Goal: Communication & Community: Share content

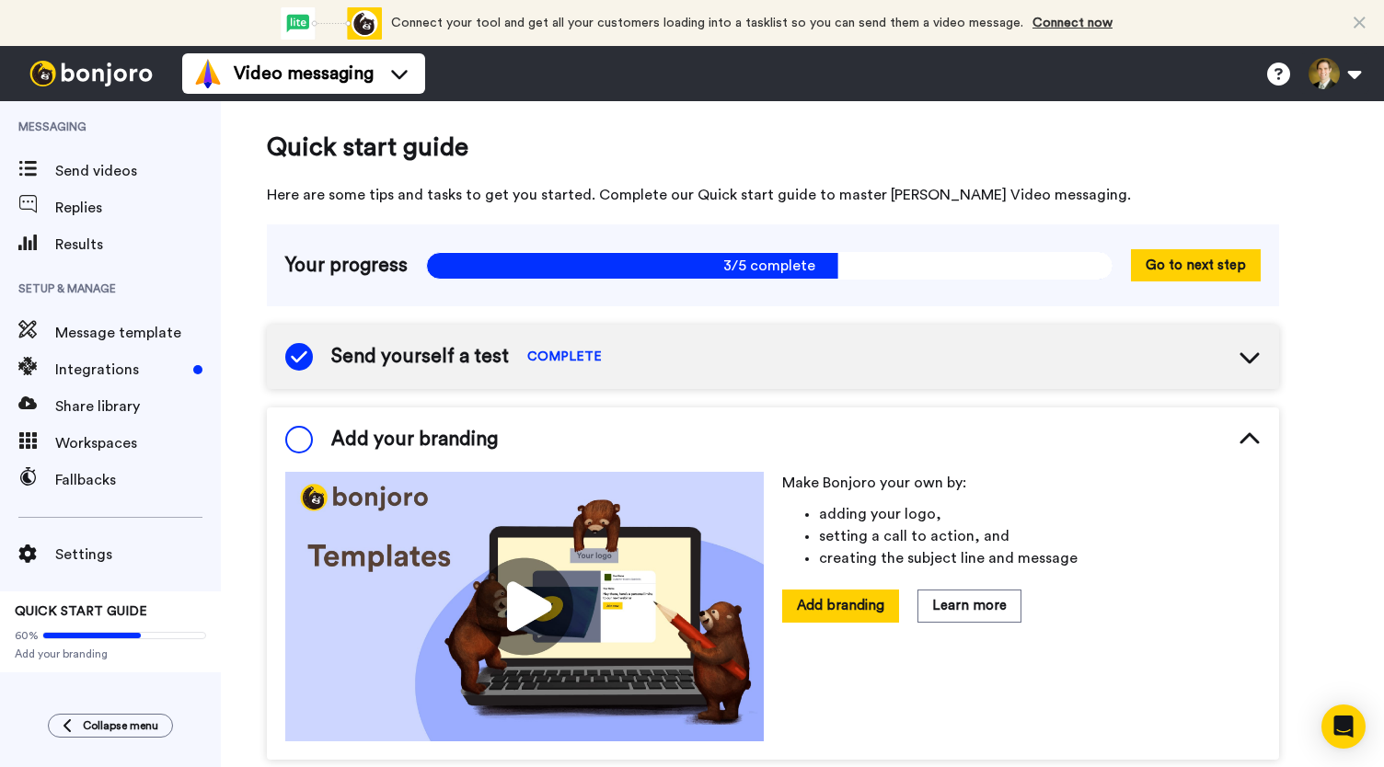
scroll to position [6, 0]
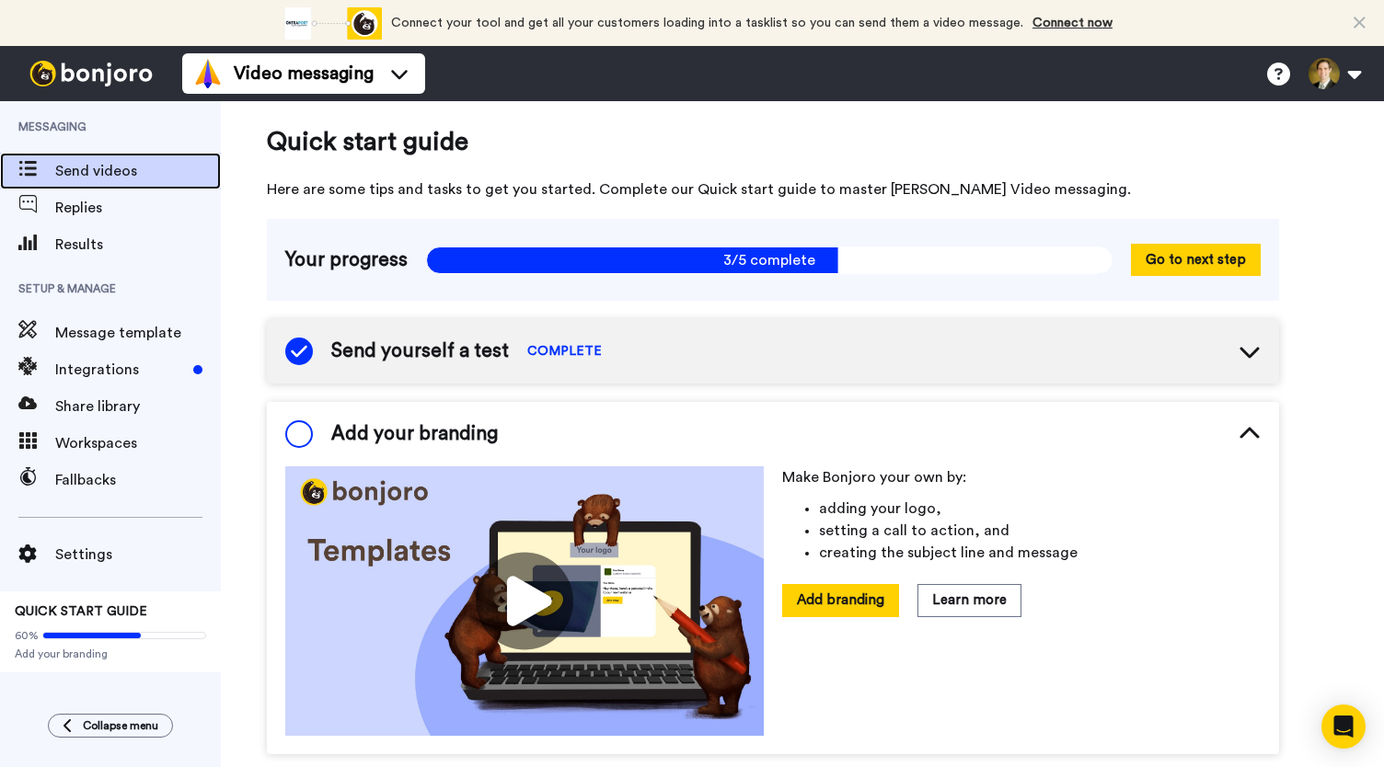
click at [106, 172] on span "Send videos" at bounding box center [138, 171] width 166 height 22
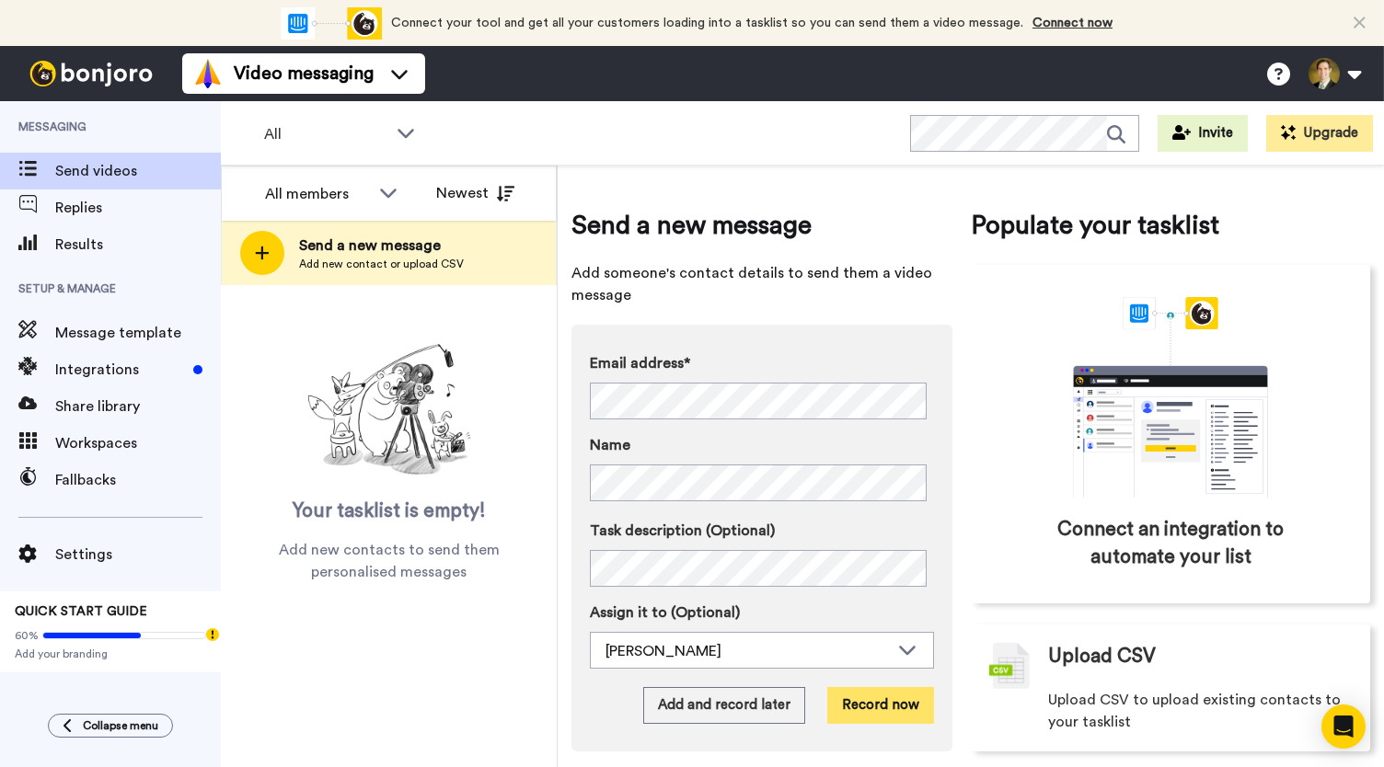
click at [852, 702] on button "Record now" at bounding box center [880, 705] width 107 height 37
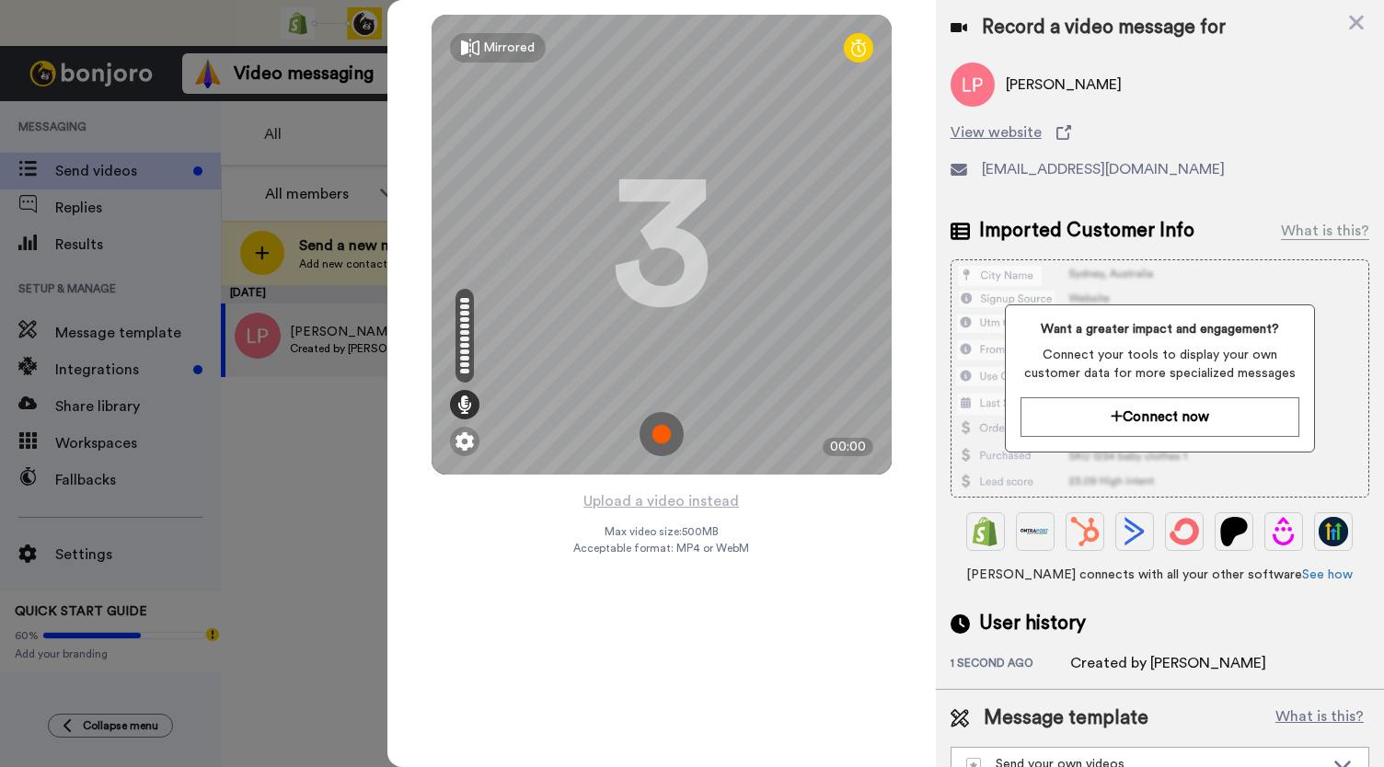
click at [659, 439] on img at bounding box center [661, 434] width 44 height 44
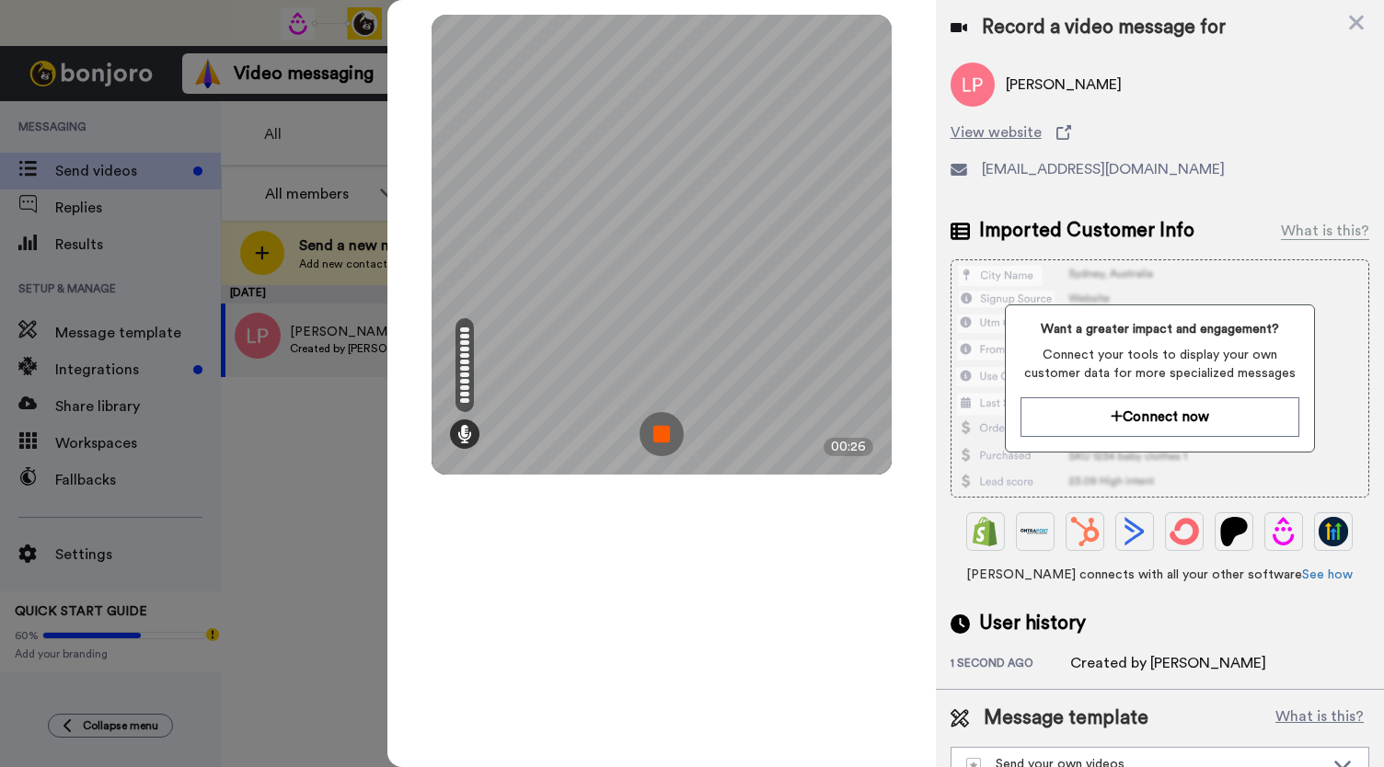
click at [659, 439] on img at bounding box center [661, 434] width 44 height 44
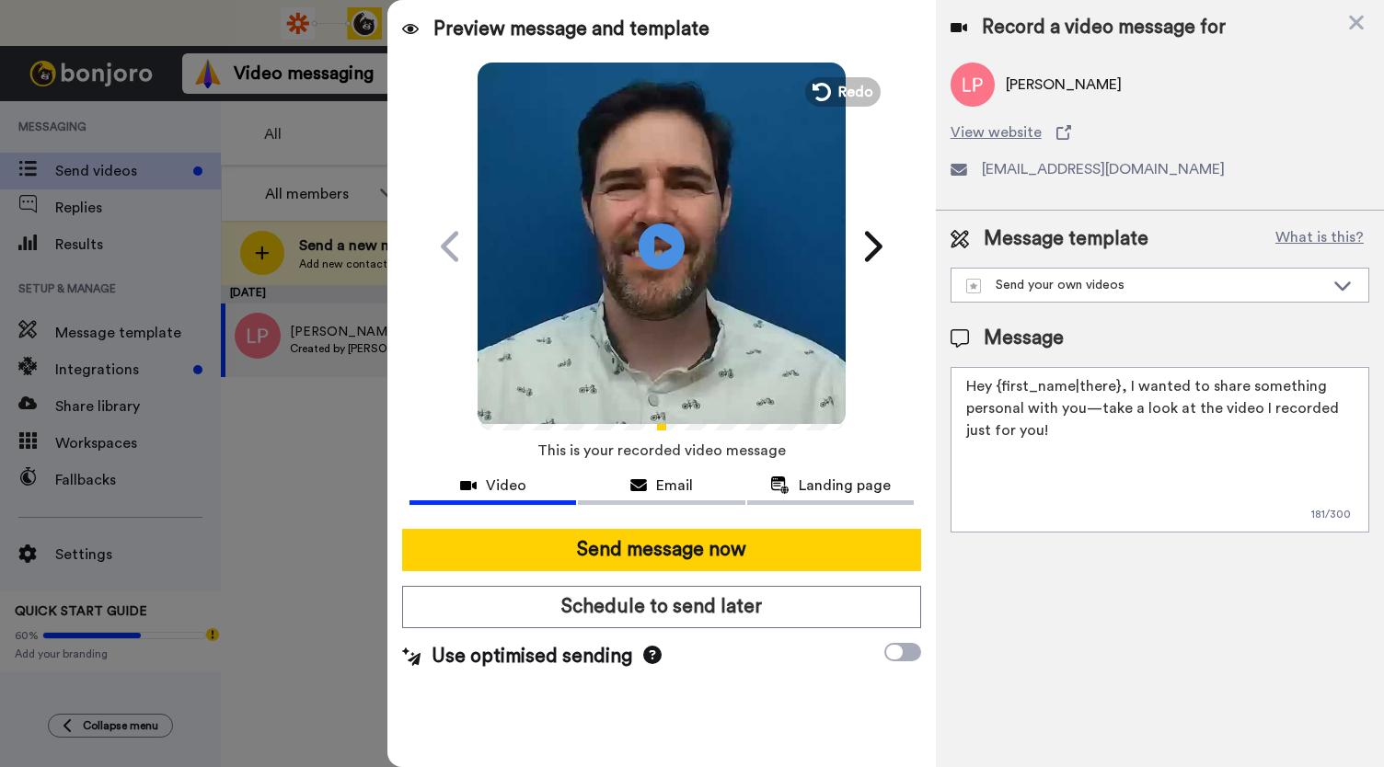
drag, startPoint x: 655, startPoint y: 254, endPoint x: 677, endPoint y: 337, distance: 85.7
click at [655, 253] on icon "Play/Pause" at bounding box center [662, 246] width 46 height 83
click at [676, 496] on span "Email" at bounding box center [674, 486] width 37 height 22
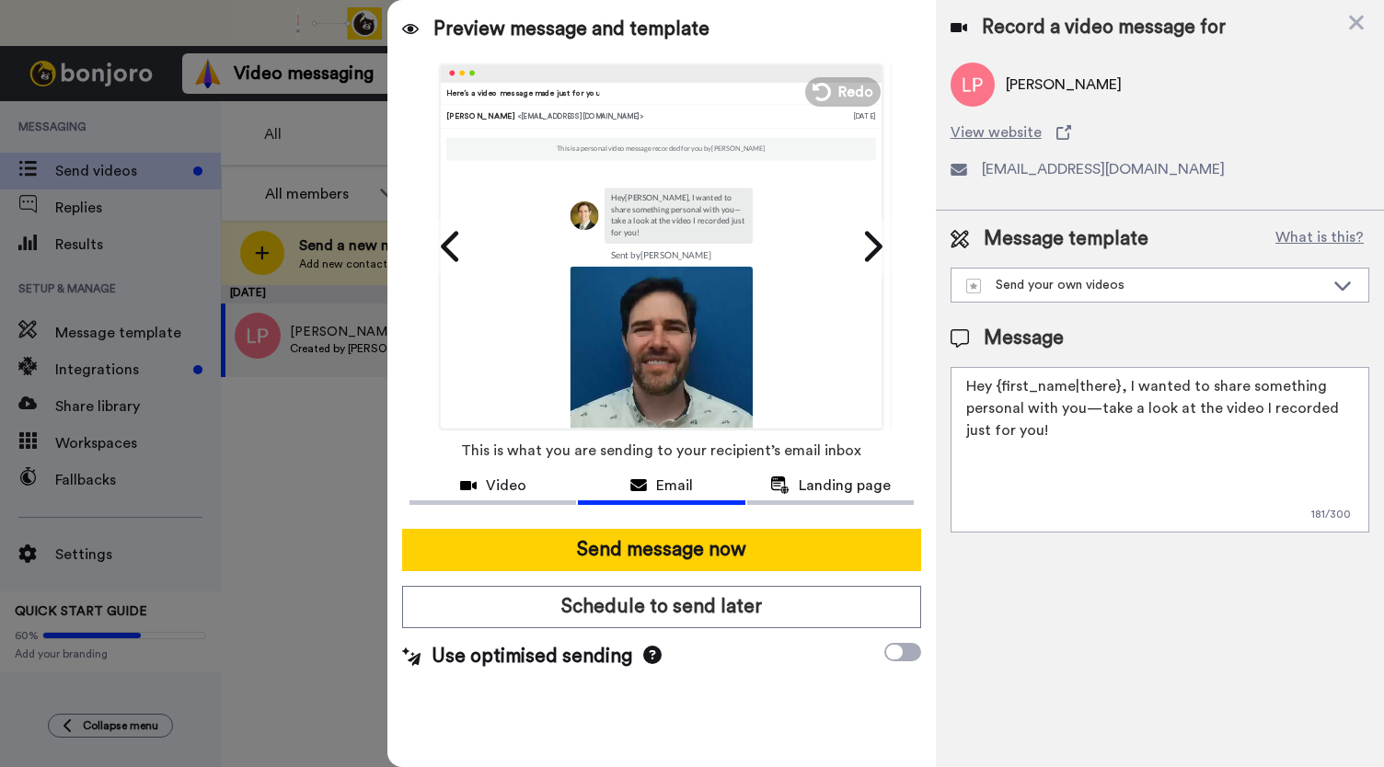
click at [851, 504] on div "Video Email Landing page" at bounding box center [661, 492] width 548 height 43
click at [834, 486] on span "Landing page" at bounding box center [845, 486] width 92 height 22
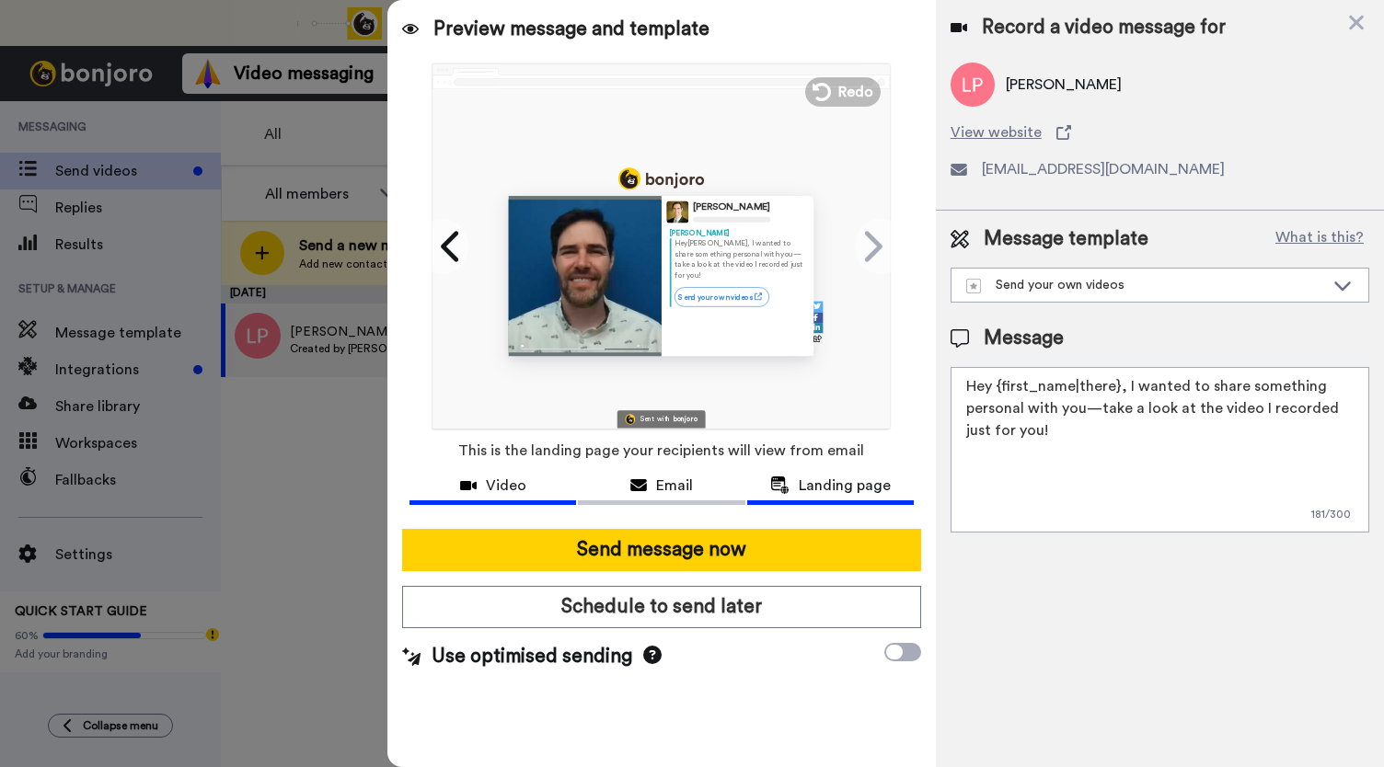
click at [501, 485] on span "Video" at bounding box center [506, 486] width 40 height 22
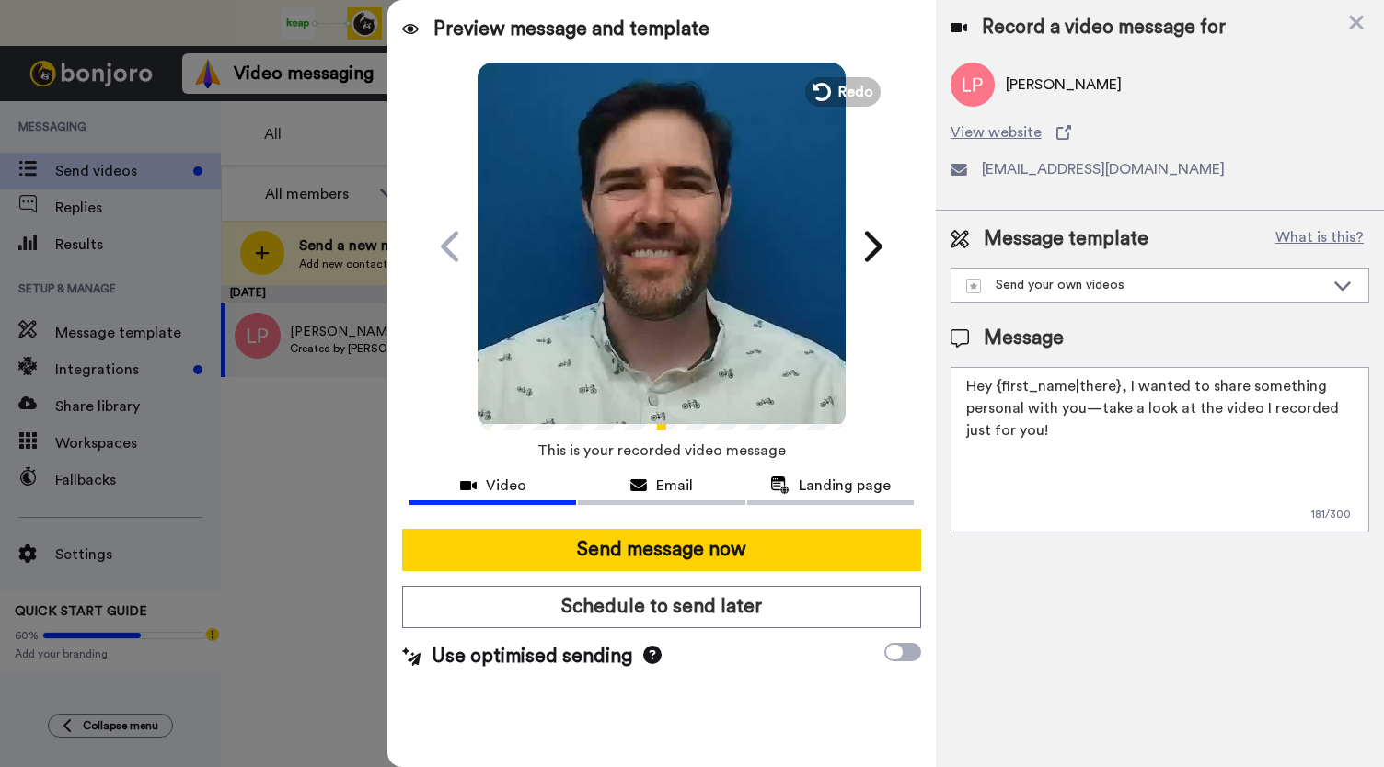
click at [696, 242] on video at bounding box center [662, 244] width 368 height 368
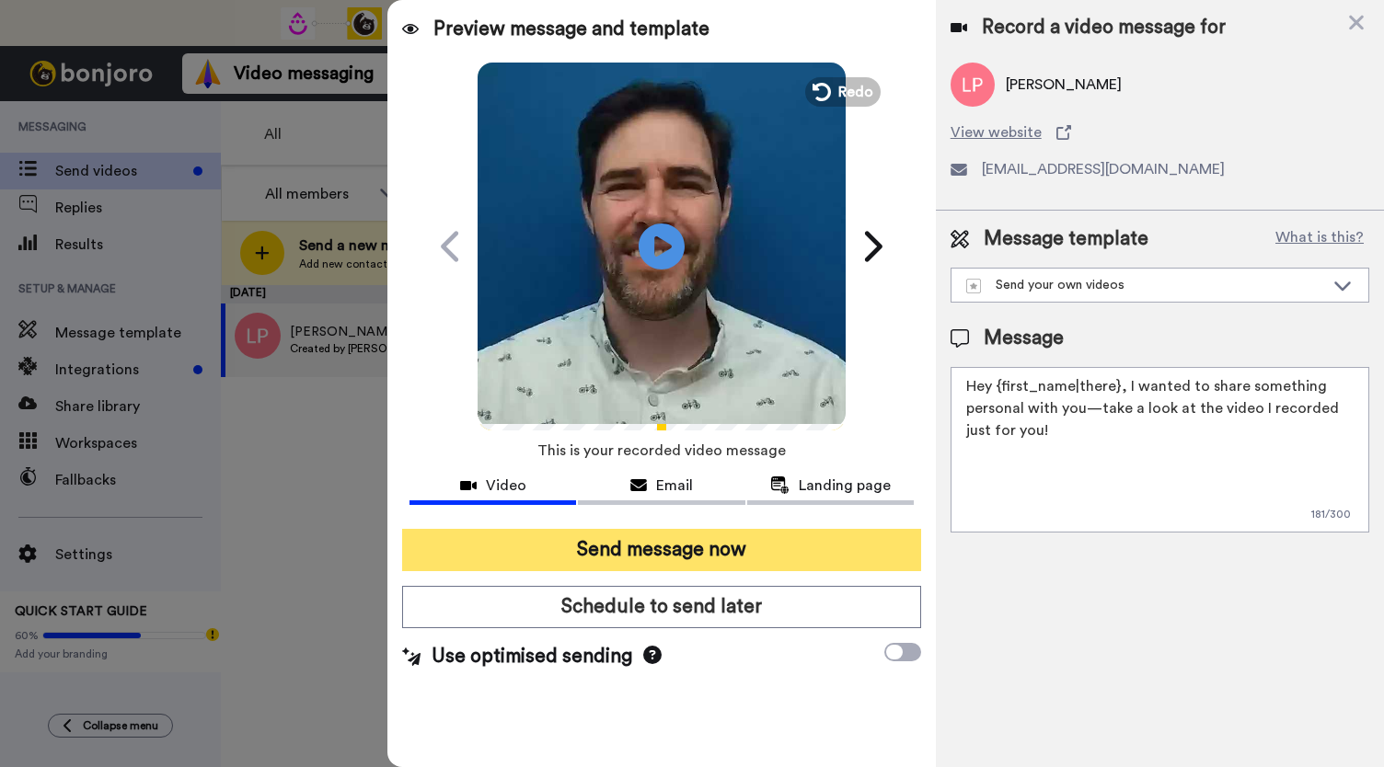
click at [609, 547] on button "Send message now" at bounding box center [661, 550] width 519 height 42
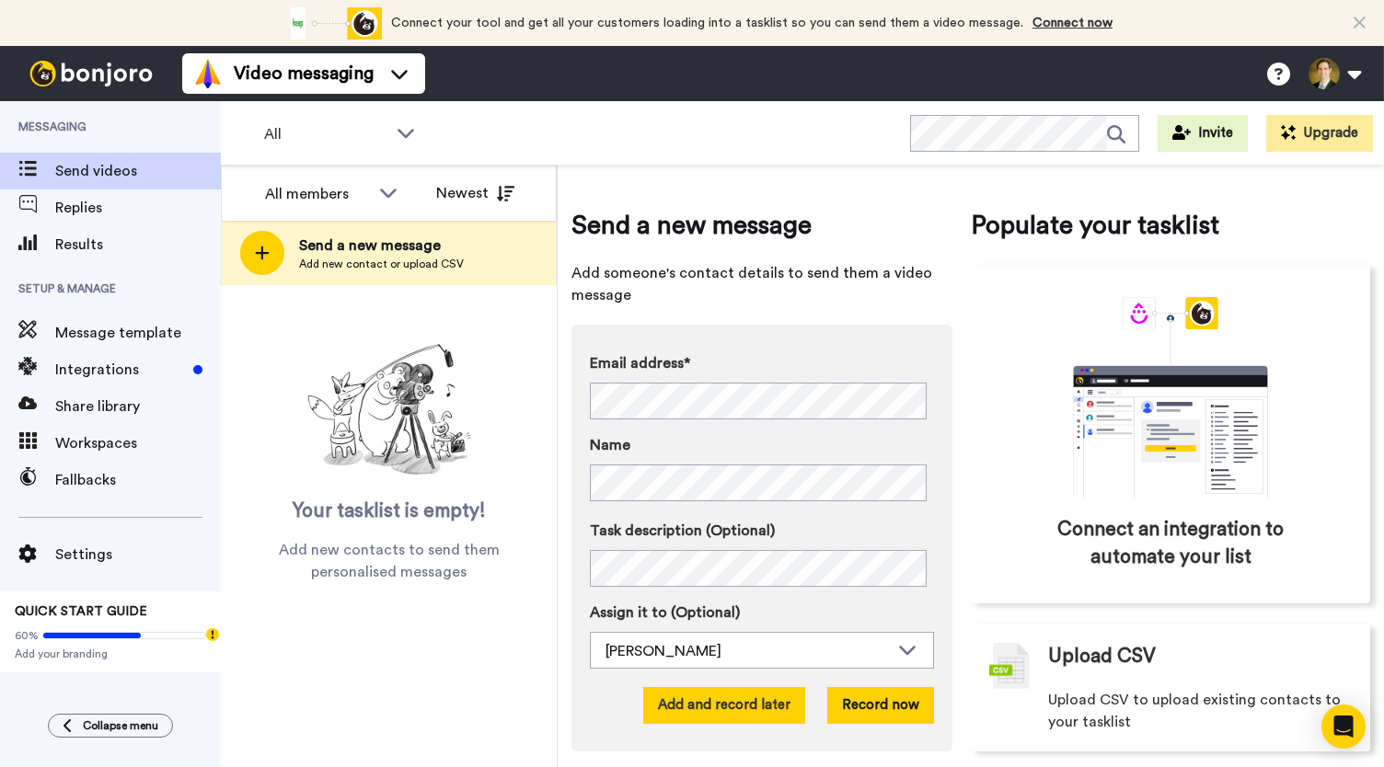
click at [730, 709] on button "Add and record later" at bounding box center [724, 705] width 162 height 37
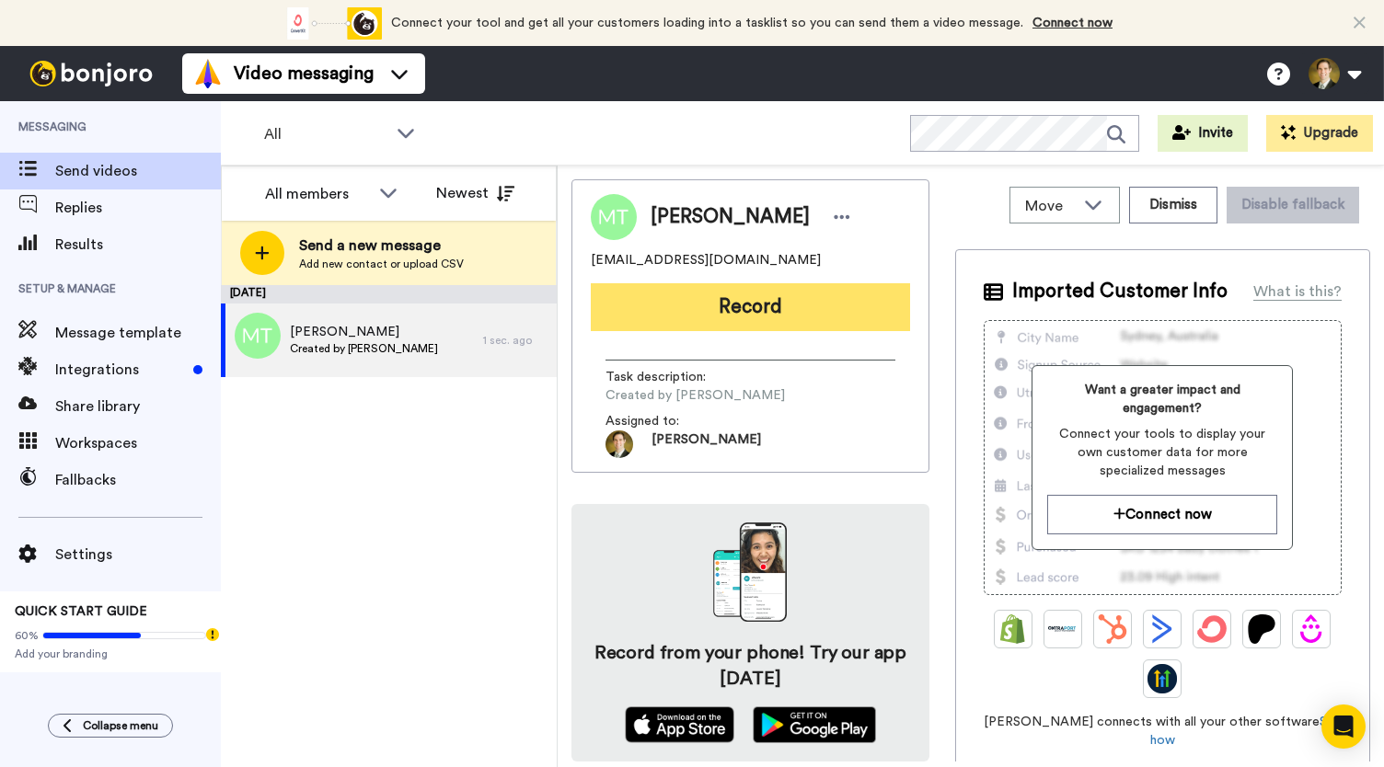
click at [731, 311] on button "Record" at bounding box center [750, 307] width 319 height 48
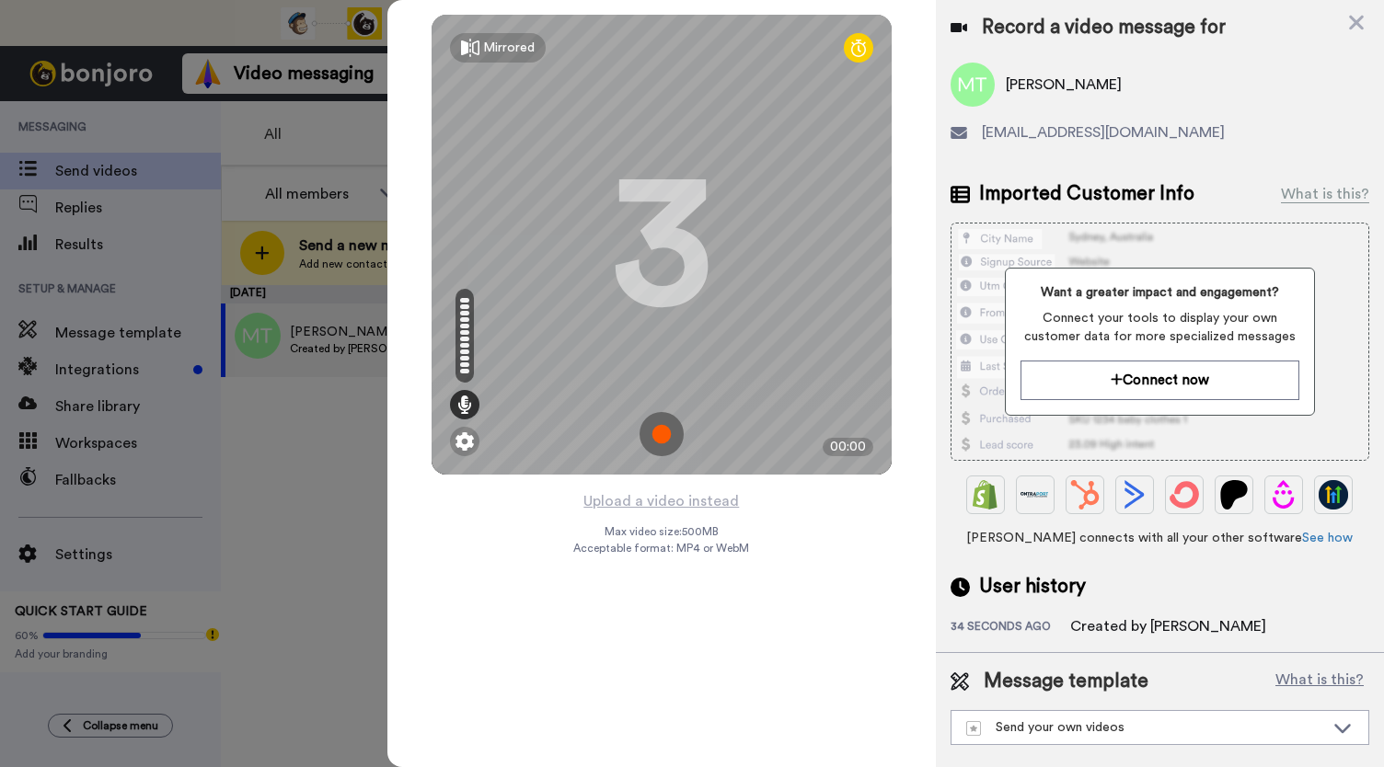
click at [662, 431] on img at bounding box center [661, 434] width 44 height 44
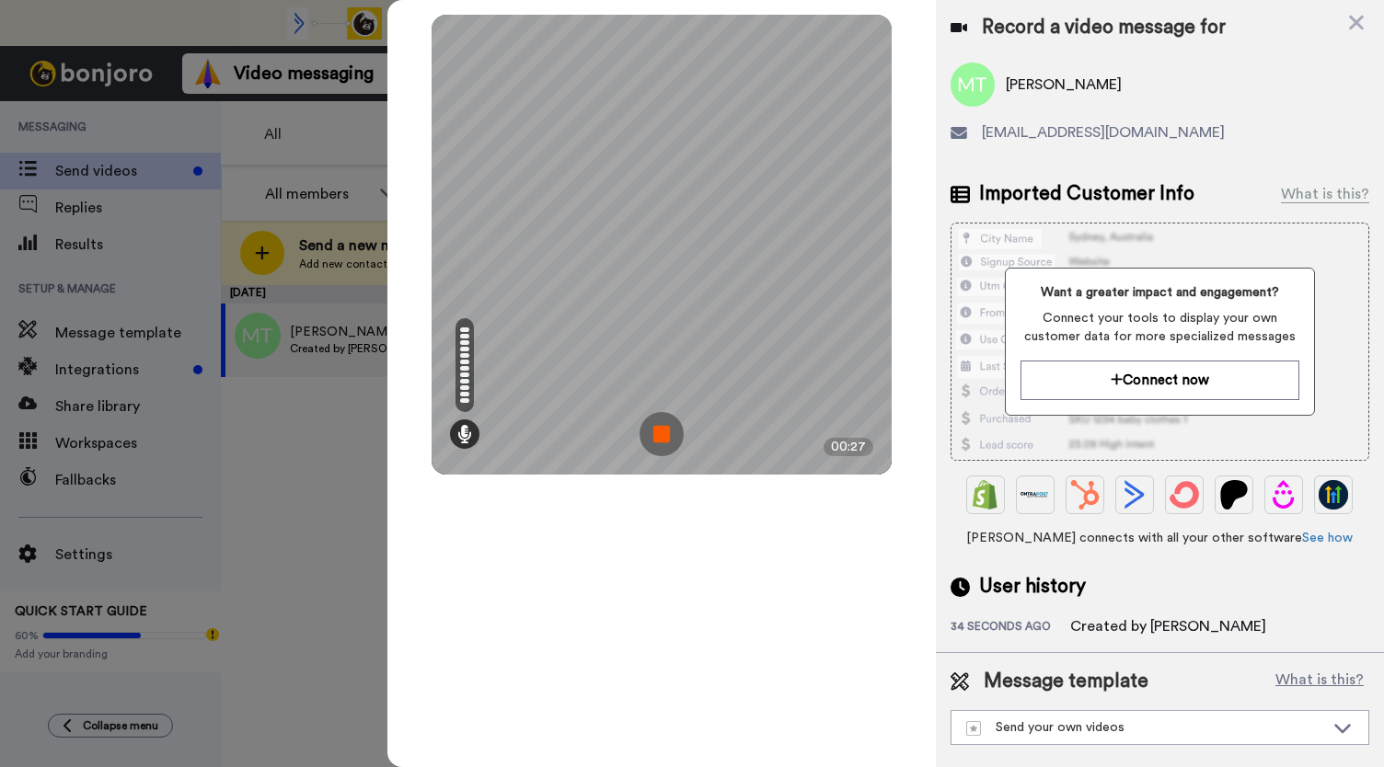
click at [661, 427] on img at bounding box center [661, 434] width 44 height 44
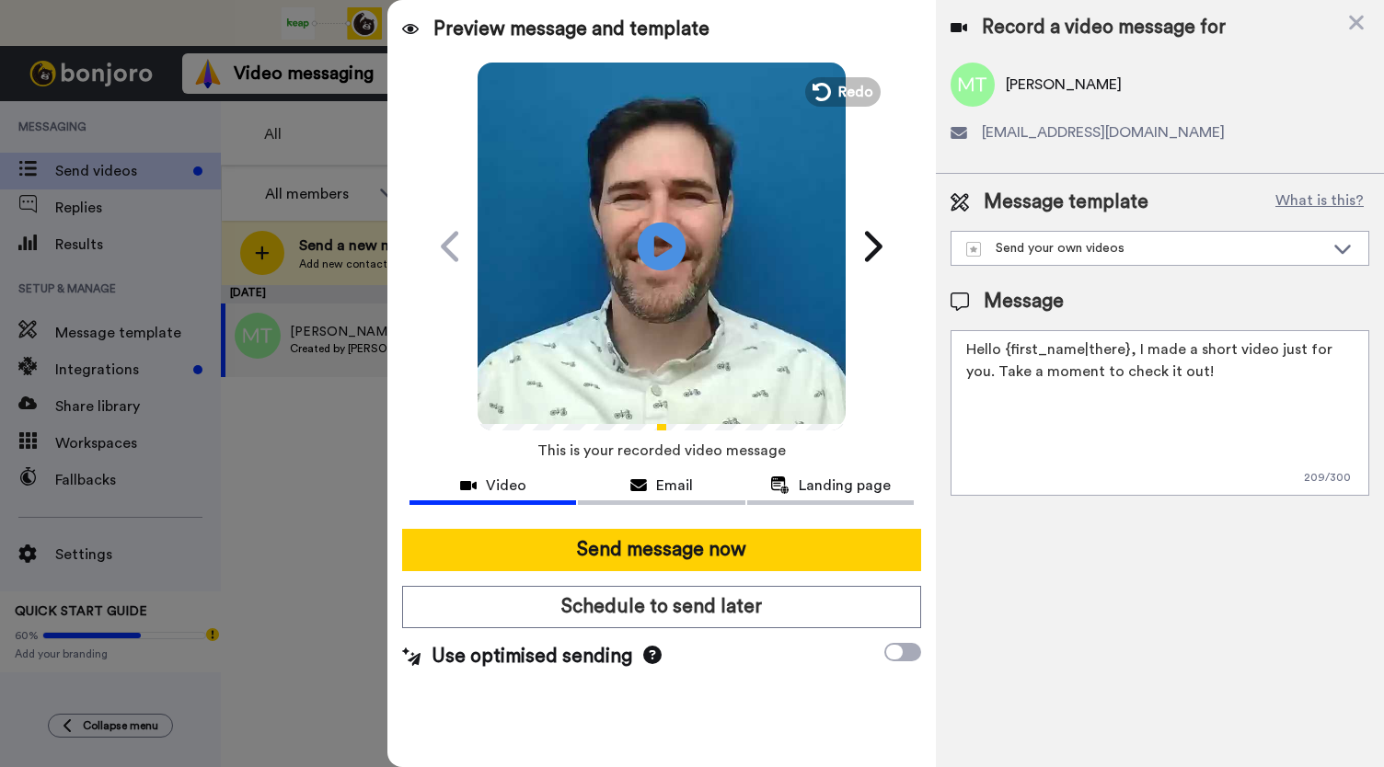
click at [651, 245] on icon at bounding box center [662, 246] width 49 height 49
click at [651, 257] on icon at bounding box center [662, 246] width 49 height 49
click at [660, 476] on span "Email" at bounding box center [674, 486] width 37 height 22
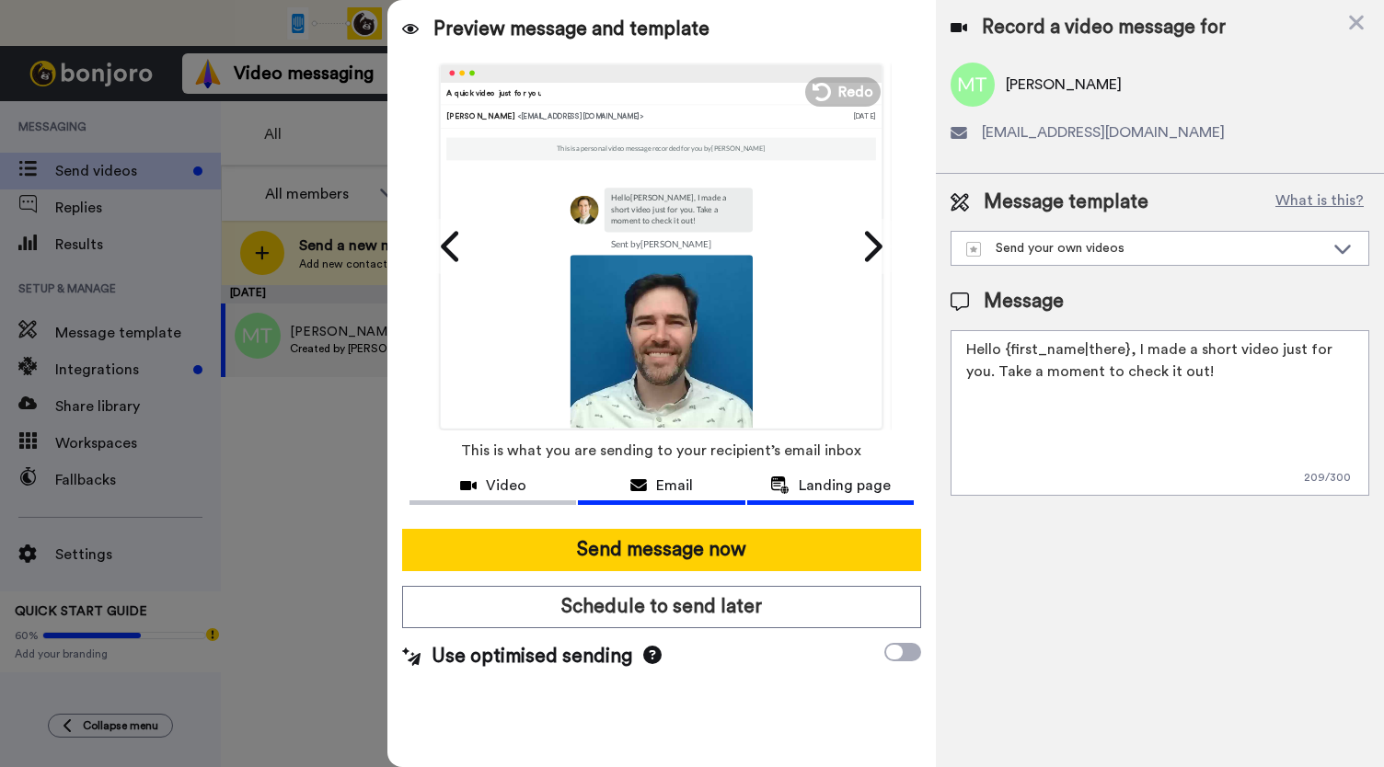
click at [831, 488] on span "Landing page" at bounding box center [845, 486] width 92 height 22
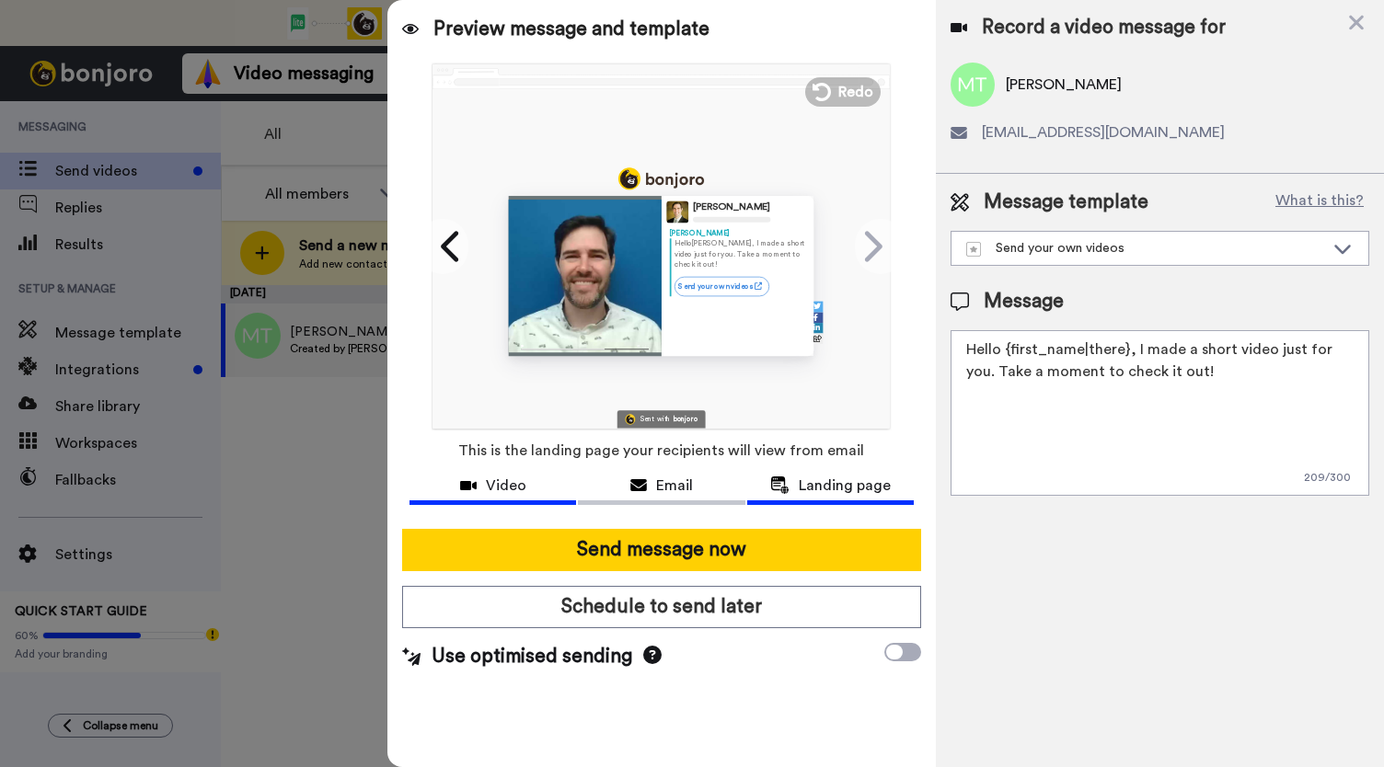
click at [515, 488] on span "Video" at bounding box center [506, 486] width 40 height 22
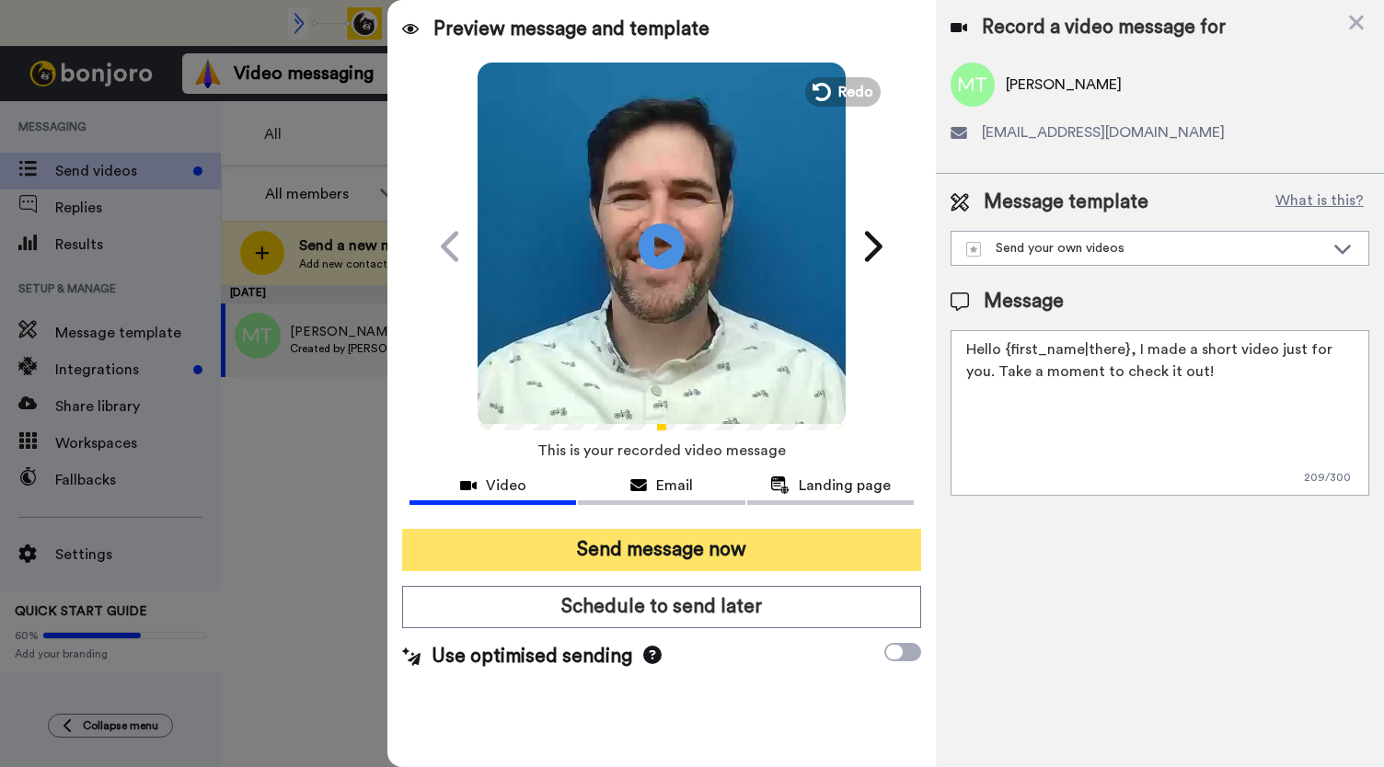
click at [618, 560] on button "Send message now" at bounding box center [661, 550] width 519 height 42
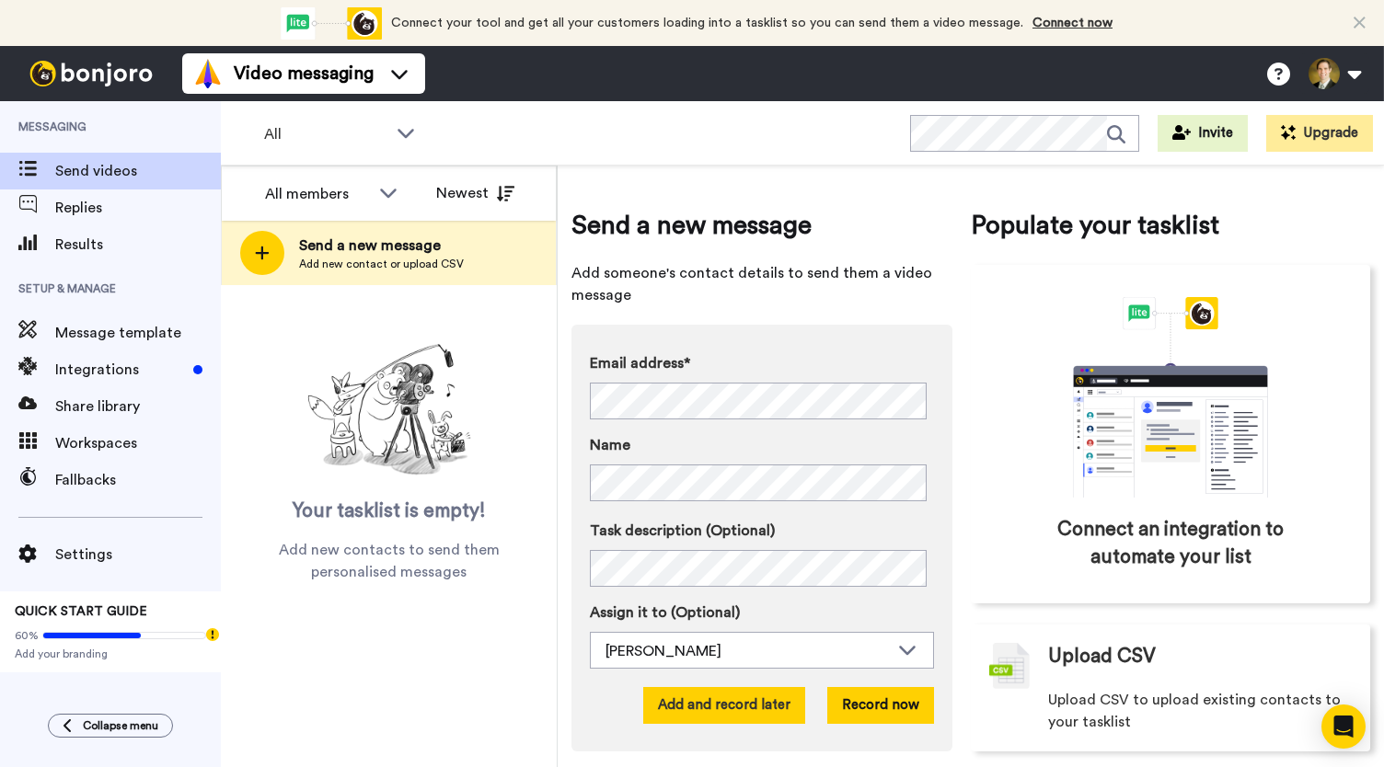
click at [722, 709] on button "Add and record later" at bounding box center [724, 705] width 162 height 37
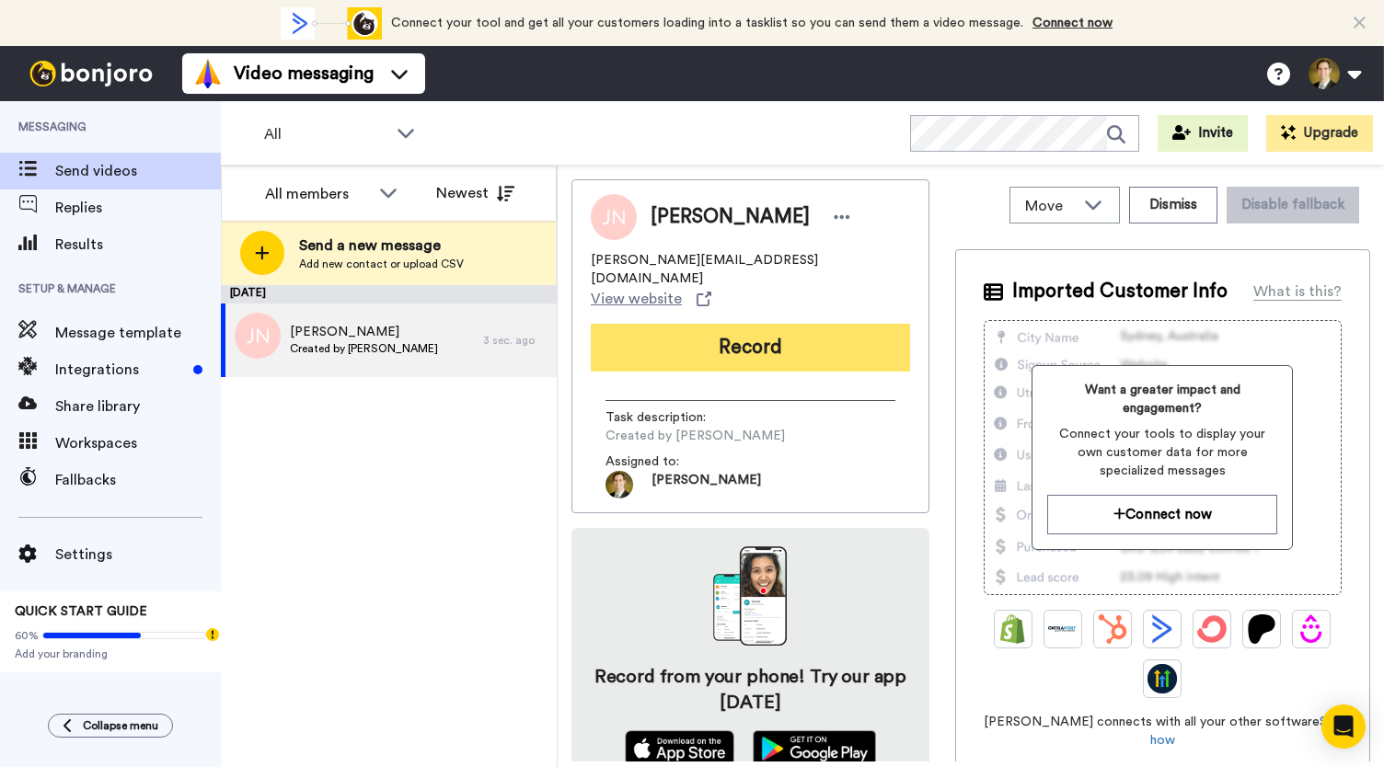
click at [720, 324] on button "Record" at bounding box center [750, 348] width 319 height 48
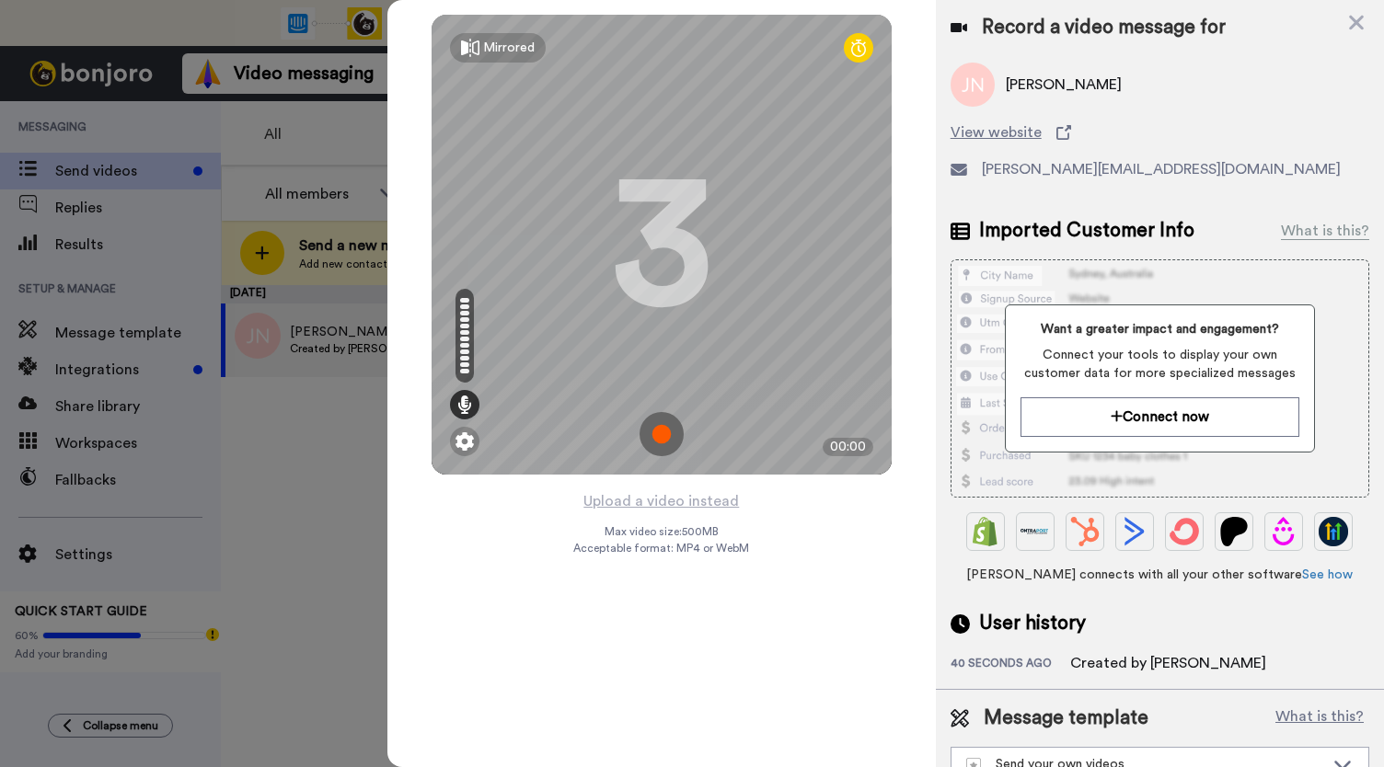
click at [661, 431] on img at bounding box center [661, 434] width 44 height 44
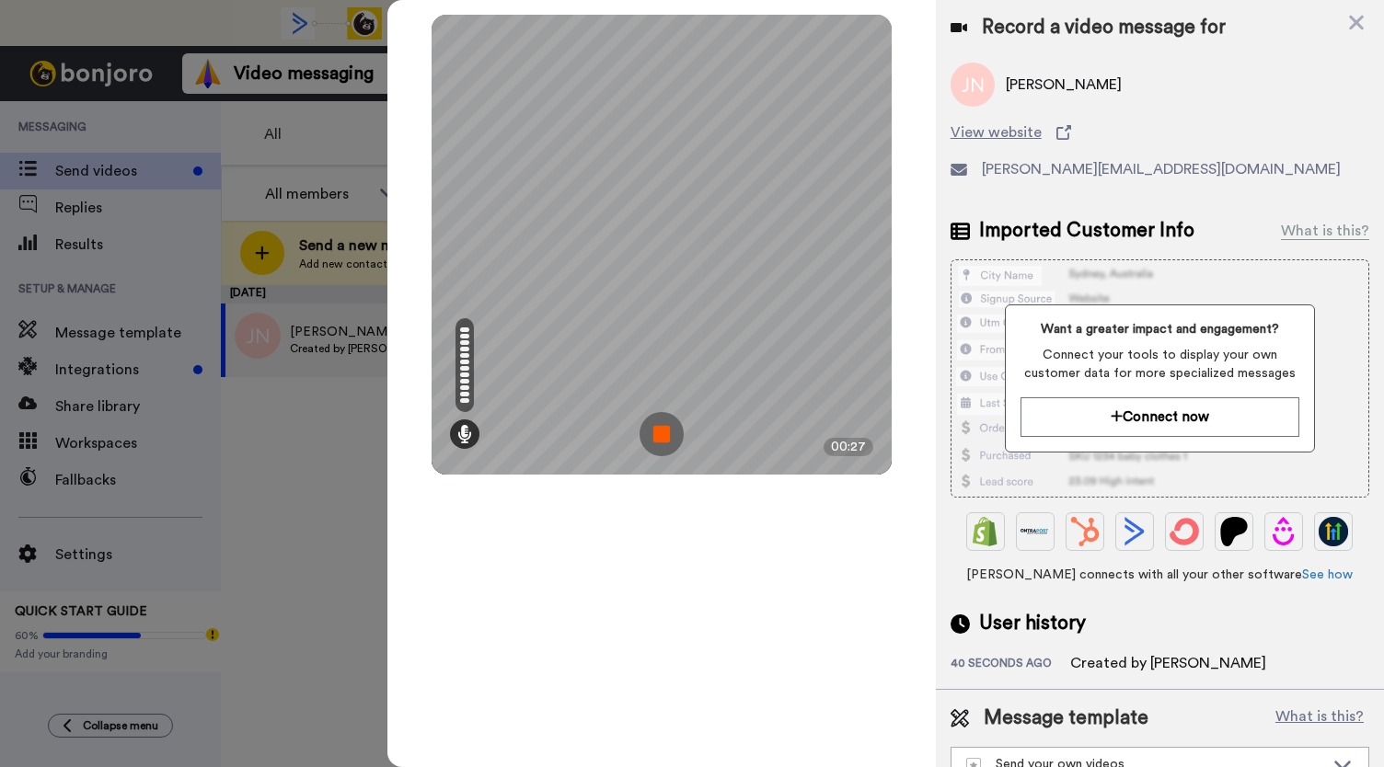
click at [661, 431] on img at bounding box center [661, 434] width 44 height 44
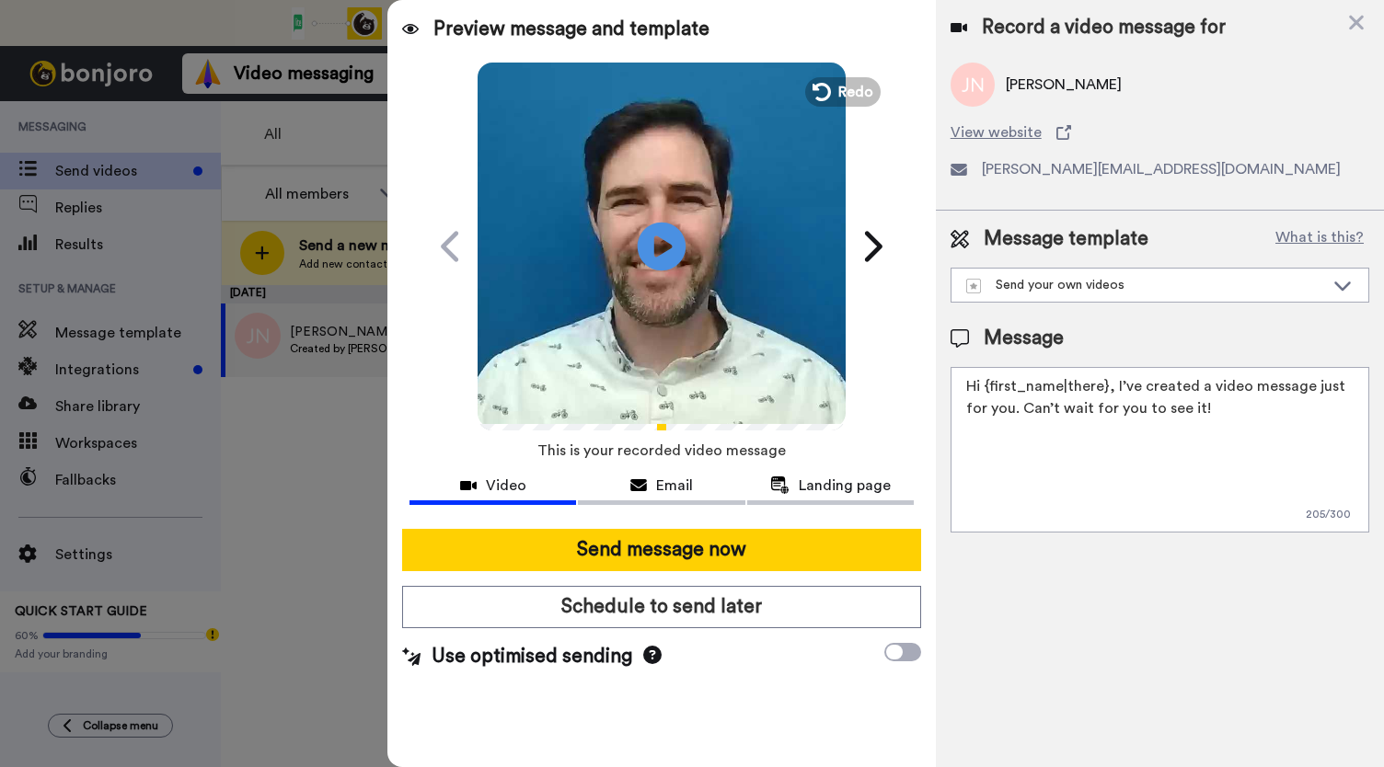
click at [659, 245] on icon "Play/Pause" at bounding box center [662, 245] width 49 height 87
click at [655, 476] on div "Email" at bounding box center [661, 486] width 167 height 22
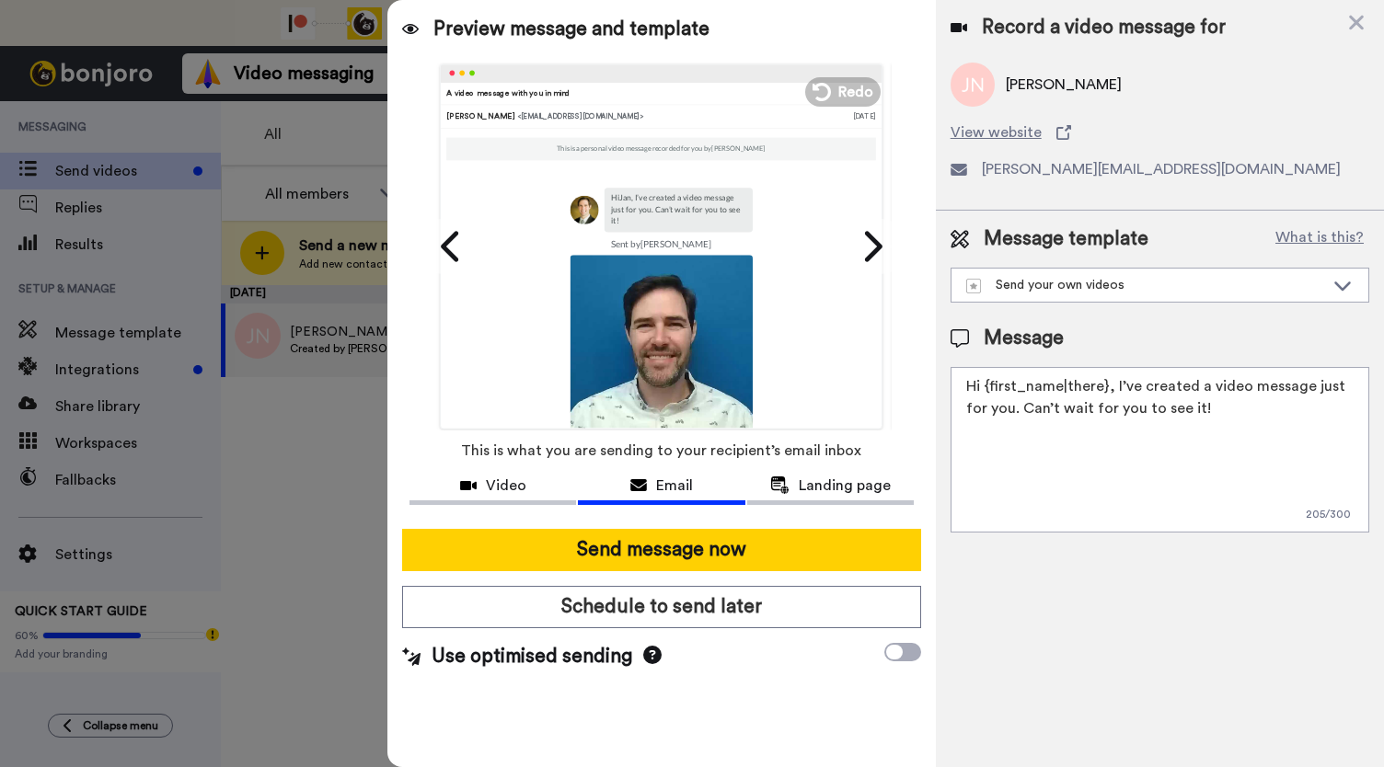
drag, startPoint x: 857, startPoint y: 490, endPoint x: 552, endPoint y: 469, distance: 306.2
click at [857, 490] on span "Landing page" at bounding box center [845, 486] width 92 height 22
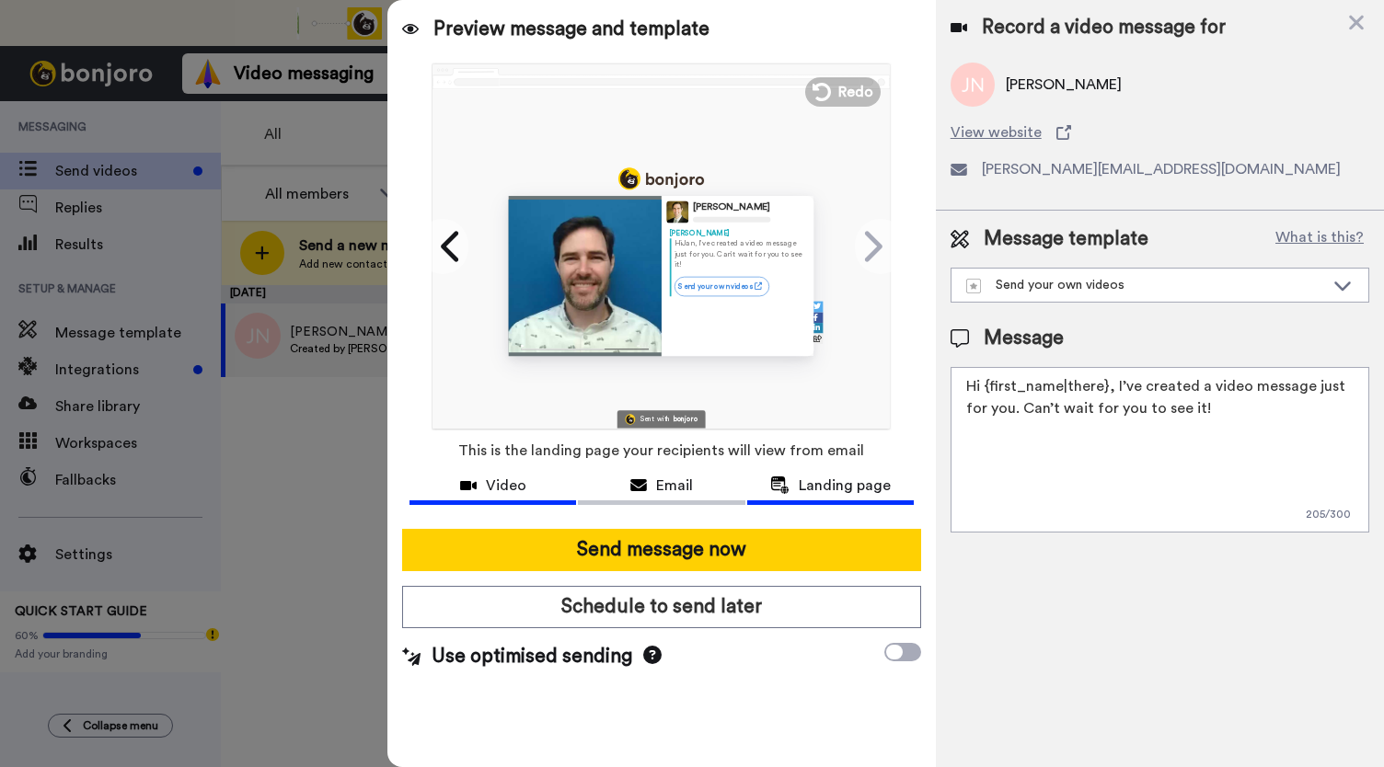
click at [477, 485] on icon at bounding box center [468, 485] width 17 height 15
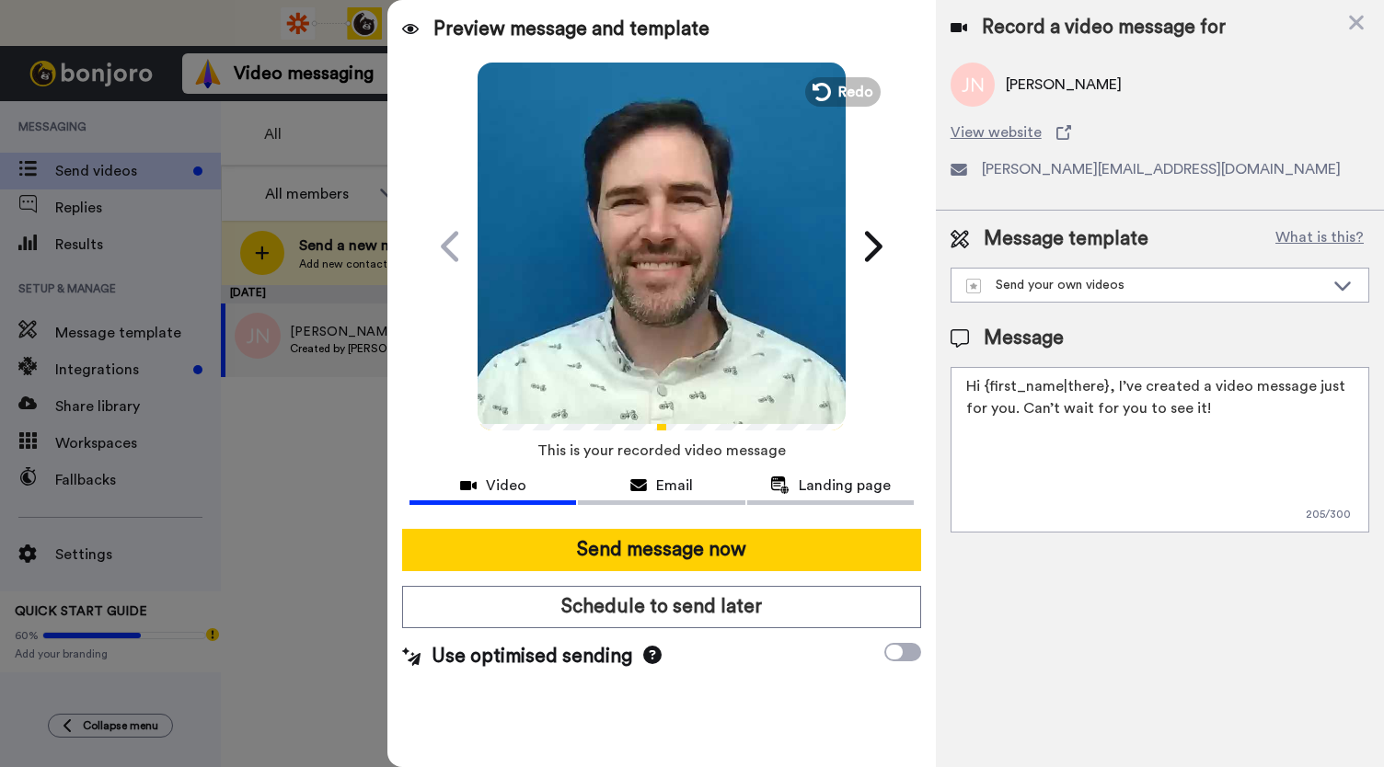
click at [650, 275] on icon "Play/Pause" at bounding box center [662, 245] width 49 height 87
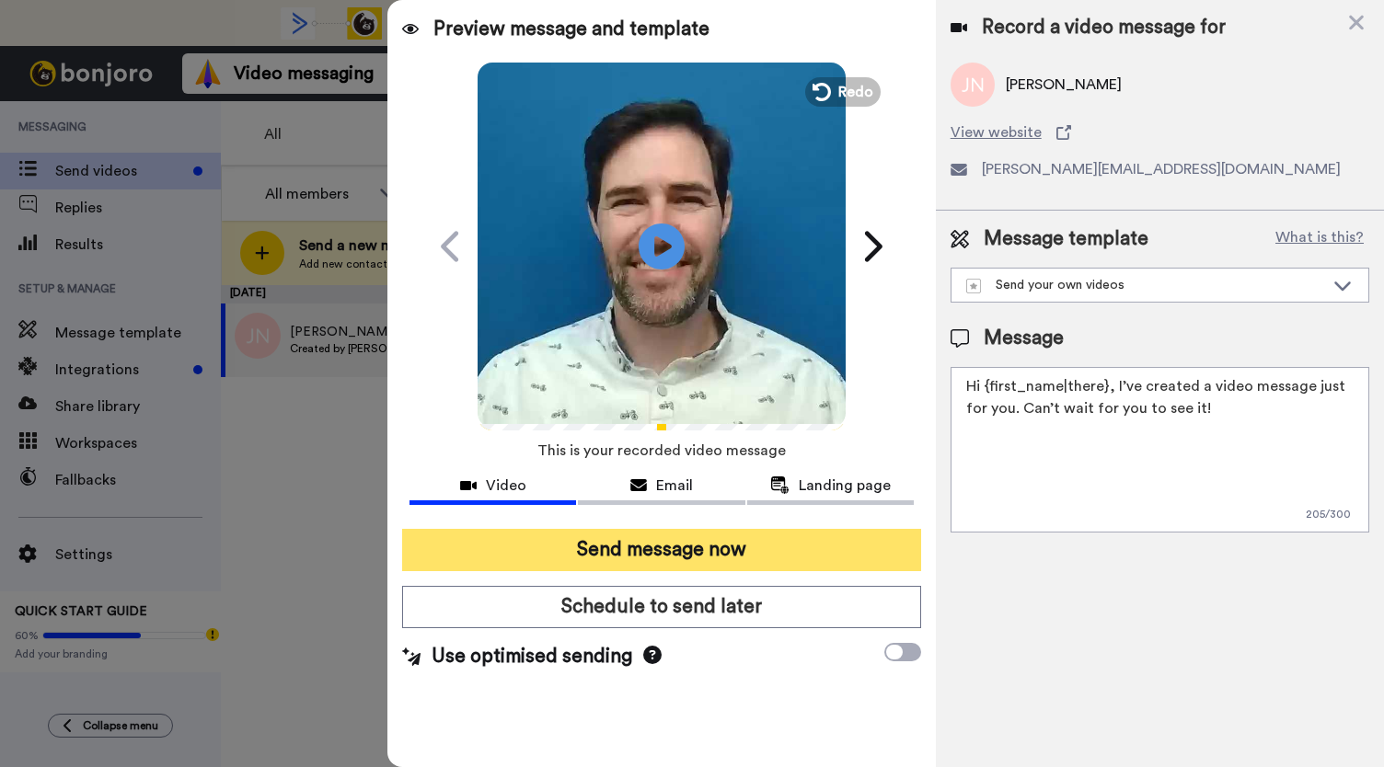
click at [650, 539] on button "Send message now" at bounding box center [661, 550] width 519 height 42
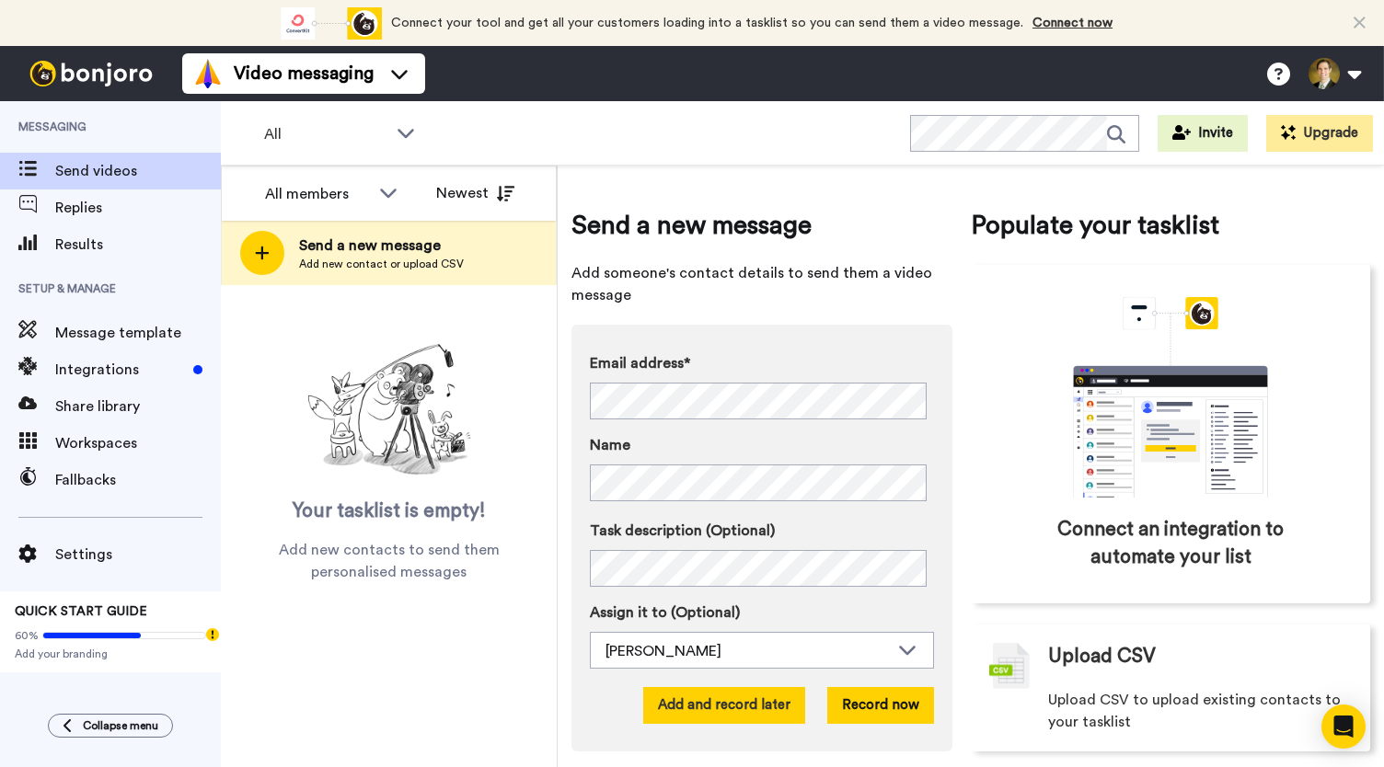
click at [741, 697] on button "Add and record later" at bounding box center [724, 705] width 162 height 37
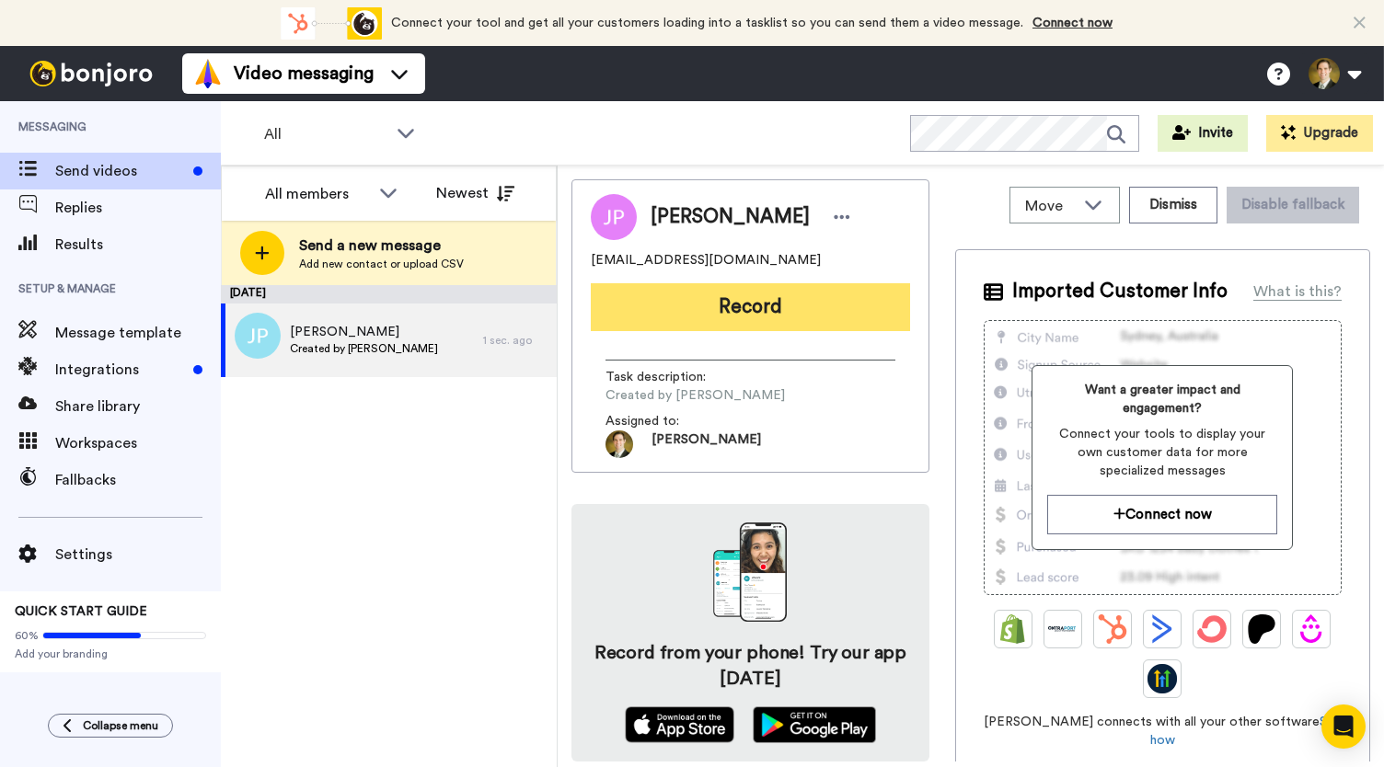
click at [725, 294] on button "Record" at bounding box center [750, 307] width 319 height 48
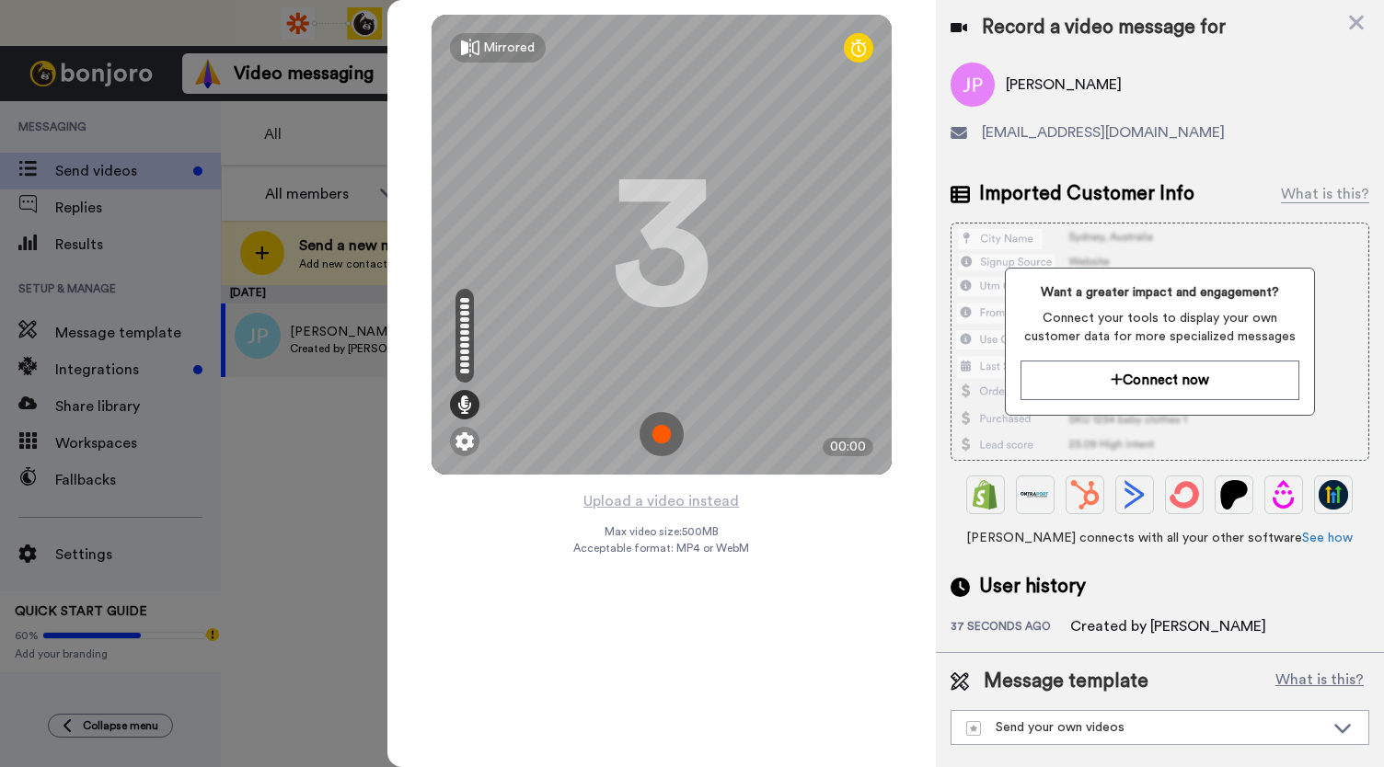
click at [660, 436] on img at bounding box center [661, 434] width 44 height 44
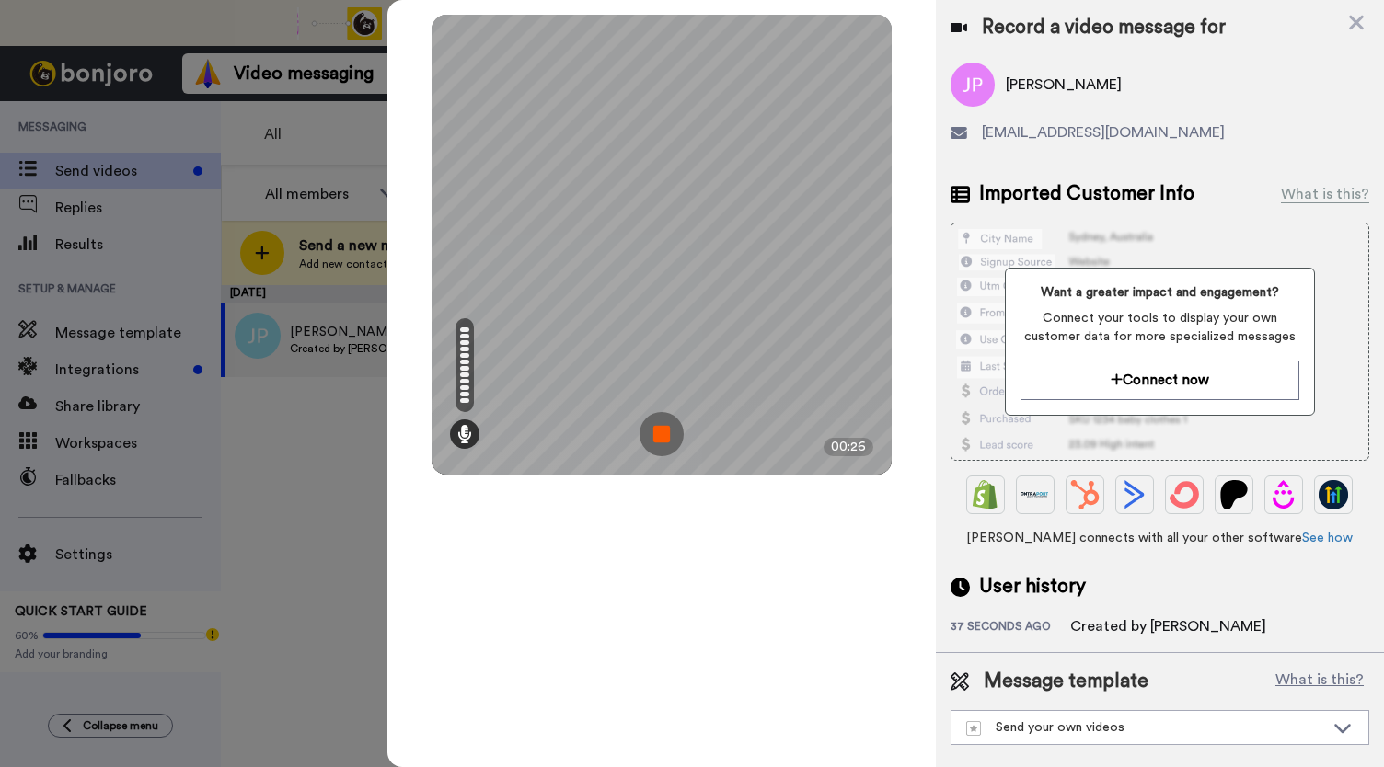
click at [660, 436] on img at bounding box center [661, 434] width 44 height 44
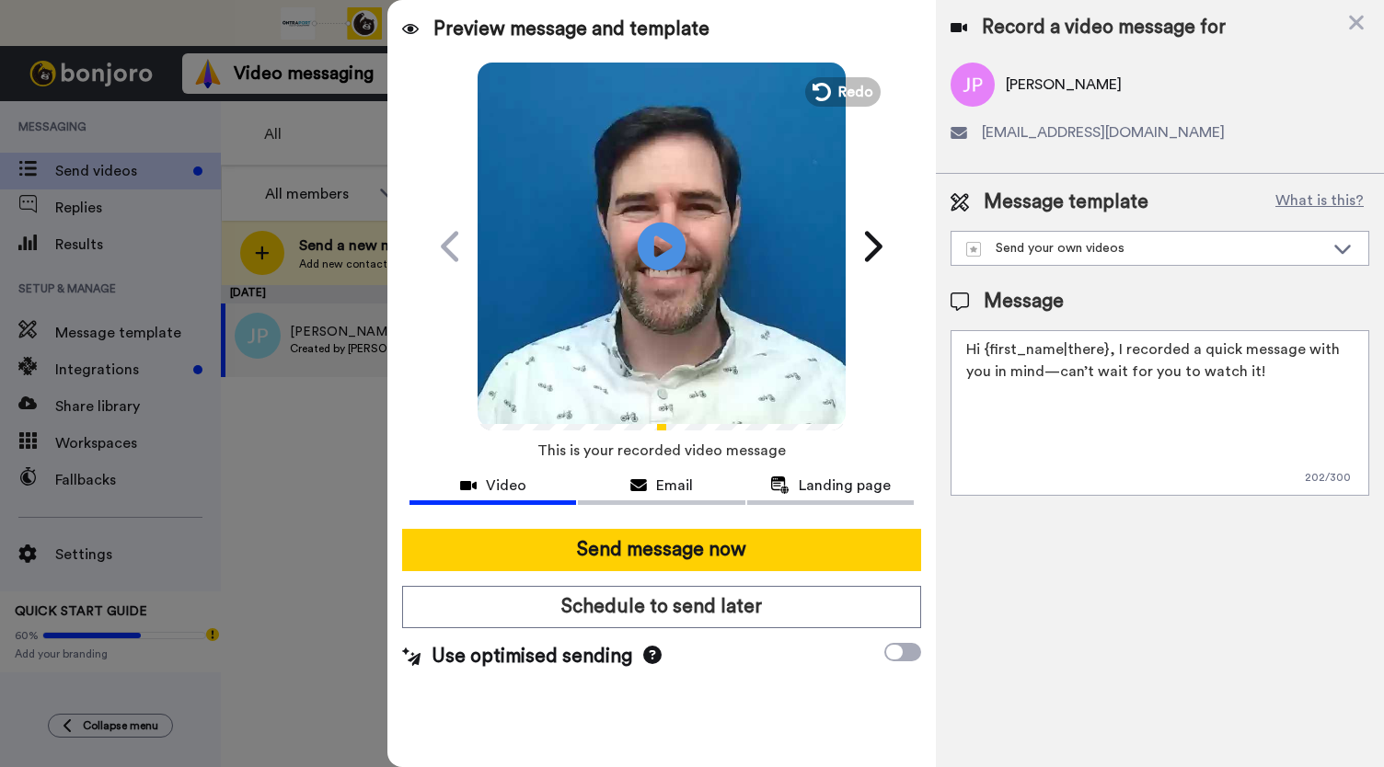
click at [657, 262] on icon at bounding box center [662, 246] width 49 height 49
click at [657, 476] on span "Email" at bounding box center [674, 486] width 37 height 22
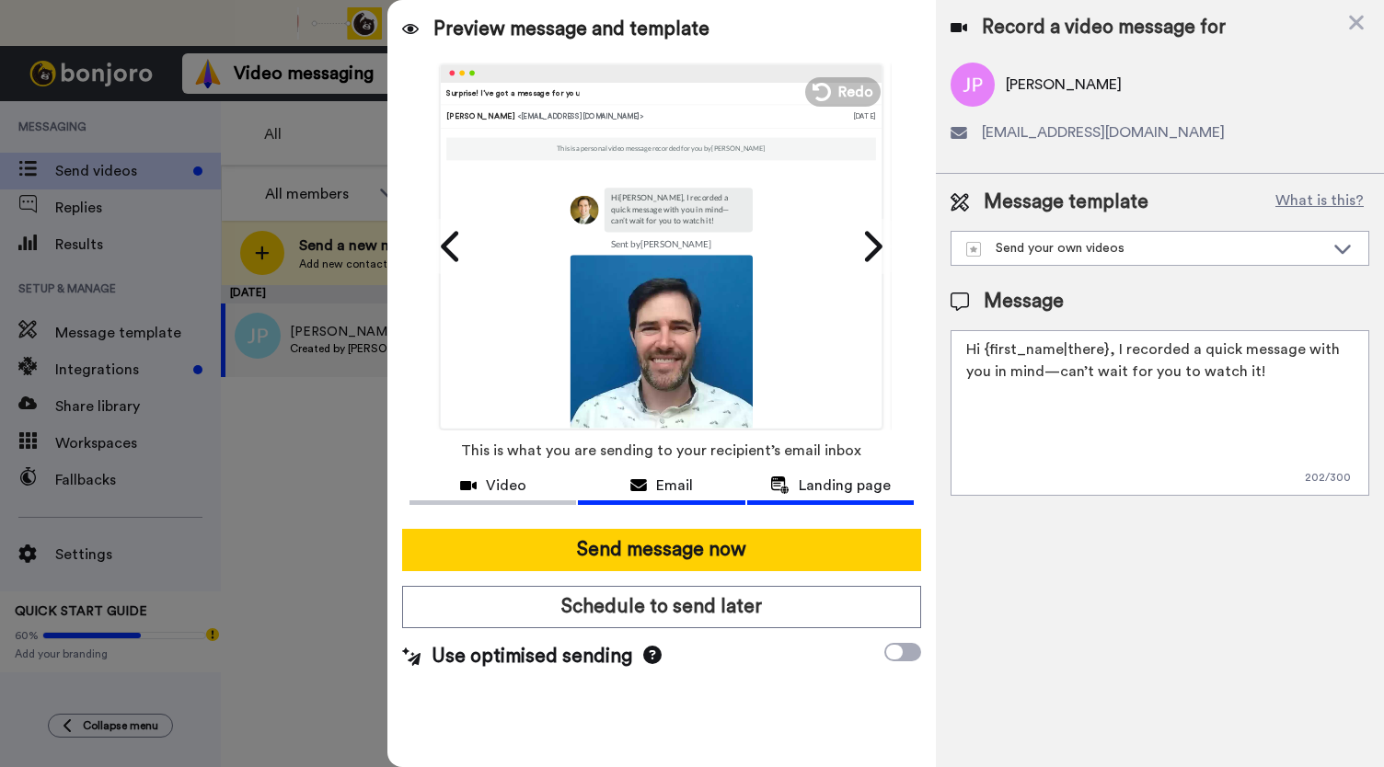
click at [783, 486] on icon at bounding box center [779, 485] width 19 height 17
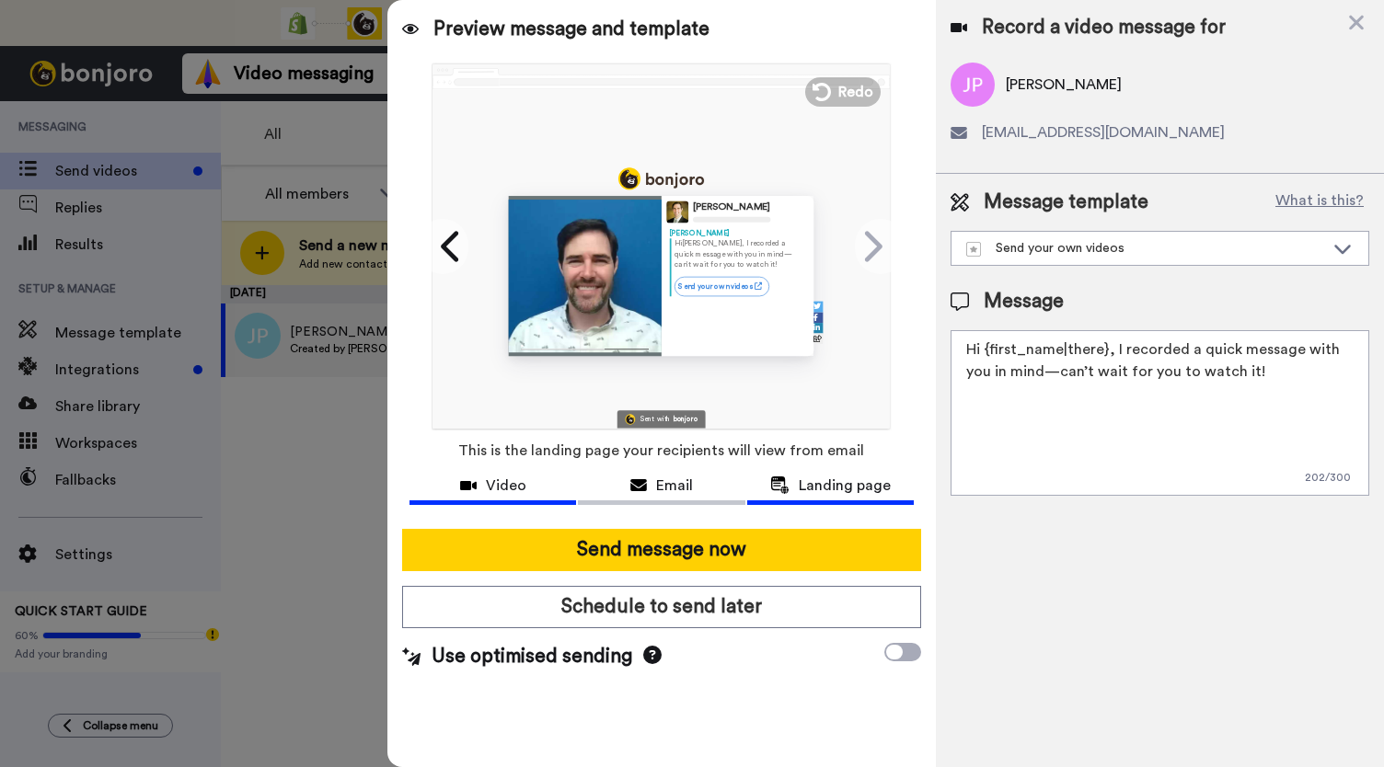
click at [496, 481] on span "Video" at bounding box center [506, 486] width 40 height 22
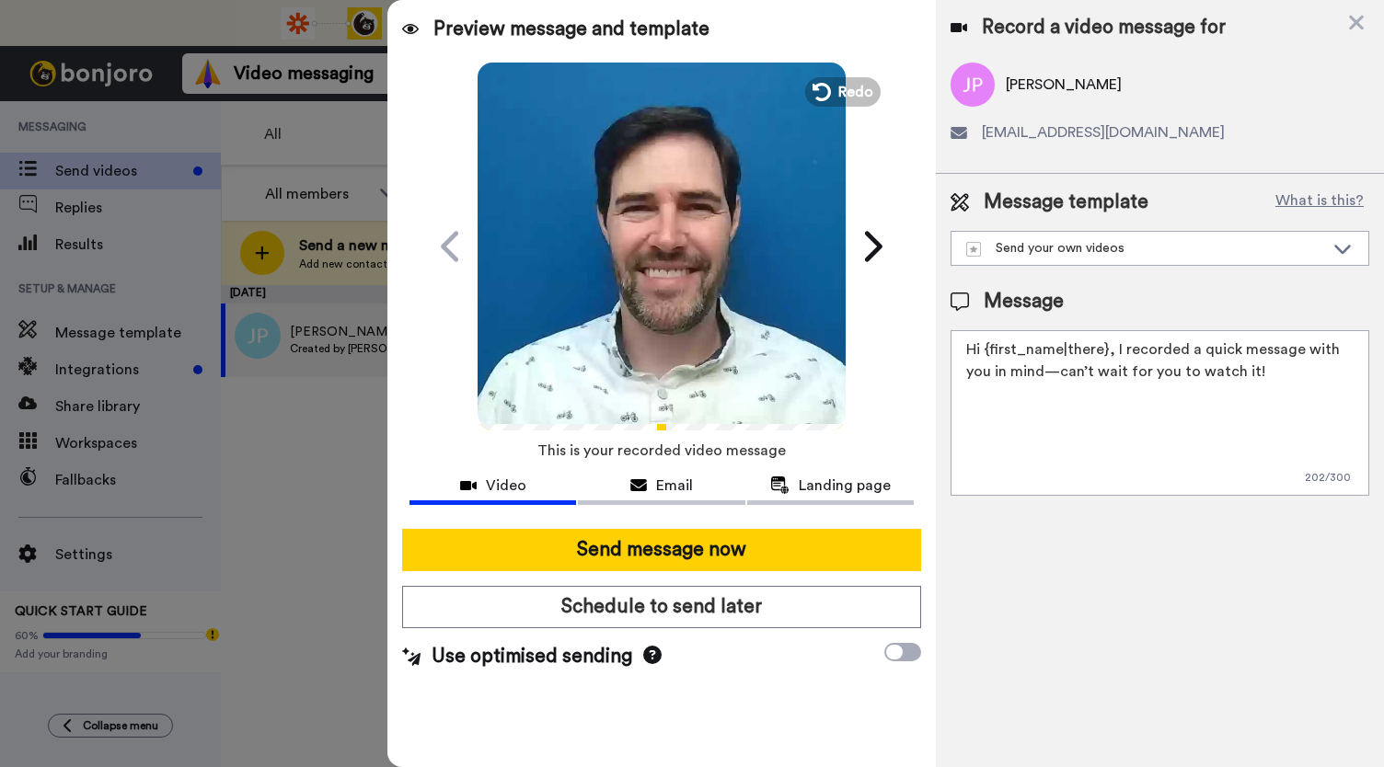
click at [647, 256] on icon at bounding box center [662, 246] width 49 height 49
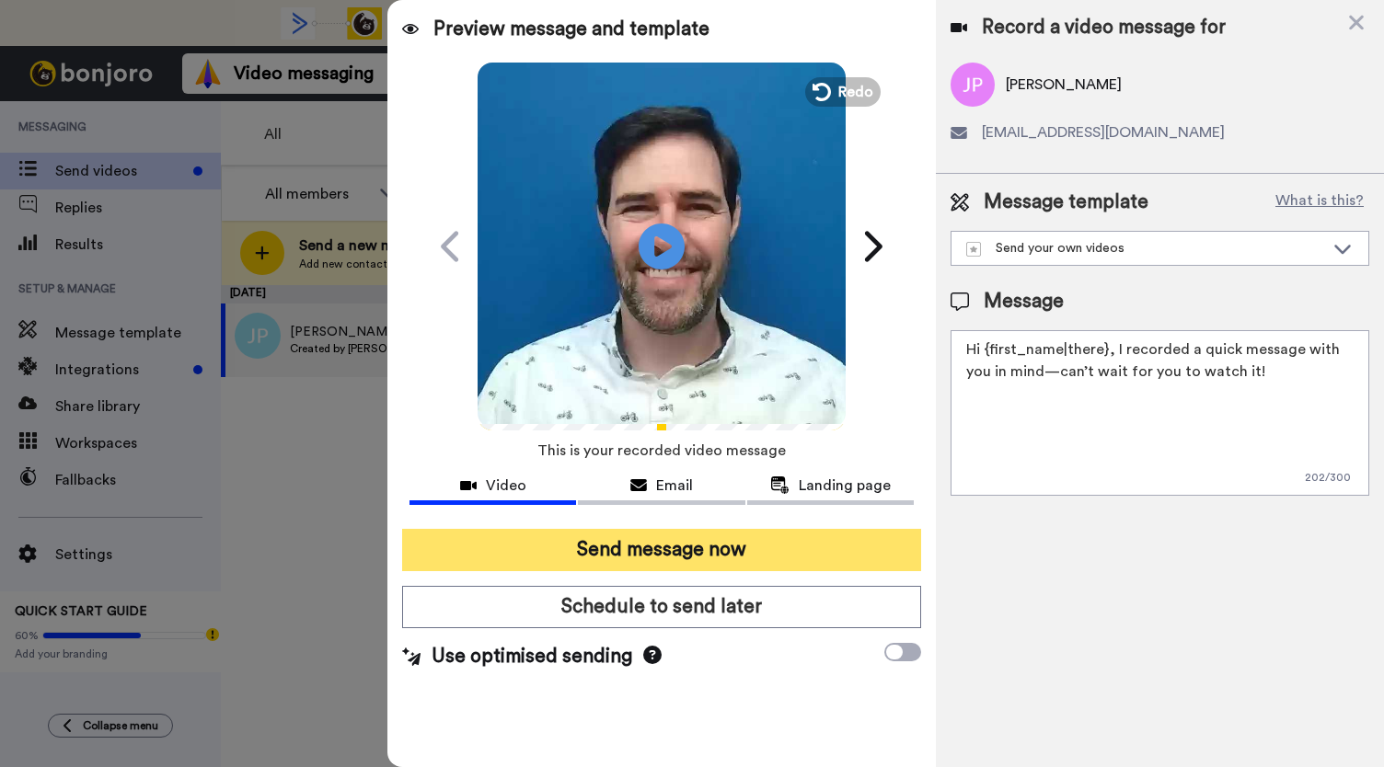
click at [709, 555] on button "Send message now" at bounding box center [661, 550] width 519 height 42
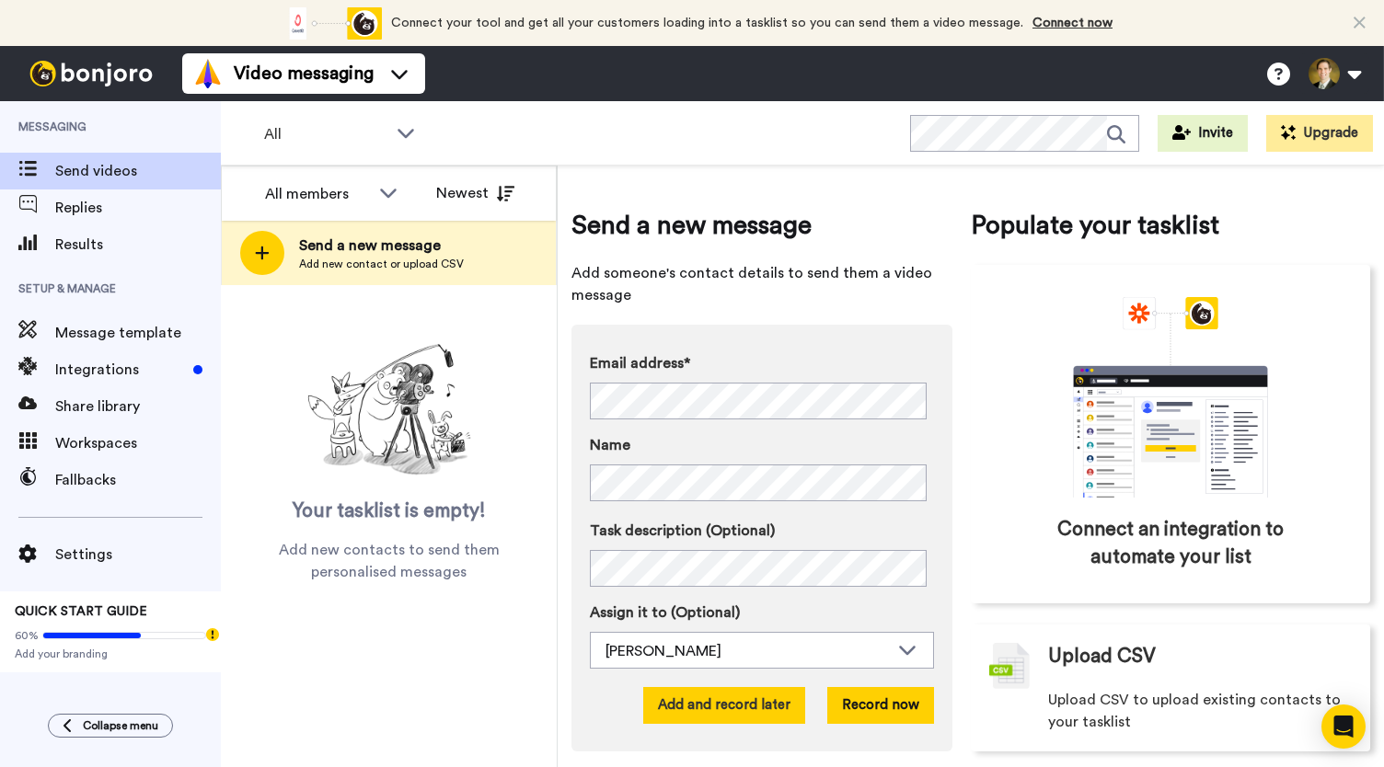
click at [719, 708] on button "Add and record later" at bounding box center [724, 705] width 162 height 37
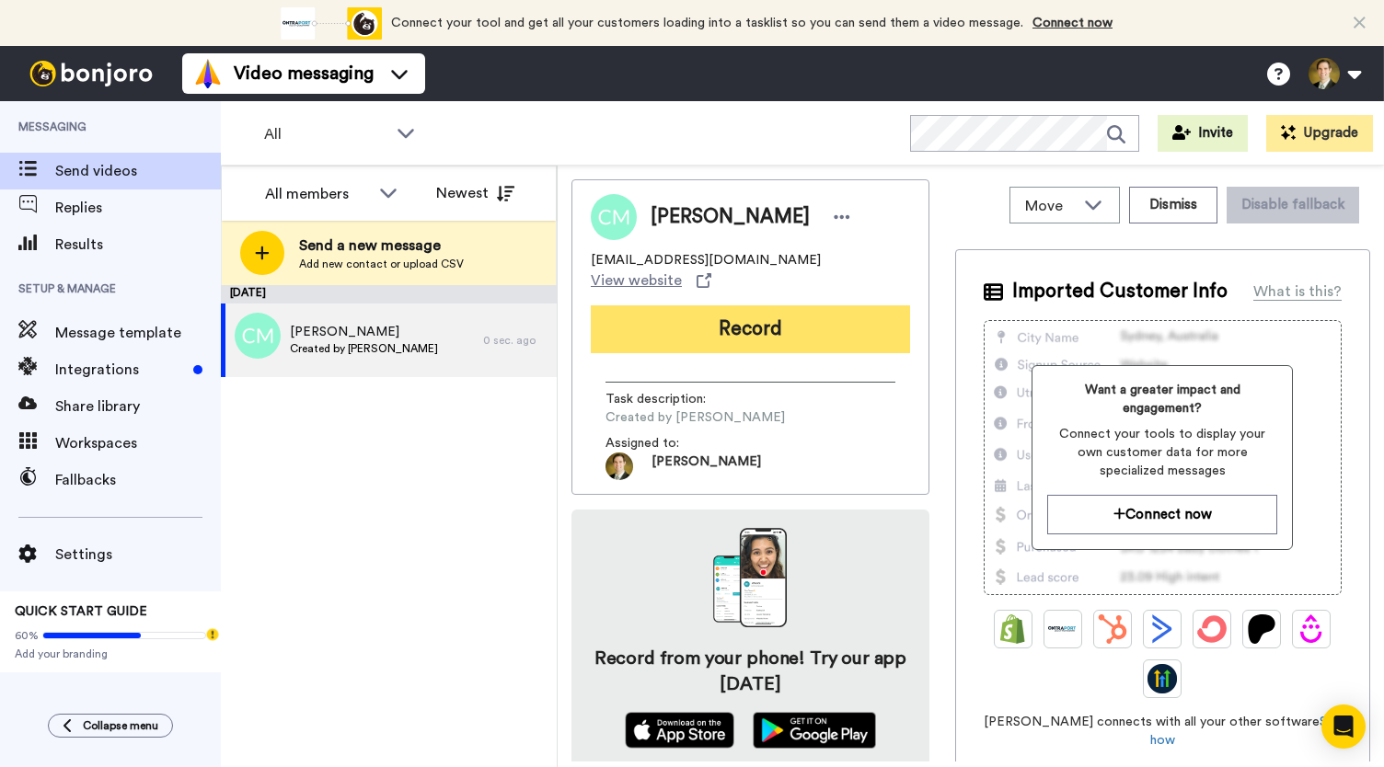
click at [686, 325] on button "Record" at bounding box center [750, 329] width 319 height 48
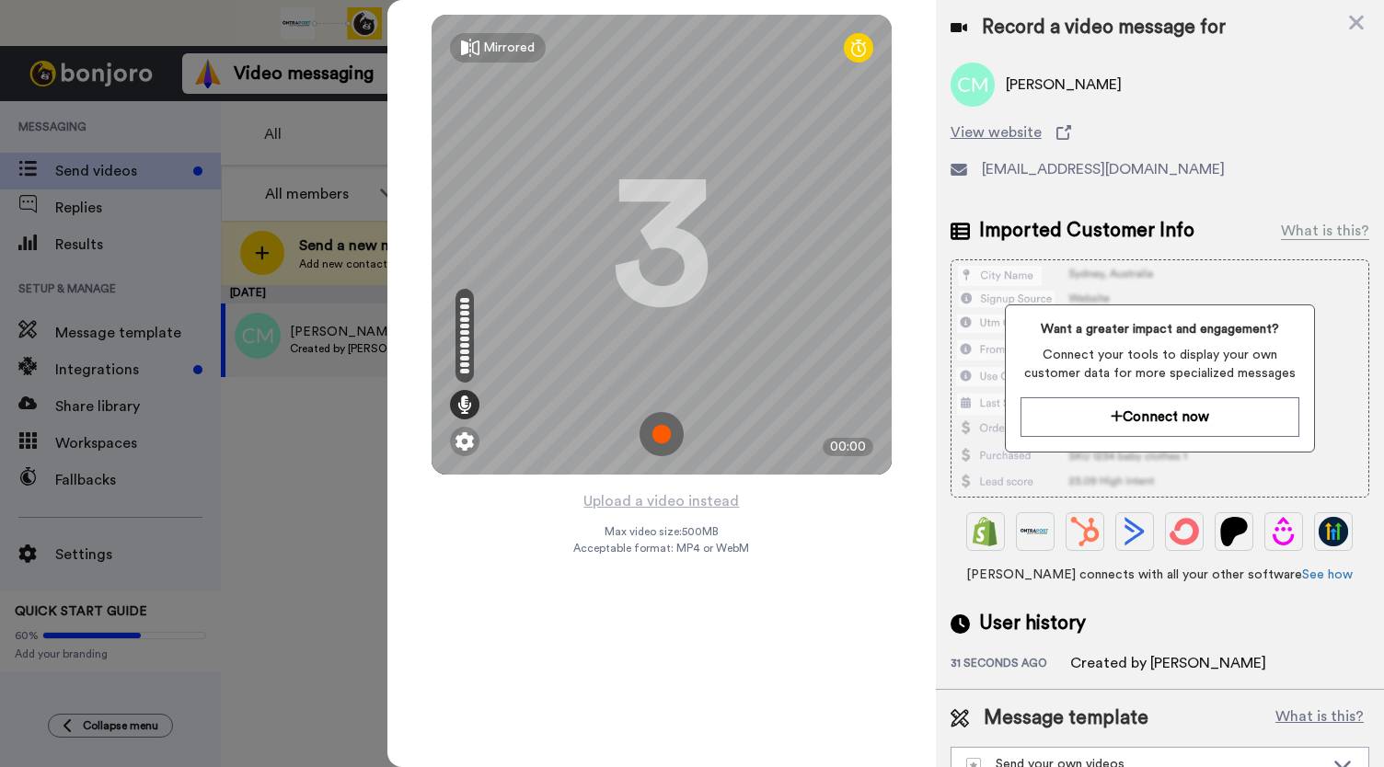
click at [651, 433] on img at bounding box center [661, 434] width 44 height 44
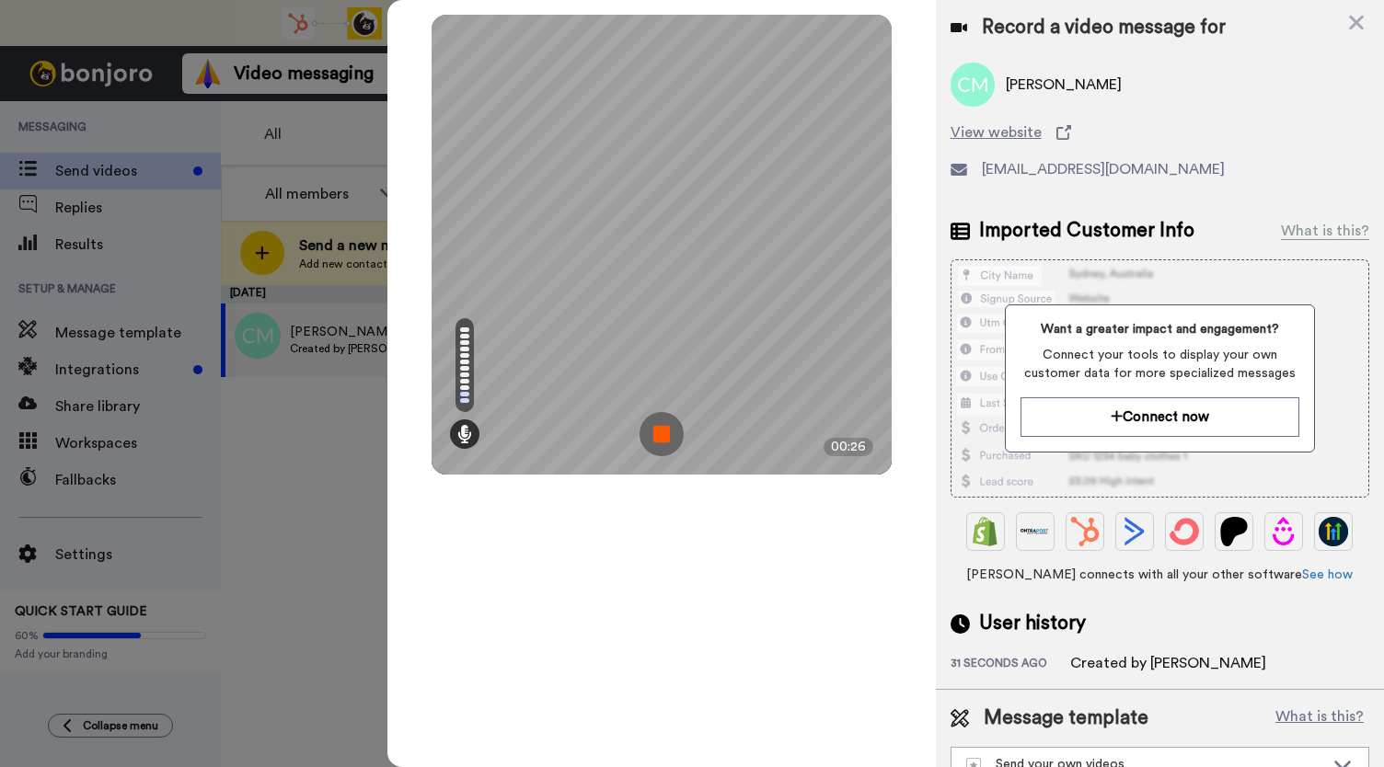
click at [651, 433] on img at bounding box center [661, 434] width 44 height 44
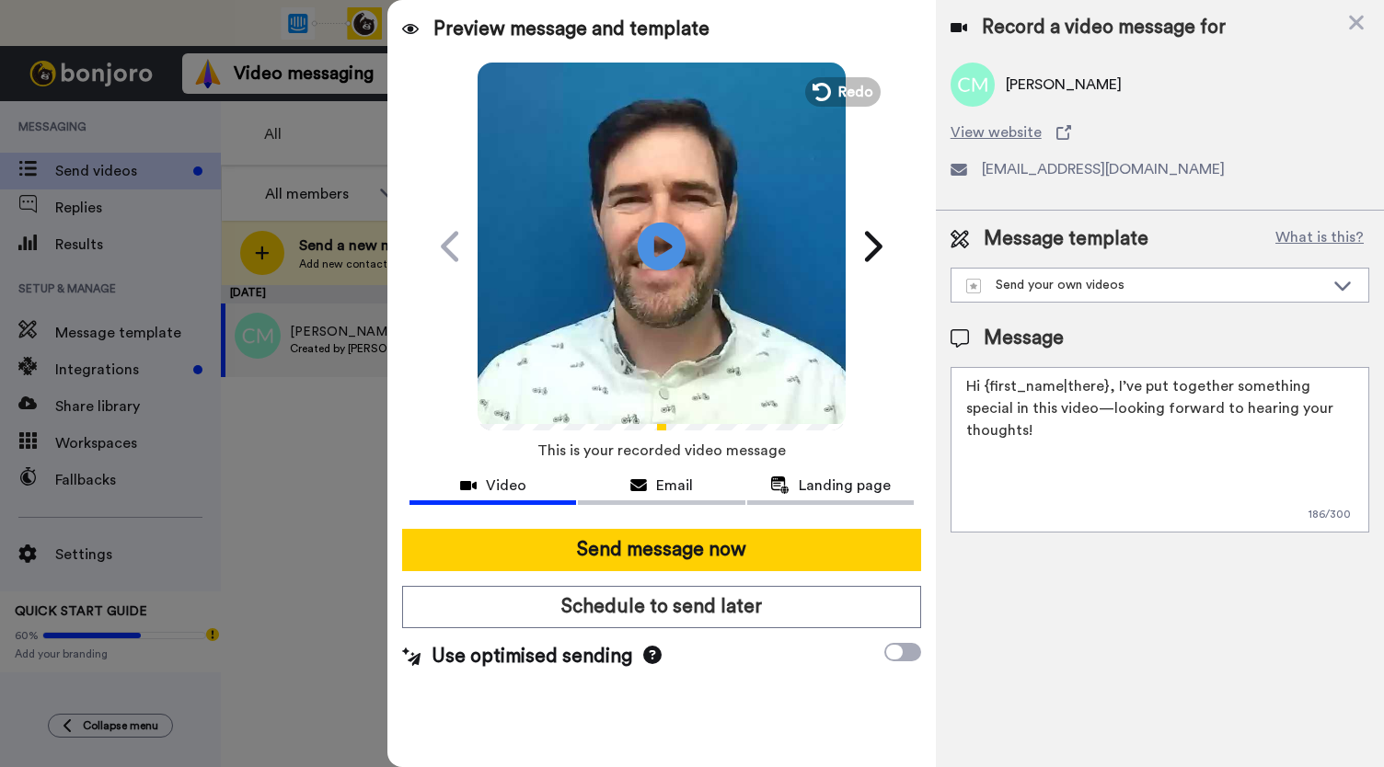
click at [668, 240] on icon at bounding box center [662, 246] width 49 height 49
click at [657, 478] on span "Email" at bounding box center [674, 486] width 37 height 22
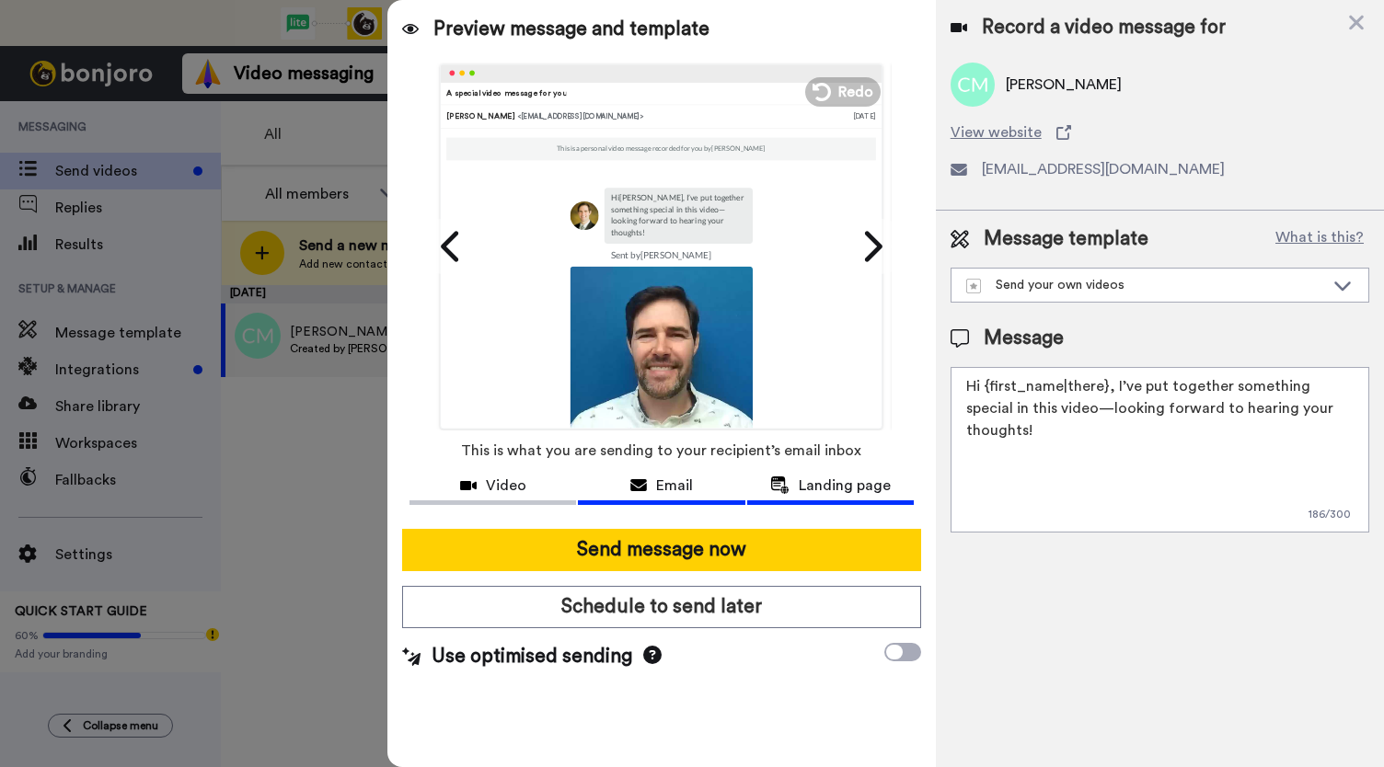
click at [812, 488] on span "Landing page" at bounding box center [845, 486] width 92 height 22
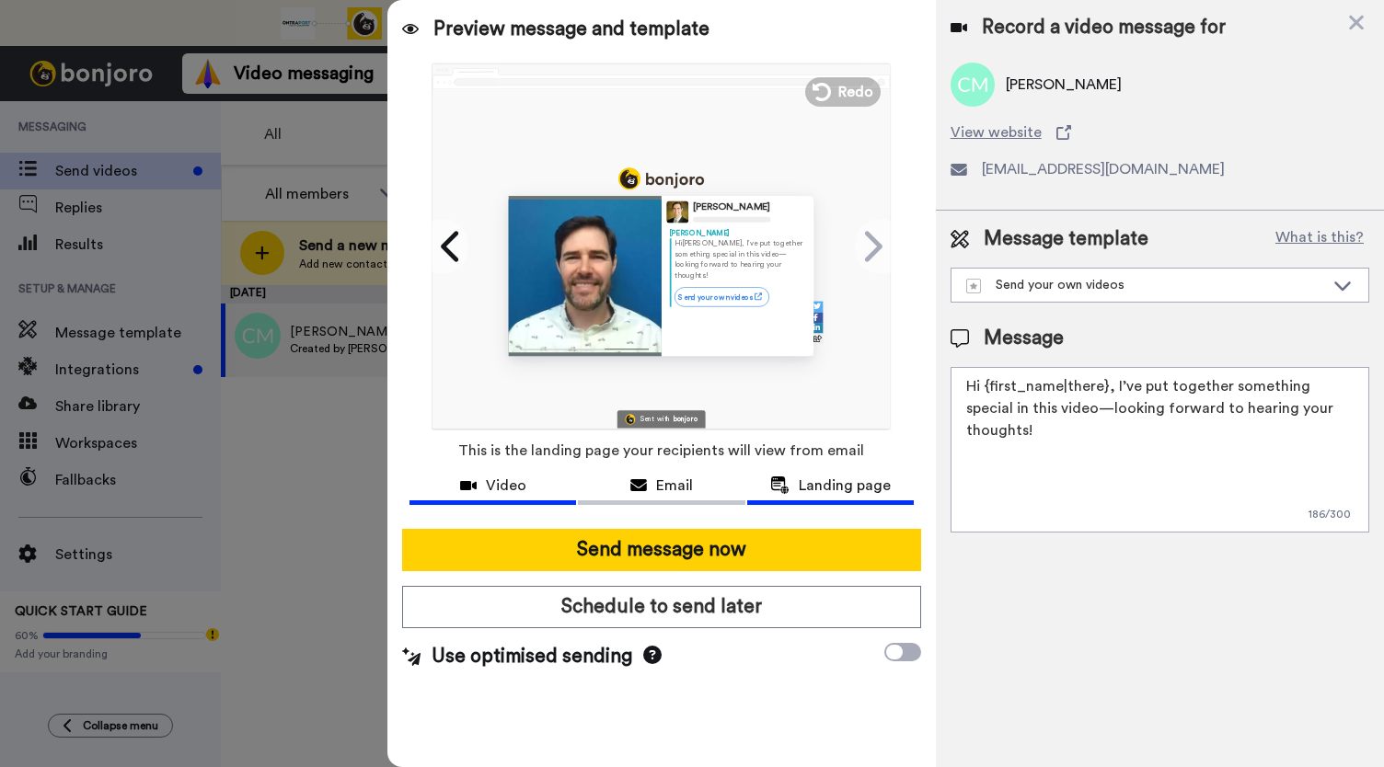
click at [468, 493] on div "Video" at bounding box center [492, 486] width 167 height 22
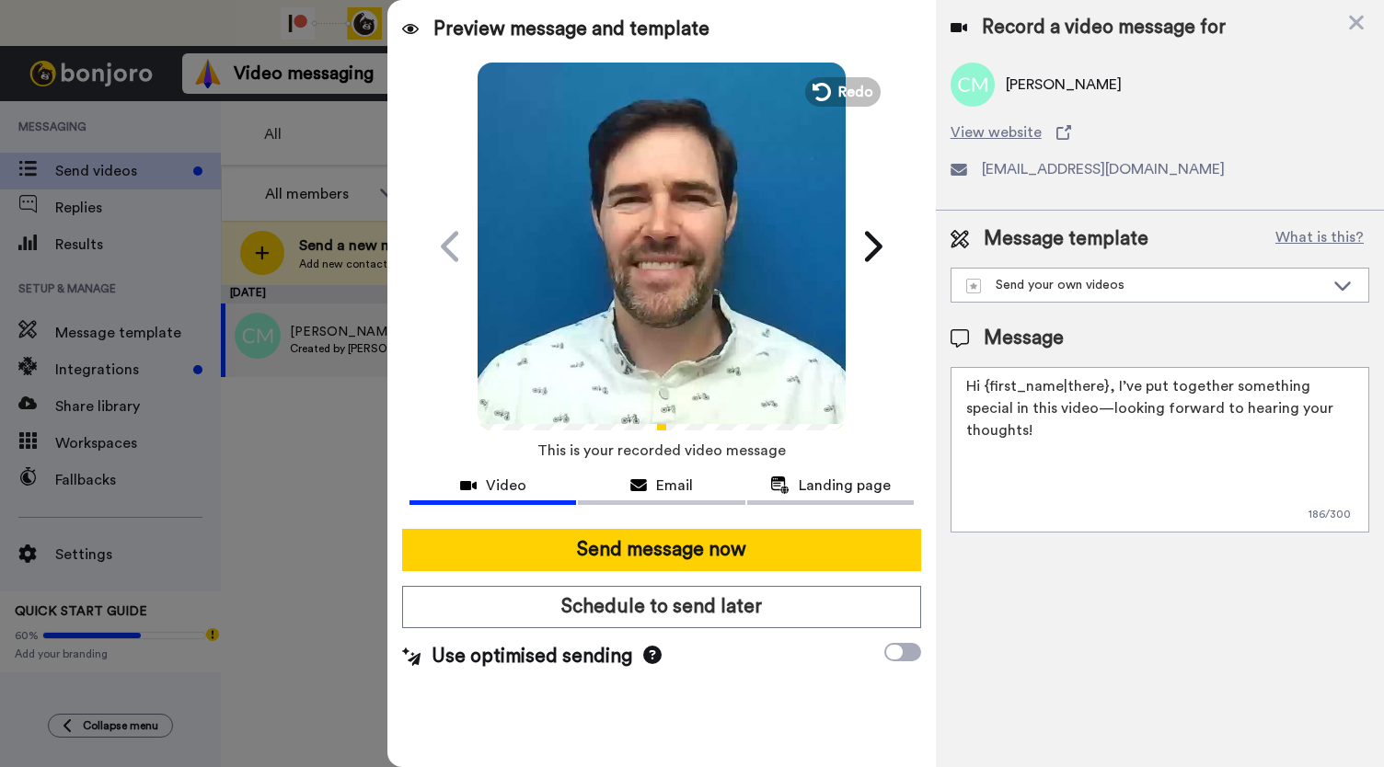
click at [626, 288] on video at bounding box center [662, 244] width 368 height 368
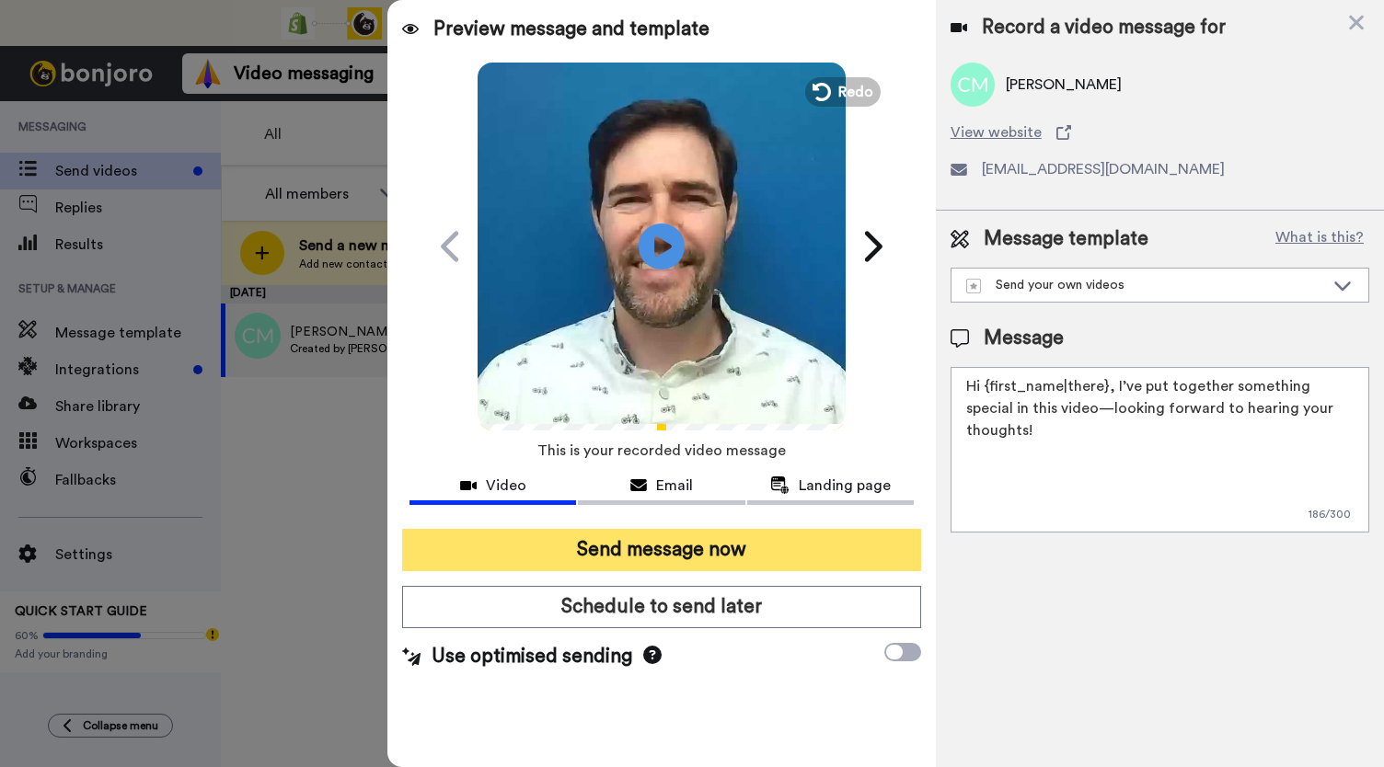
click at [640, 553] on button "Send message now" at bounding box center [661, 550] width 519 height 42
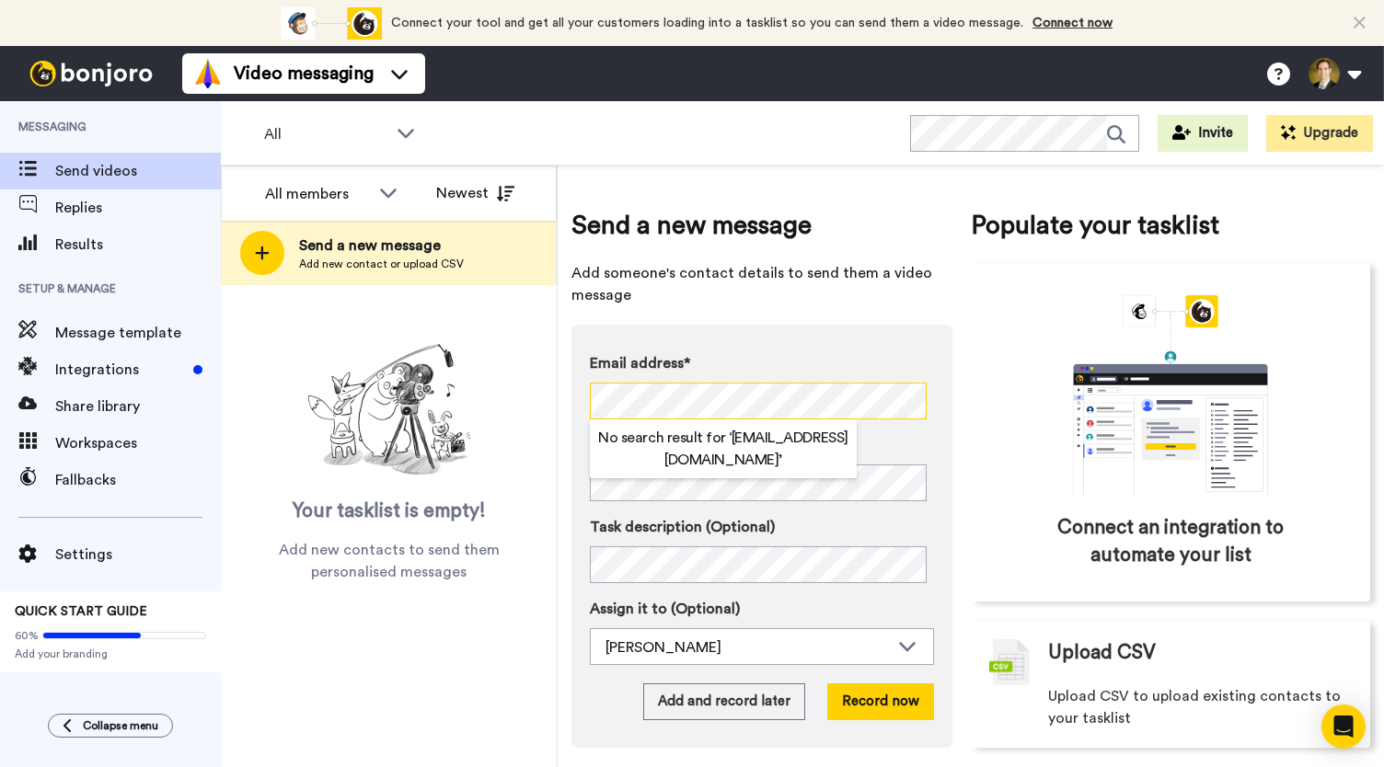
click at [565, 356] on div "Send a new message Add someone's contact details to send them a video message E…" at bounding box center [971, 467] width 826 height 602
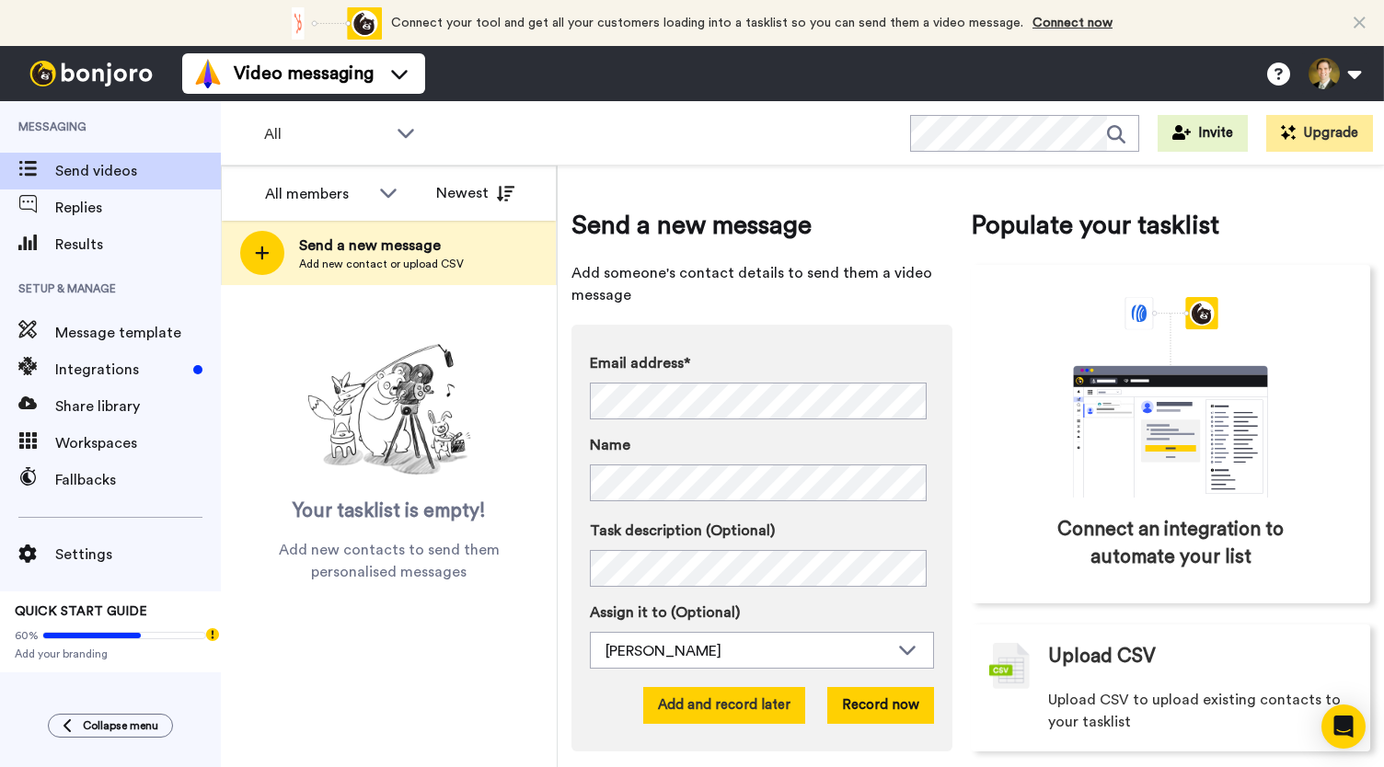
click at [765, 700] on button "Add and record later" at bounding box center [724, 705] width 162 height 37
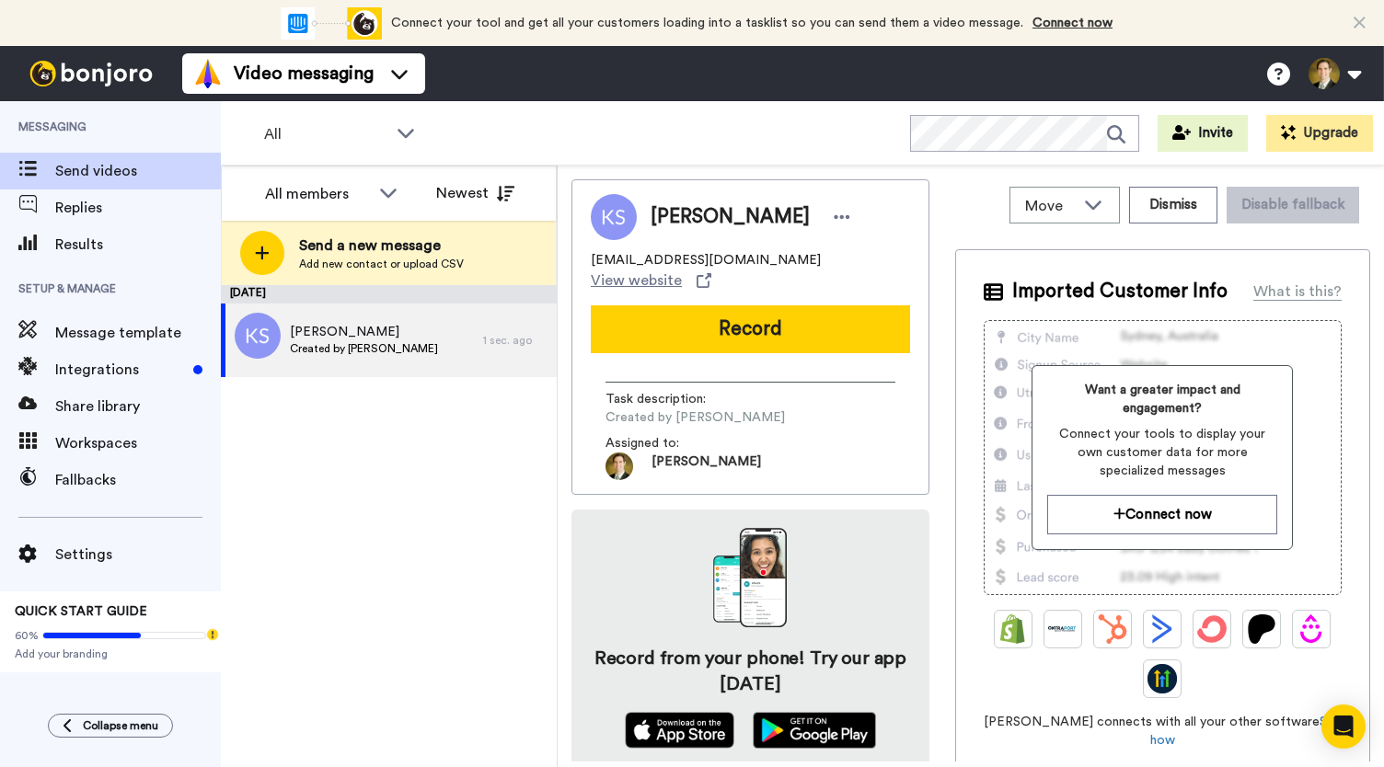
click at [685, 322] on button "Record" at bounding box center [750, 329] width 319 height 48
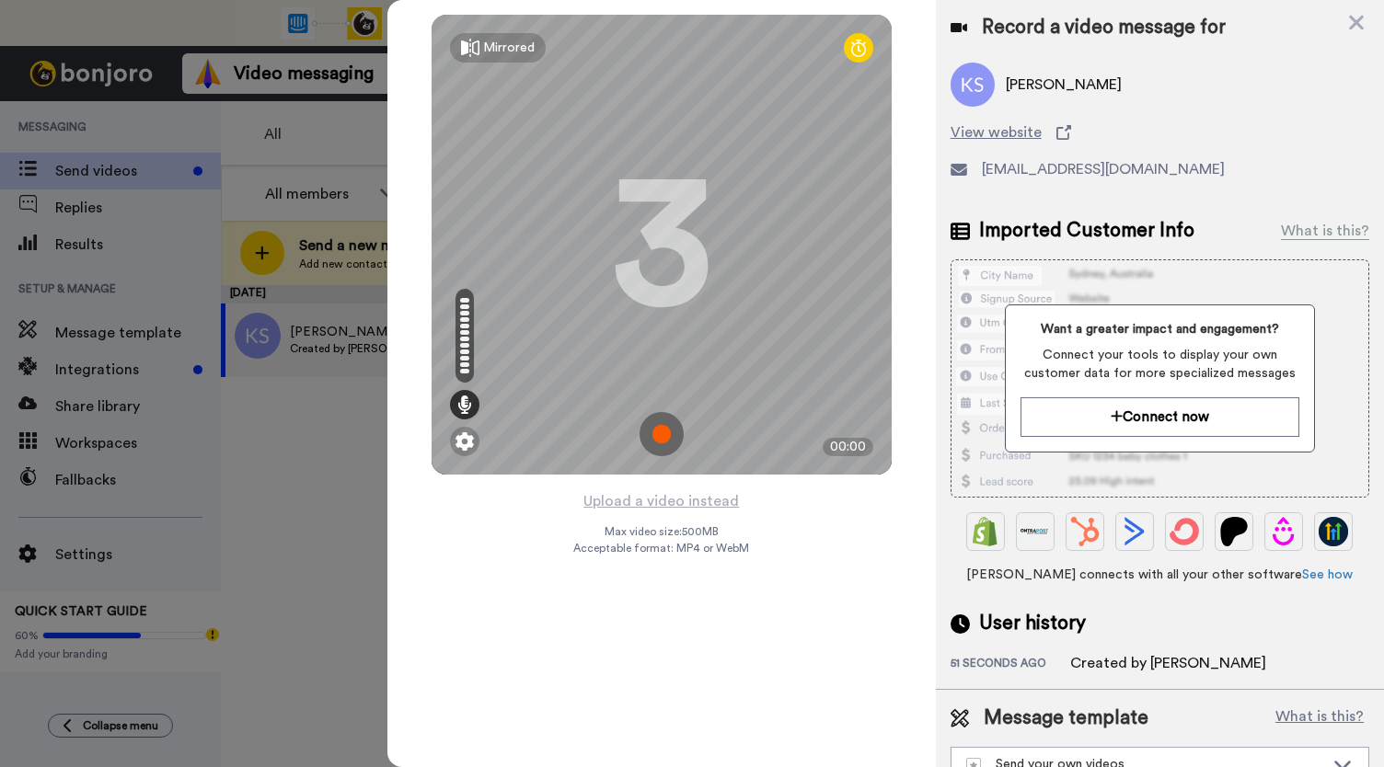
click at [706, 314] on div "3" at bounding box center [661, 245] width 101 height 138
click at [675, 441] on img at bounding box center [661, 434] width 44 height 44
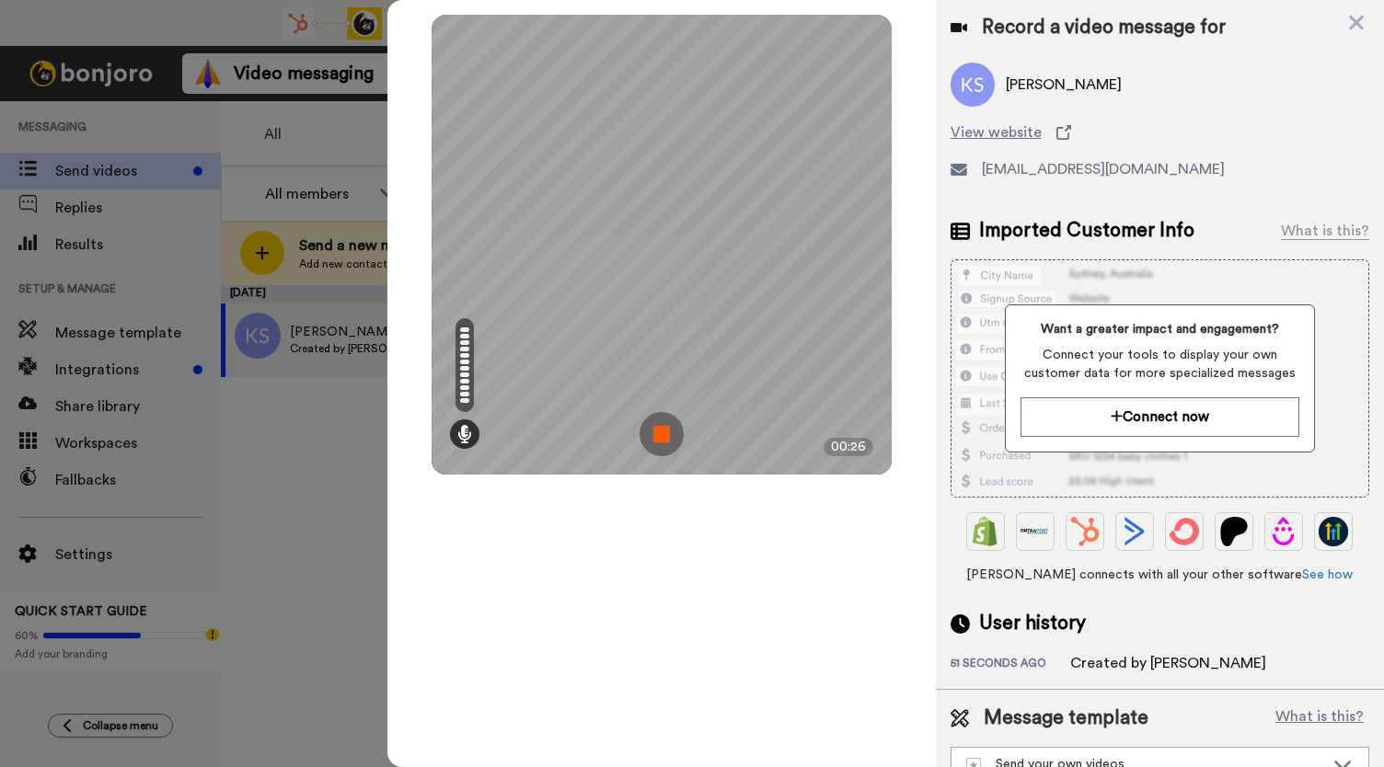
click at [663, 443] on img at bounding box center [661, 434] width 44 height 44
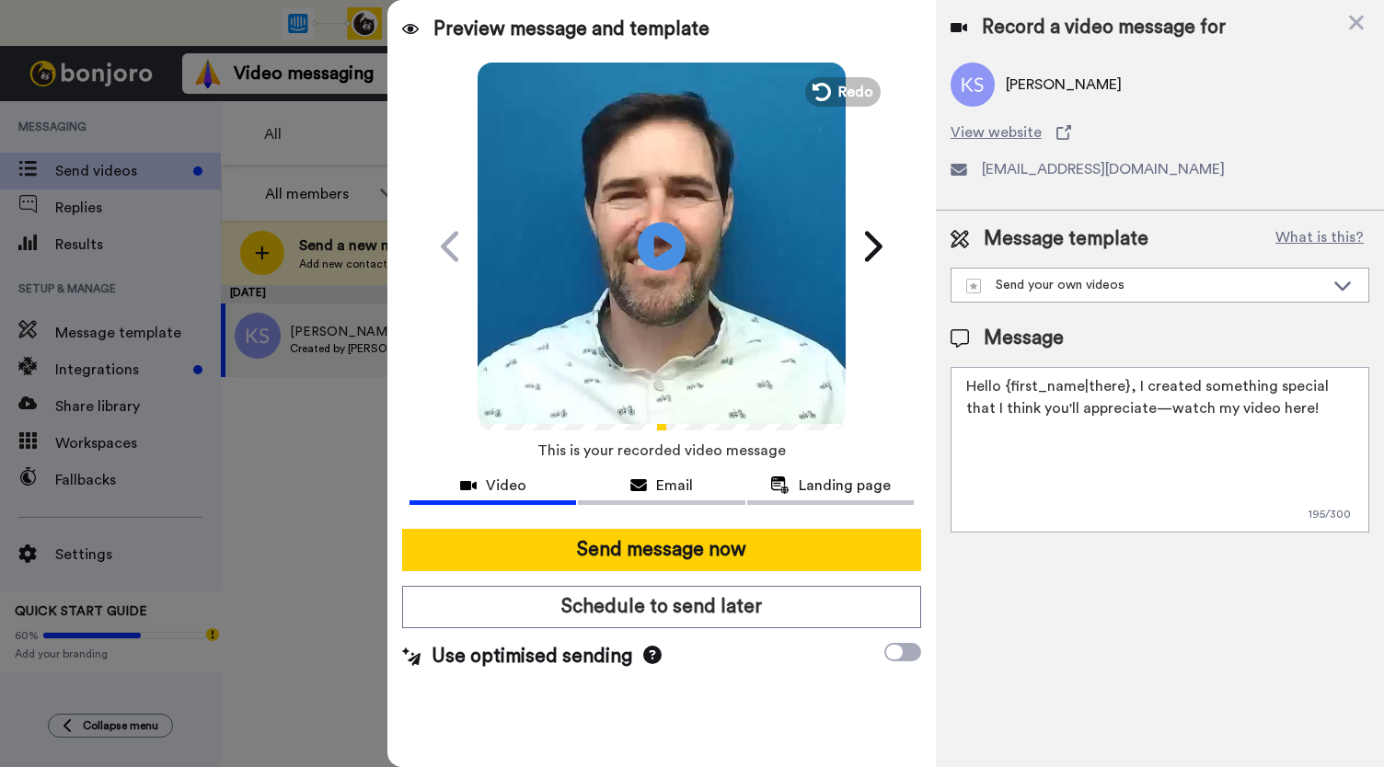
click at [661, 252] on icon "Play/Pause" at bounding box center [662, 245] width 49 height 87
click at [613, 489] on div "Email" at bounding box center [661, 486] width 167 height 22
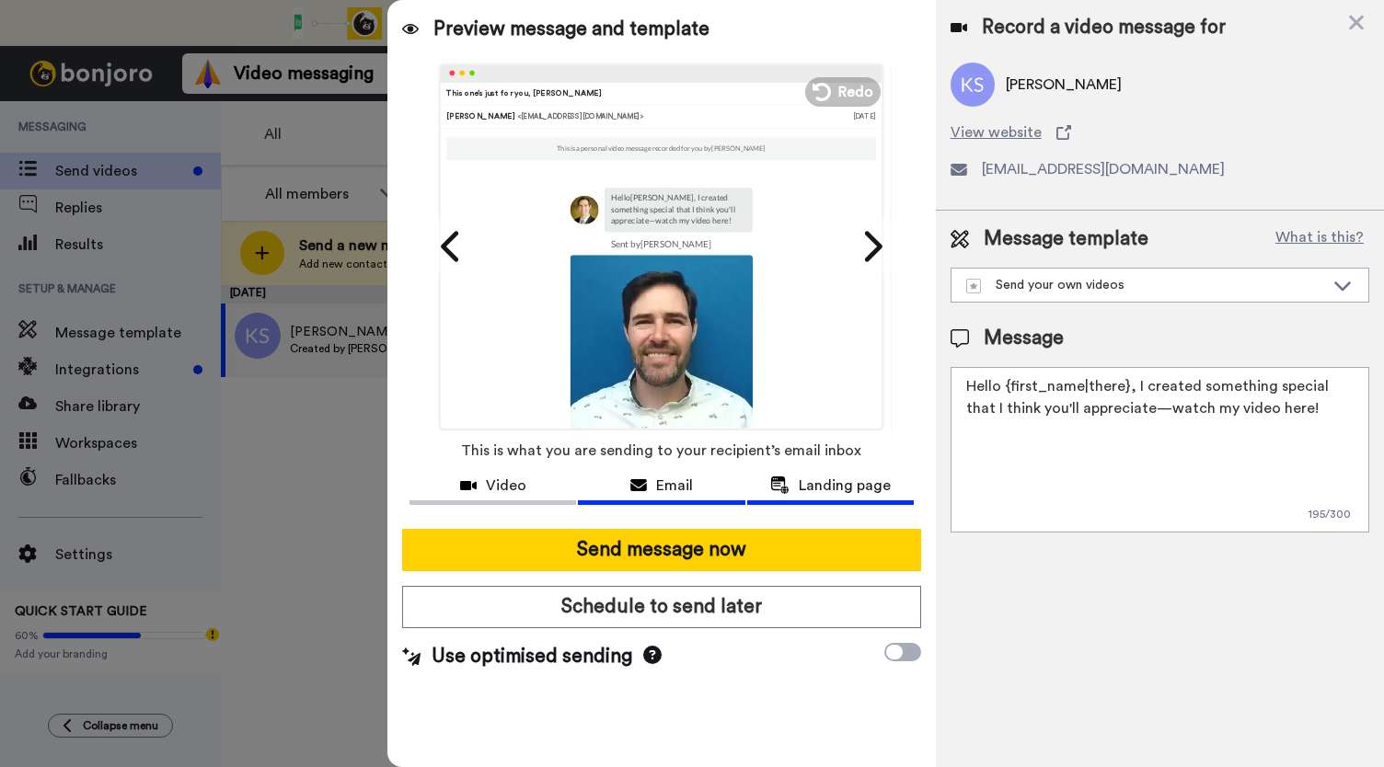
click at [787, 489] on icon at bounding box center [779, 485] width 19 height 17
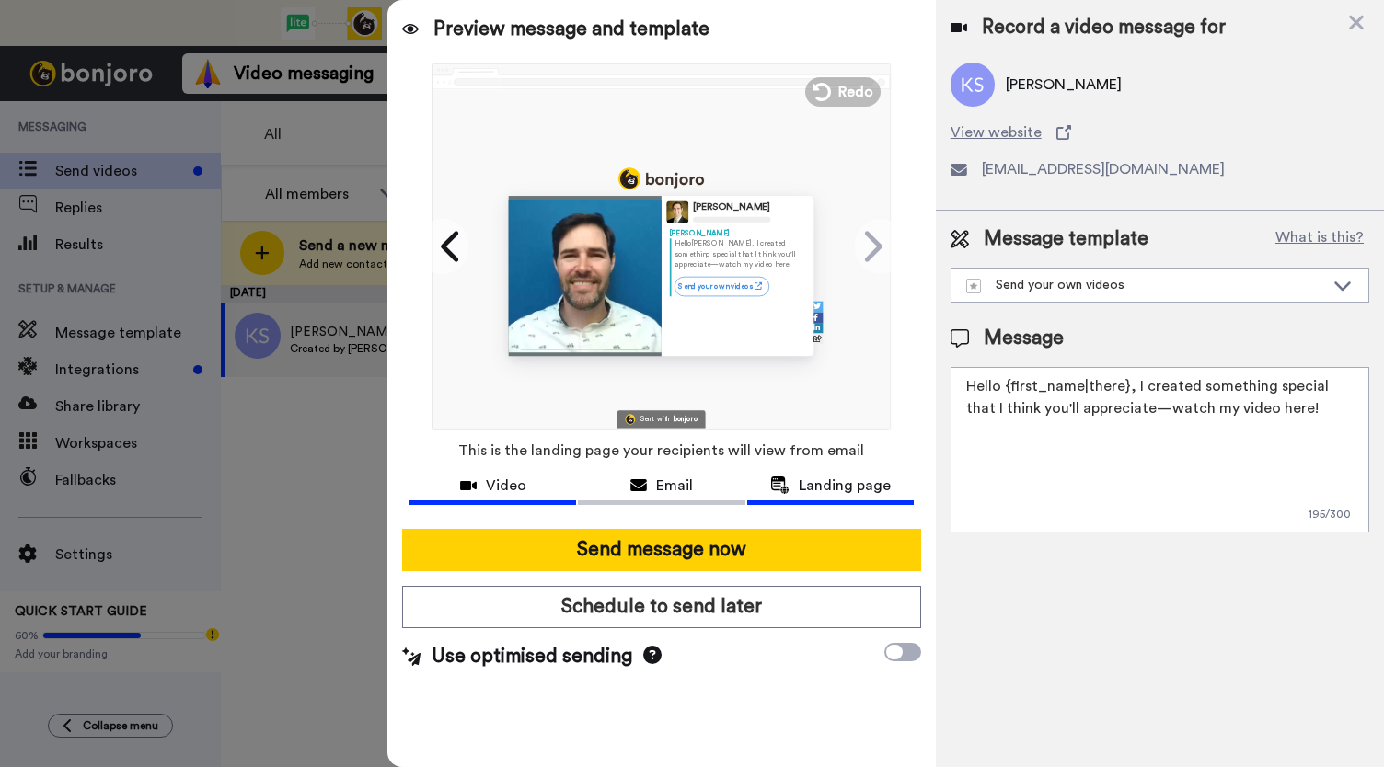
click at [514, 486] on span "Video" at bounding box center [506, 486] width 40 height 22
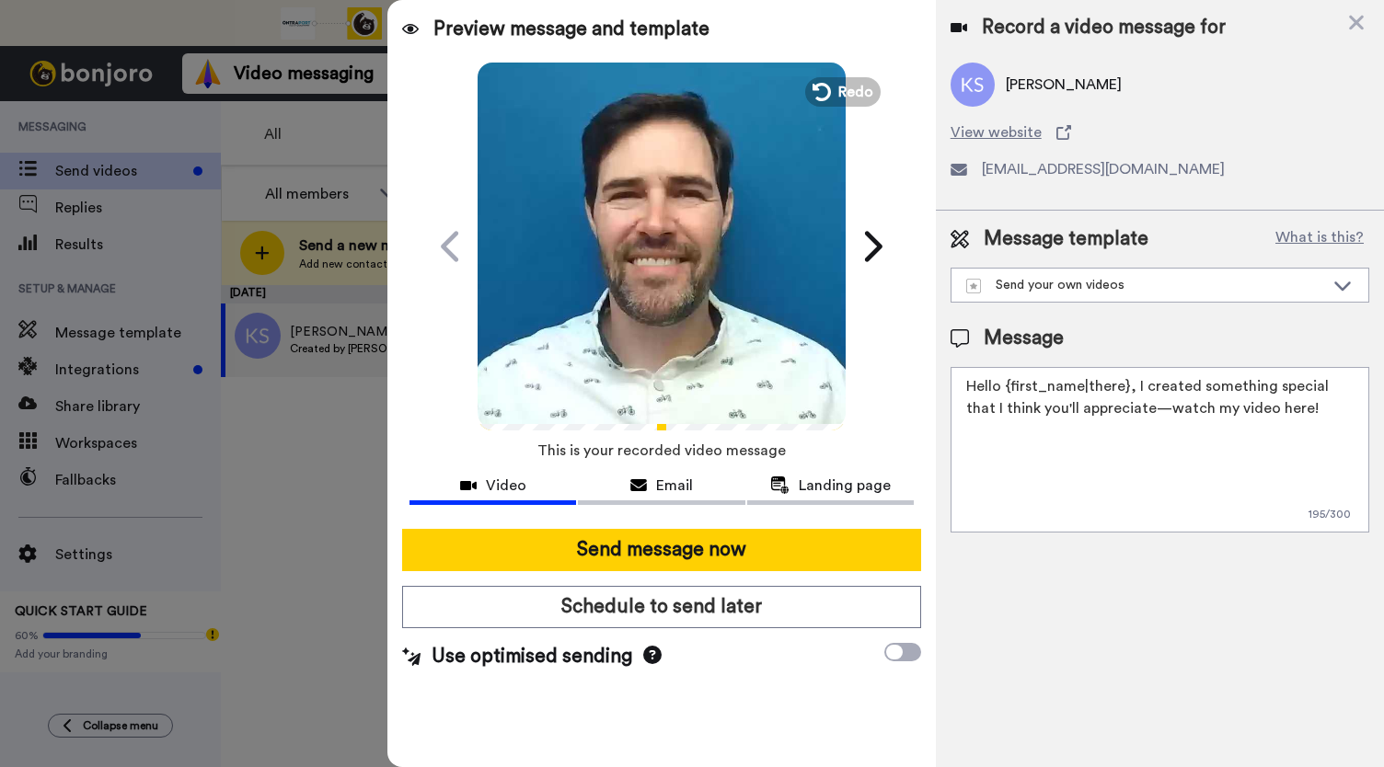
click at [632, 305] on video at bounding box center [662, 244] width 368 height 368
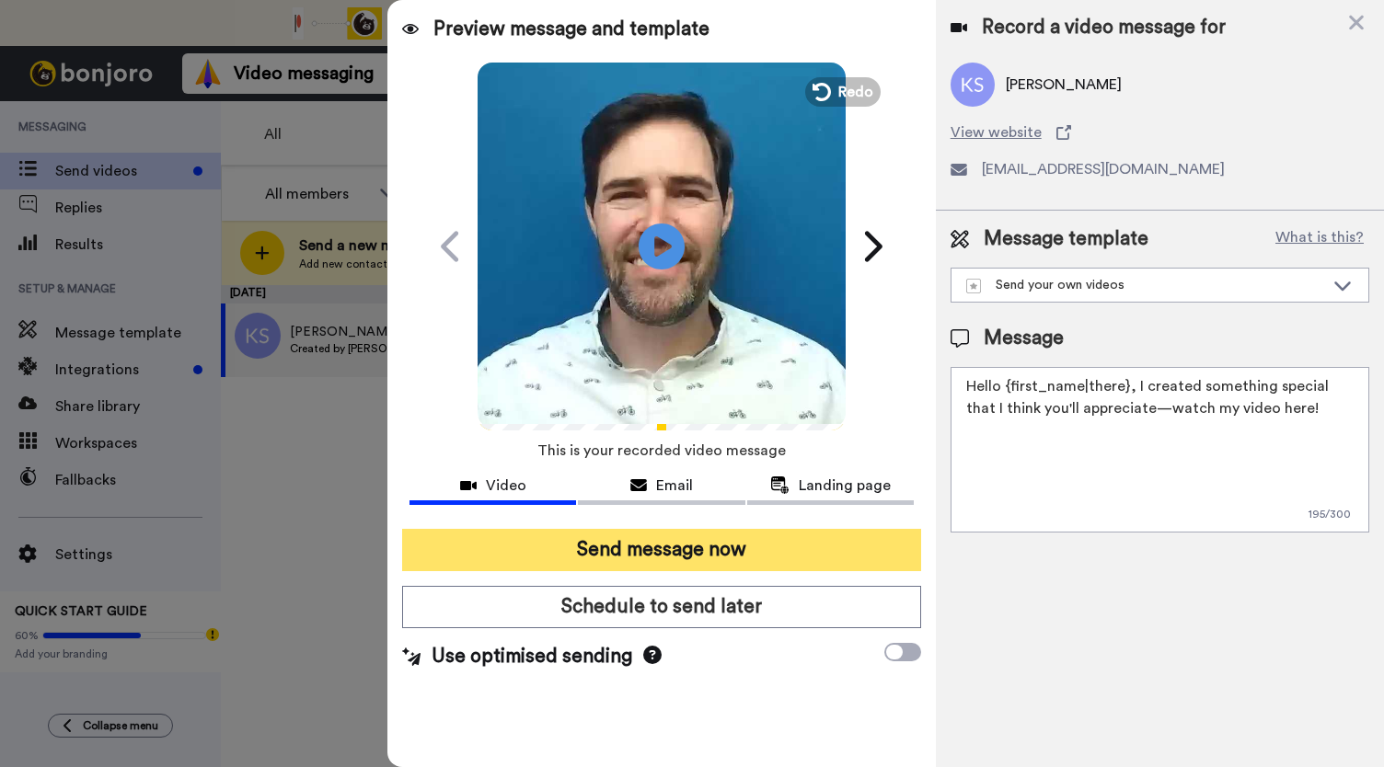
click at [616, 537] on button "Send message now" at bounding box center [661, 550] width 519 height 42
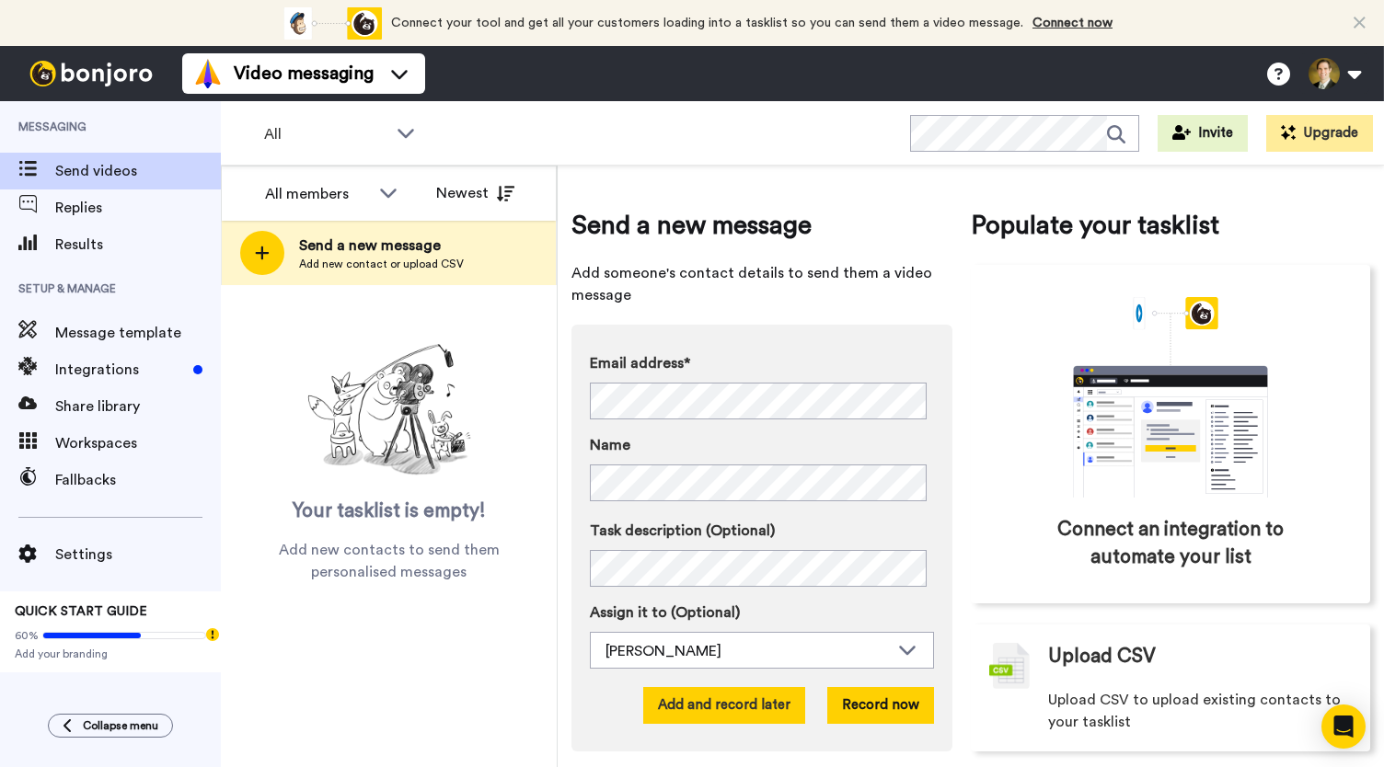
click at [711, 702] on button "Add and record later" at bounding box center [724, 705] width 162 height 37
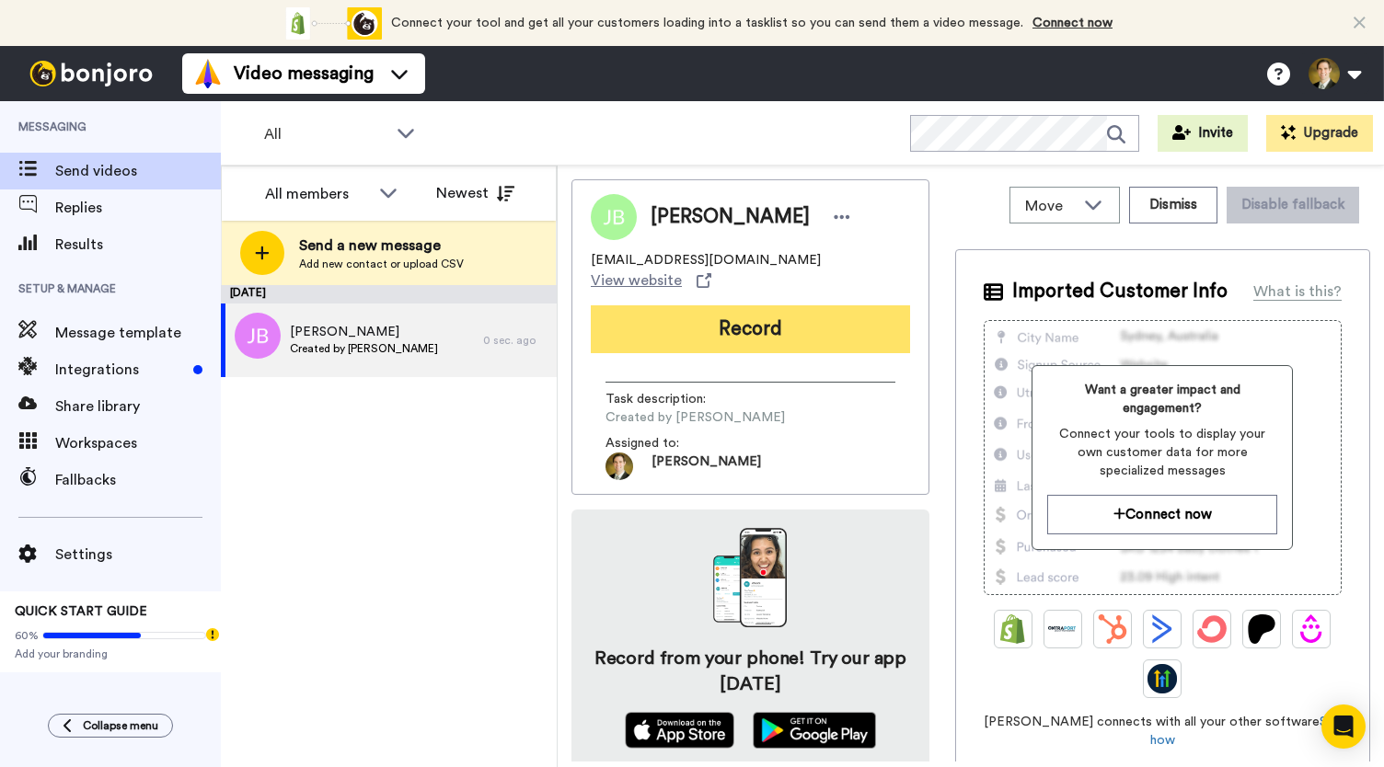
click at [684, 305] on button "Record" at bounding box center [750, 329] width 319 height 48
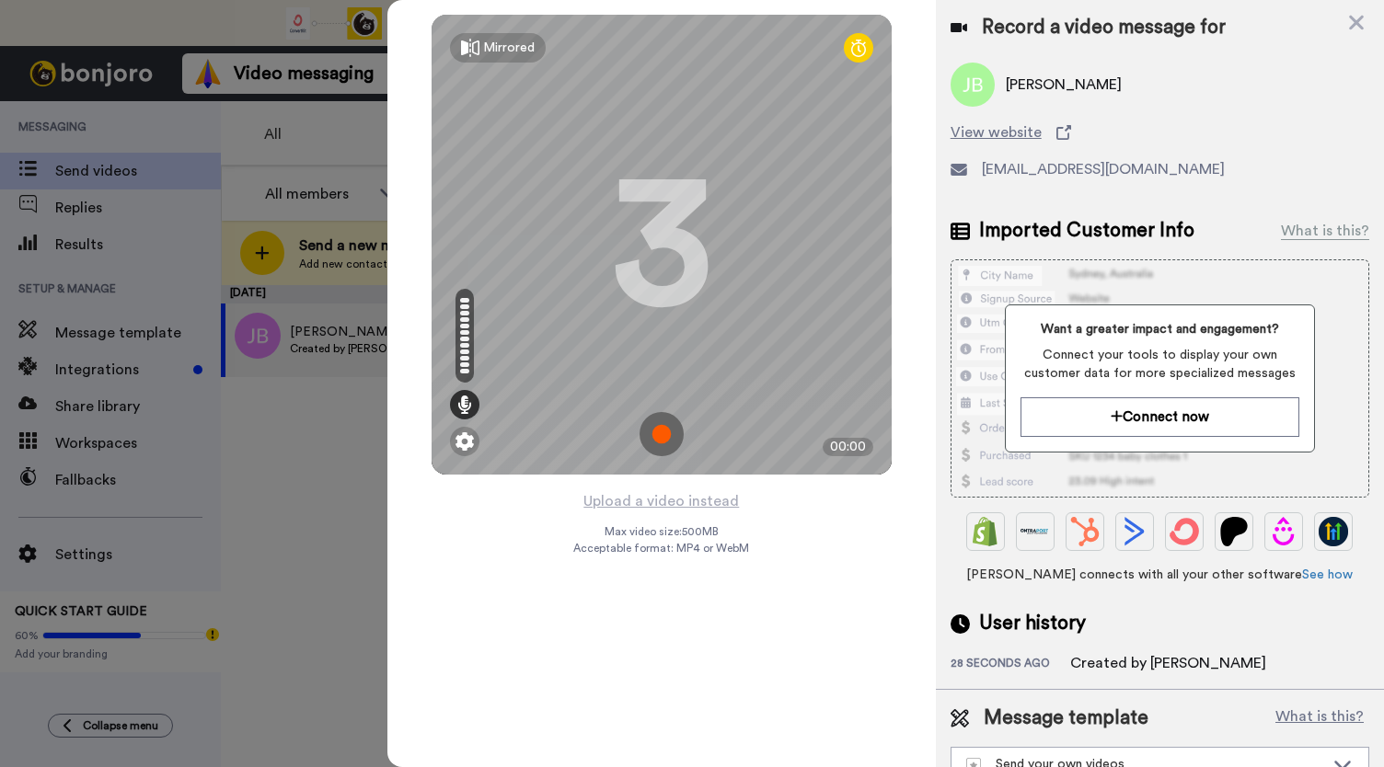
click at [664, 434] on img at bounding box center [661, 434] width 44 height 44
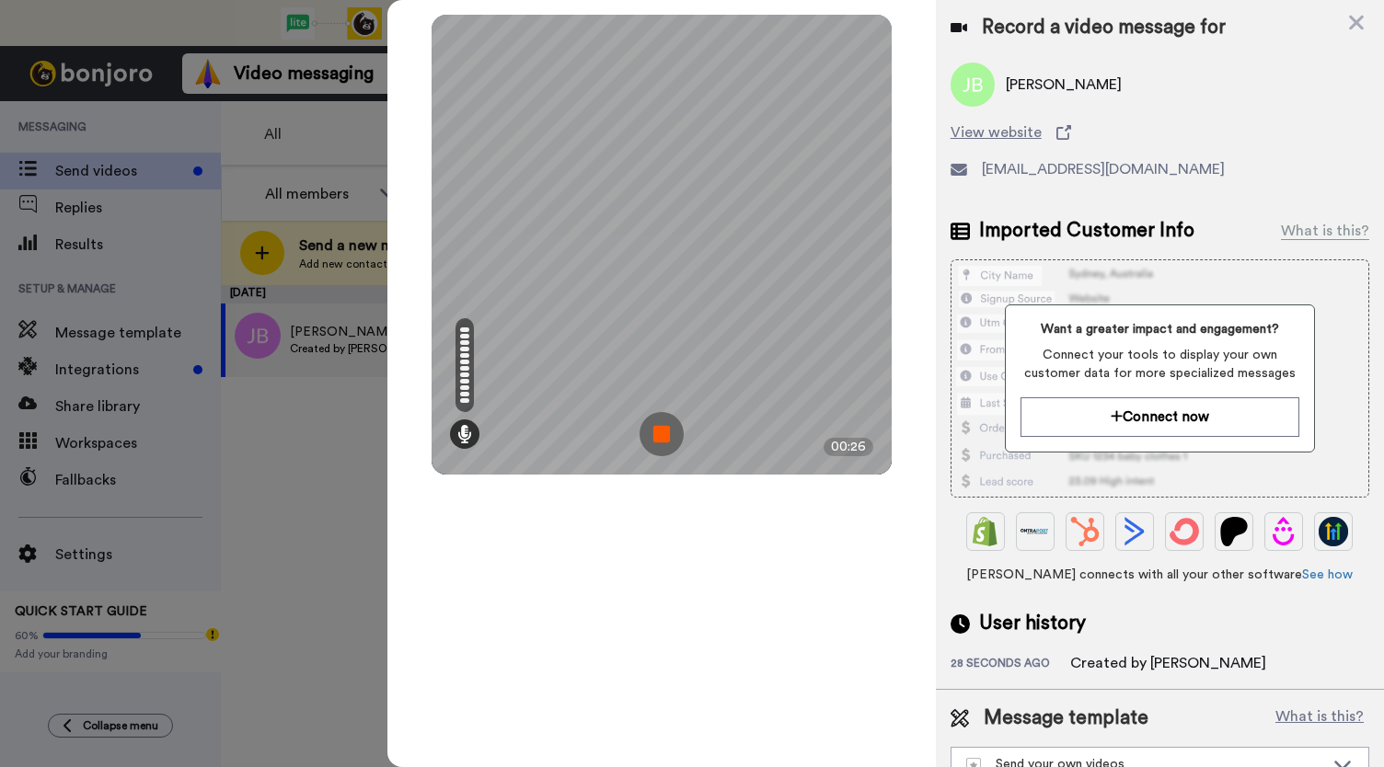
click at [664, 434] on img at bounding box center [661, 434] width 44 height 44
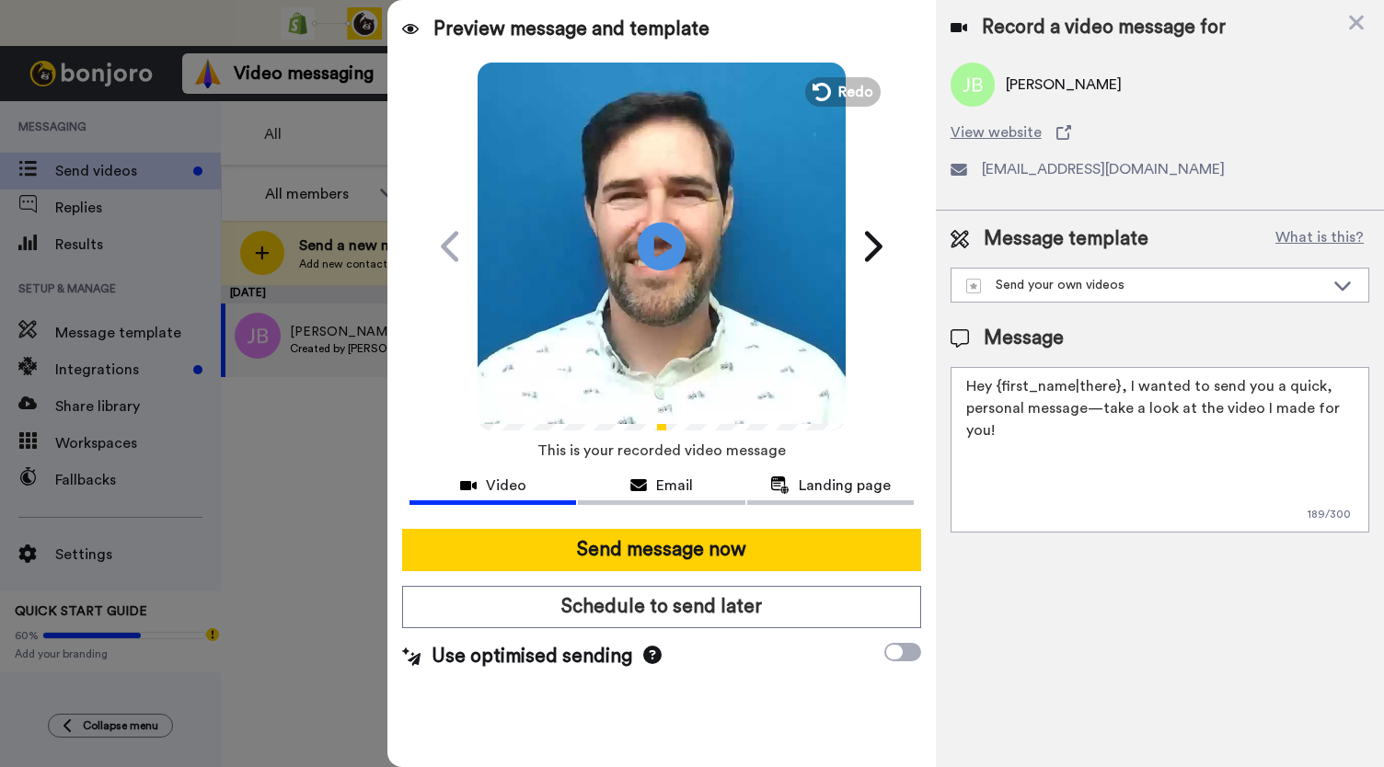
click at [640, 254] on div "Play/Pause" at bounding box center [662, 247] width 368 height 374
click at [668, 253] on icon at bounding box center [662, 246] width 49 height 49
click at [632, 471] on button "Email" at bounding box center [661, 488] width 167 height 34
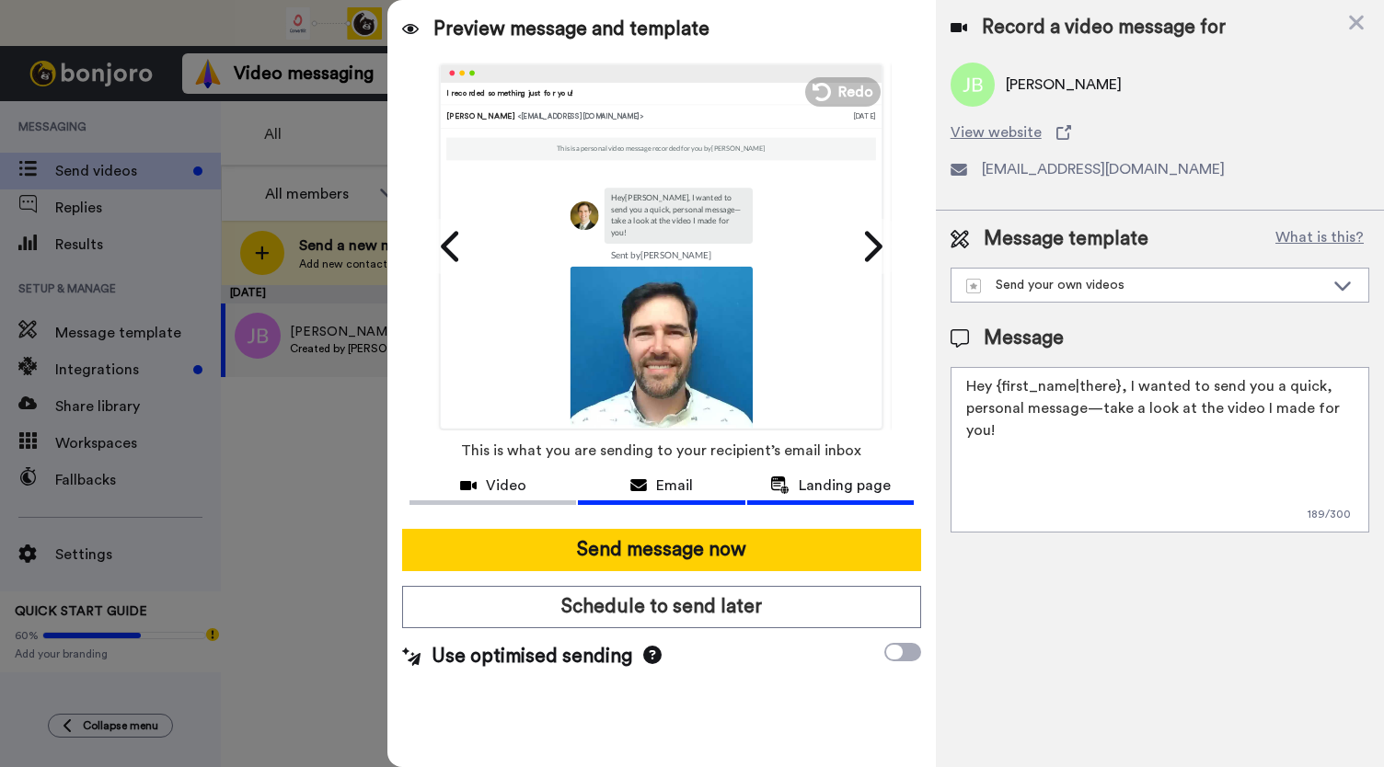
click at [827, 501] on button "Landing page" at bounding box center [830, 488] width 167 height 34
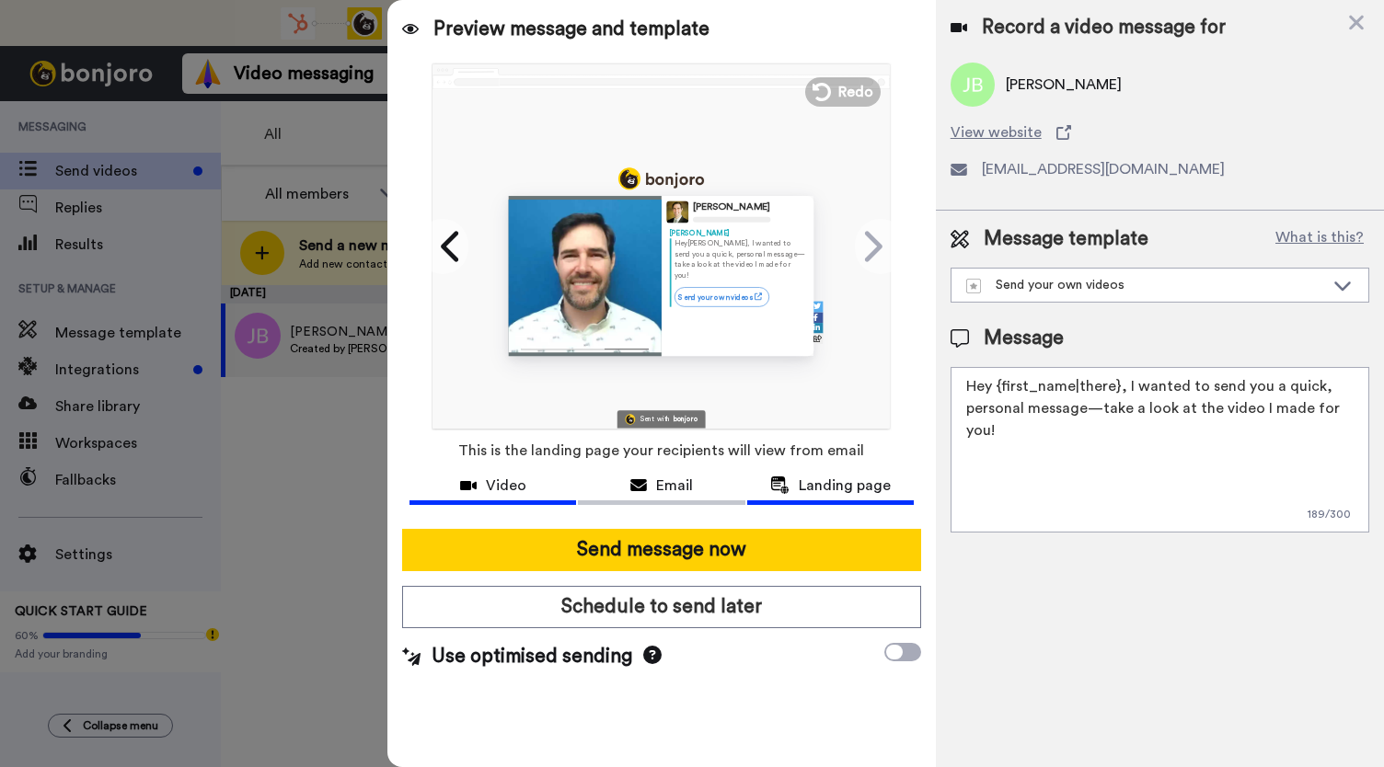
click at [511, 480] on span "Video" at bounding box center [506, 486] width 40 height 22
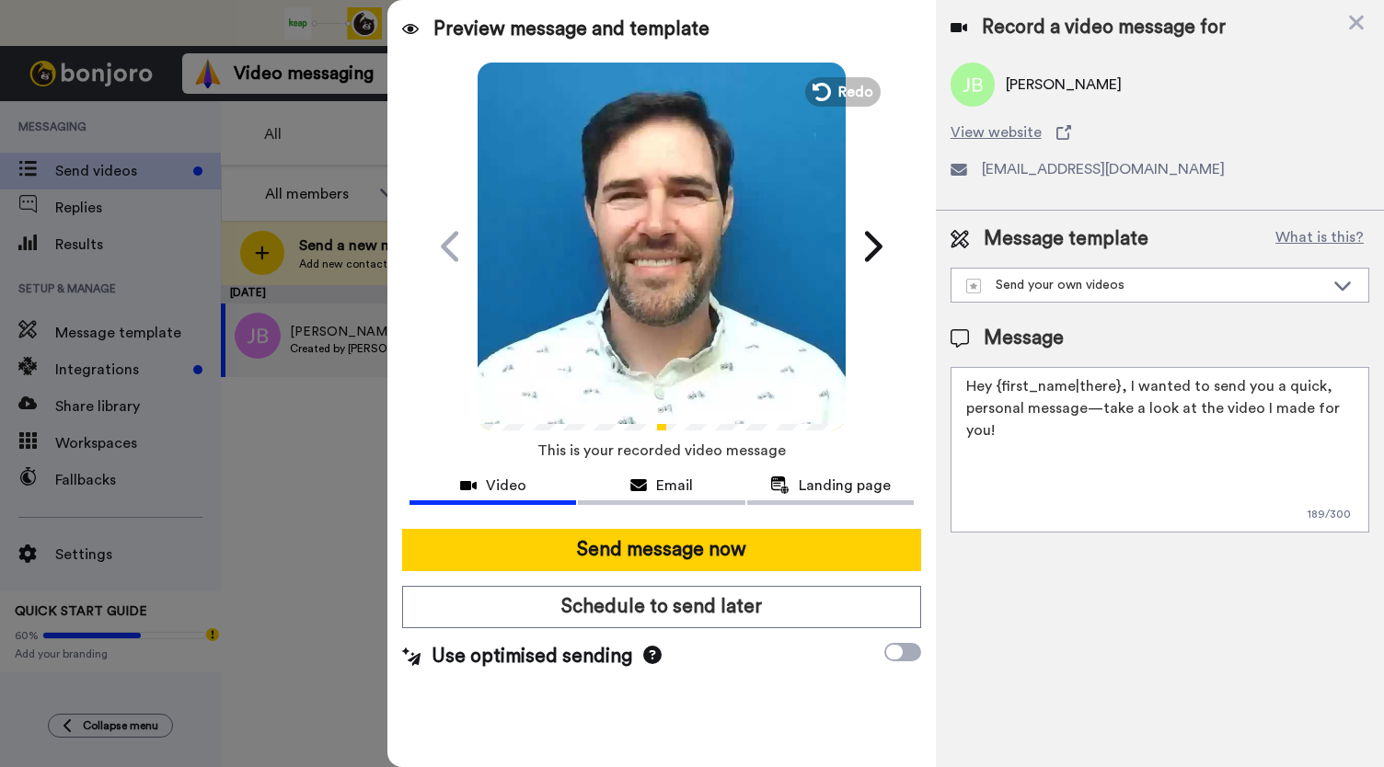
click at [679, 312] on video at bounding box center [662, 244] width 368 height 368
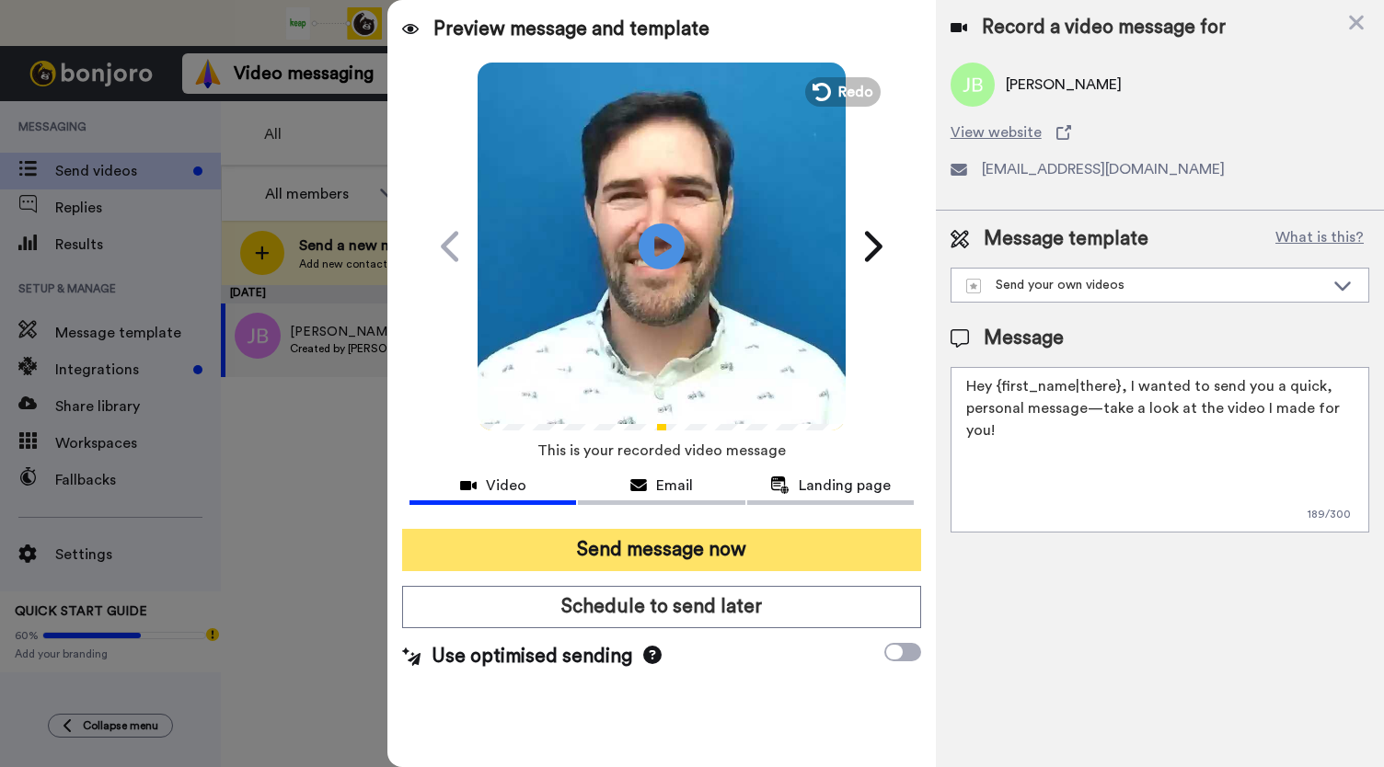
click at [634, 558] on button "Send message now" at bounding box center [661, 550] width 519 height 42
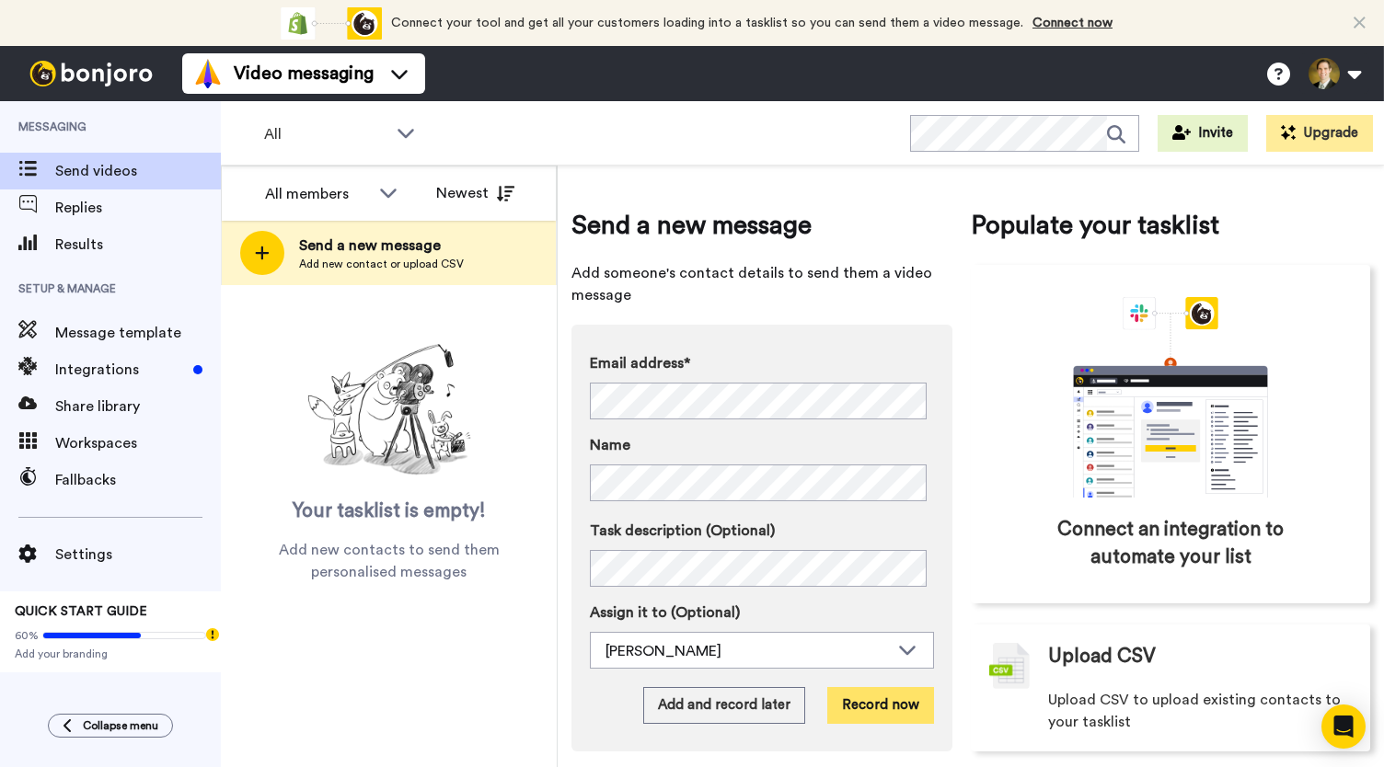
click at [874, 713] on button "Record now" at bounding box center [880, 705] width 107 height 37
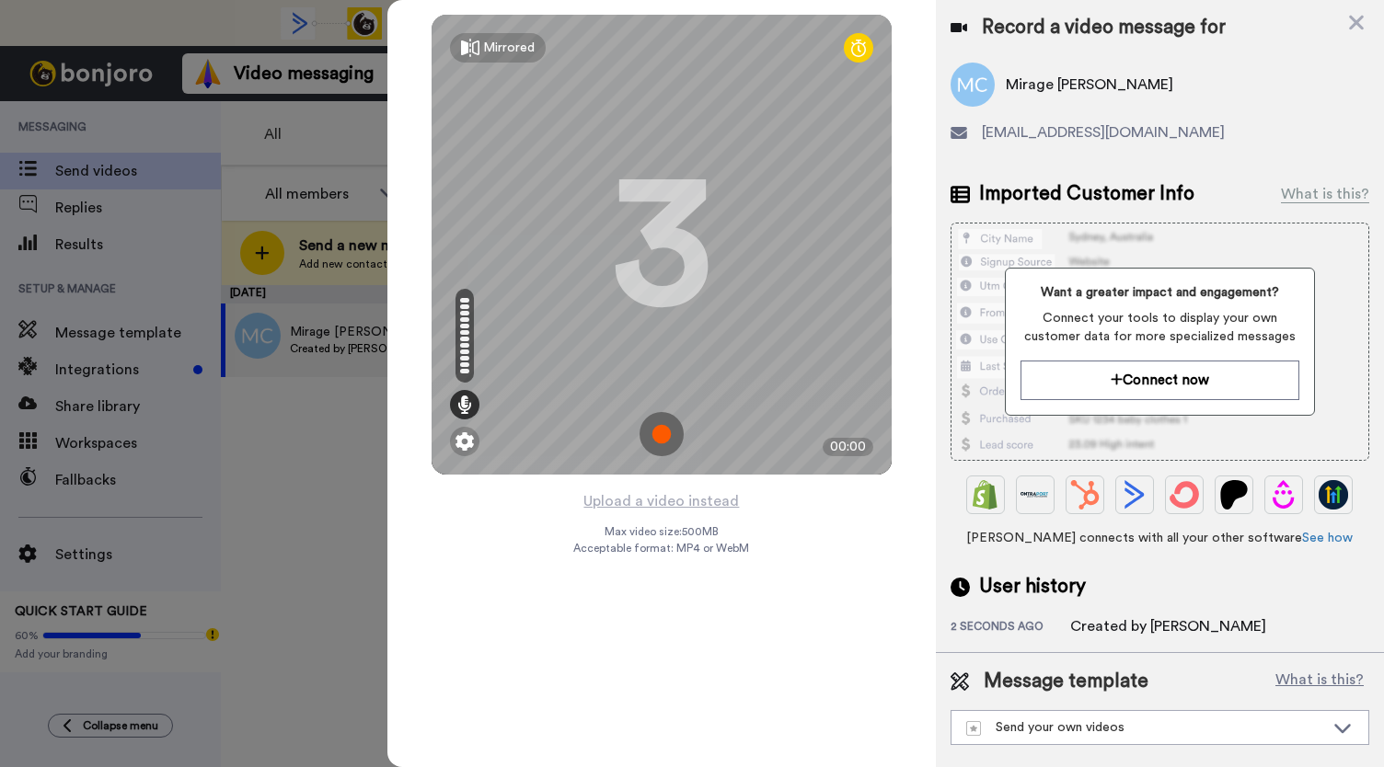
click at [660, 430] on img at bounding box center [661, 434] width 44 height 44
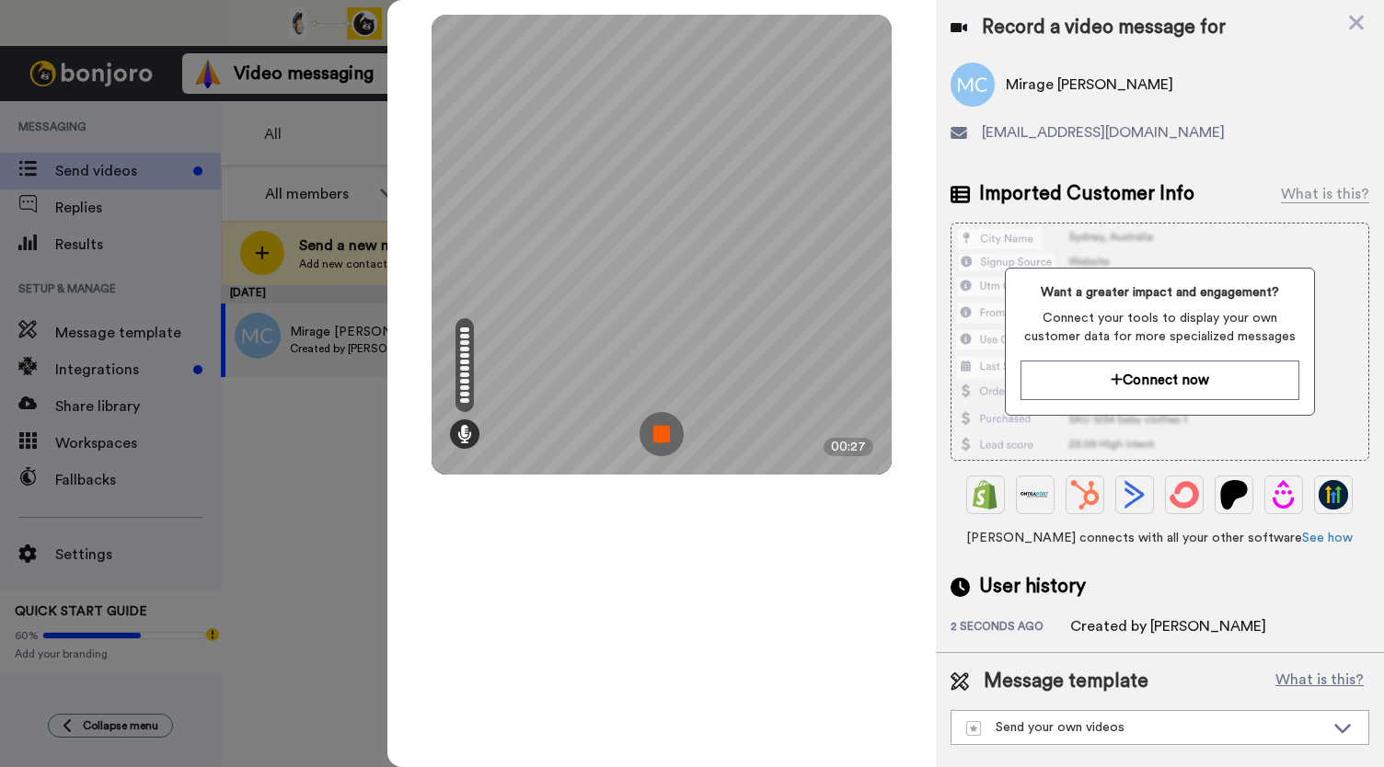
click at [662, 430] on img at bounding box center [661, 434] width 44 height 44
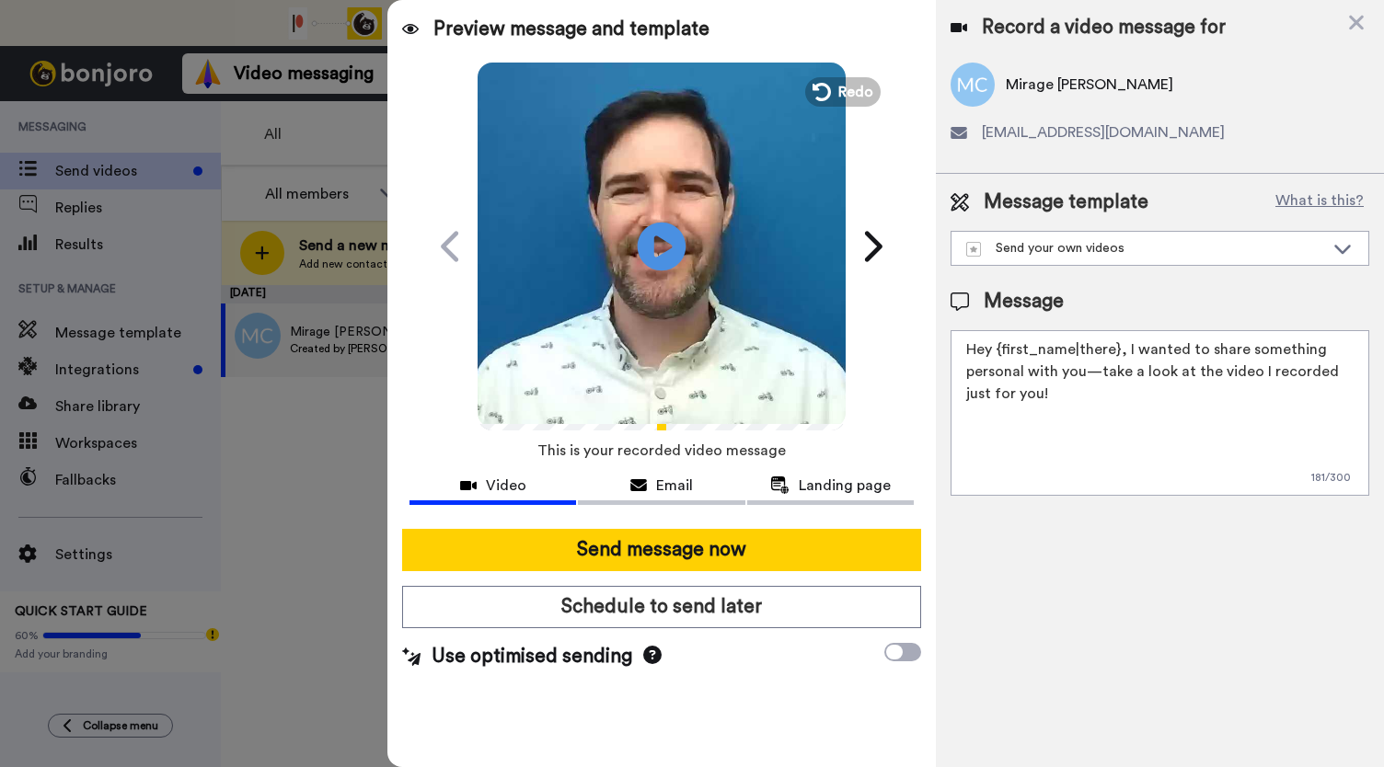
click at [654, 247] on icon "Play/Pause" at bounding box center [662, 245] width 49 height 87
click at [653, 495] on div "Email" at bounding box center [661, 486] width 167 height 22
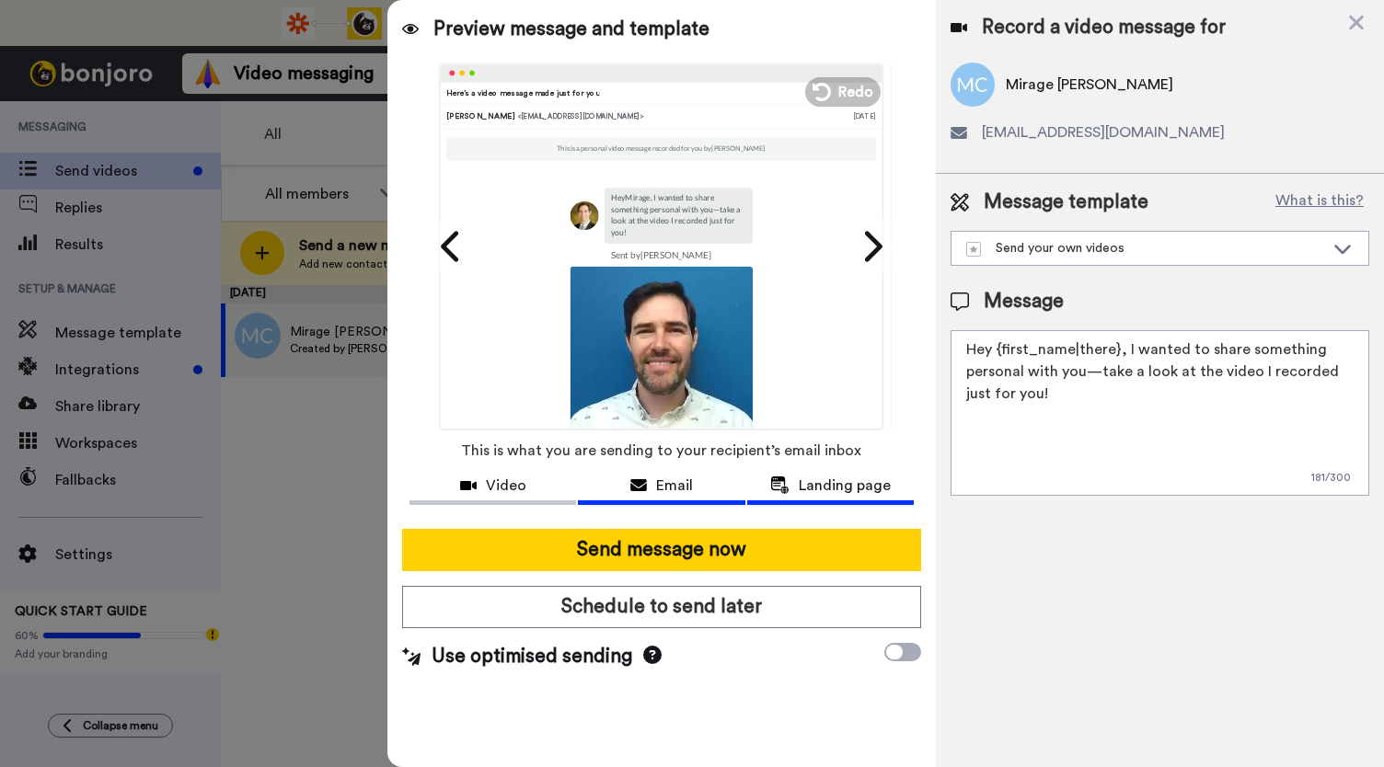
click at [817, 497] on button "Landing page" at bounding box center [830, 488] width 167 height 34
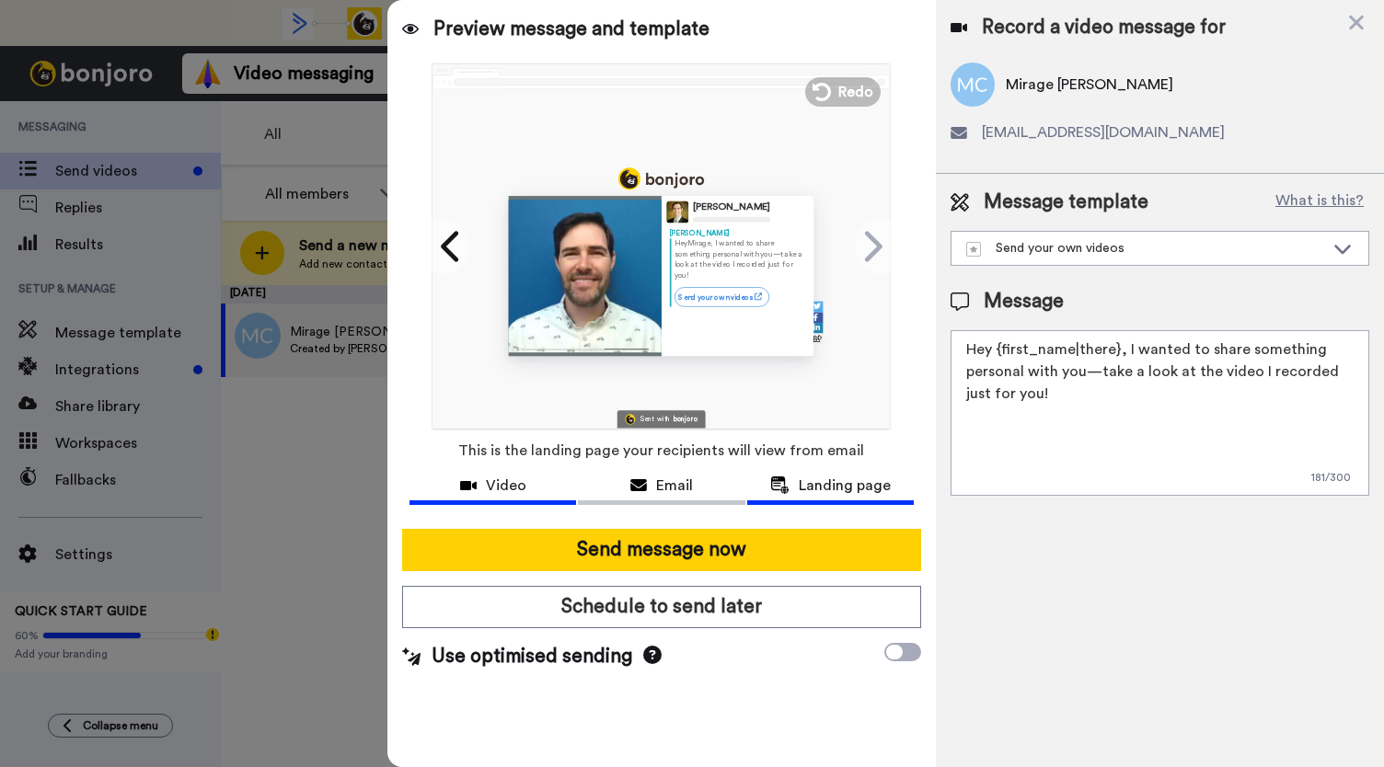
click at [499, 500] on button "Video" at bounding box center [492, 488] width 167 height 34
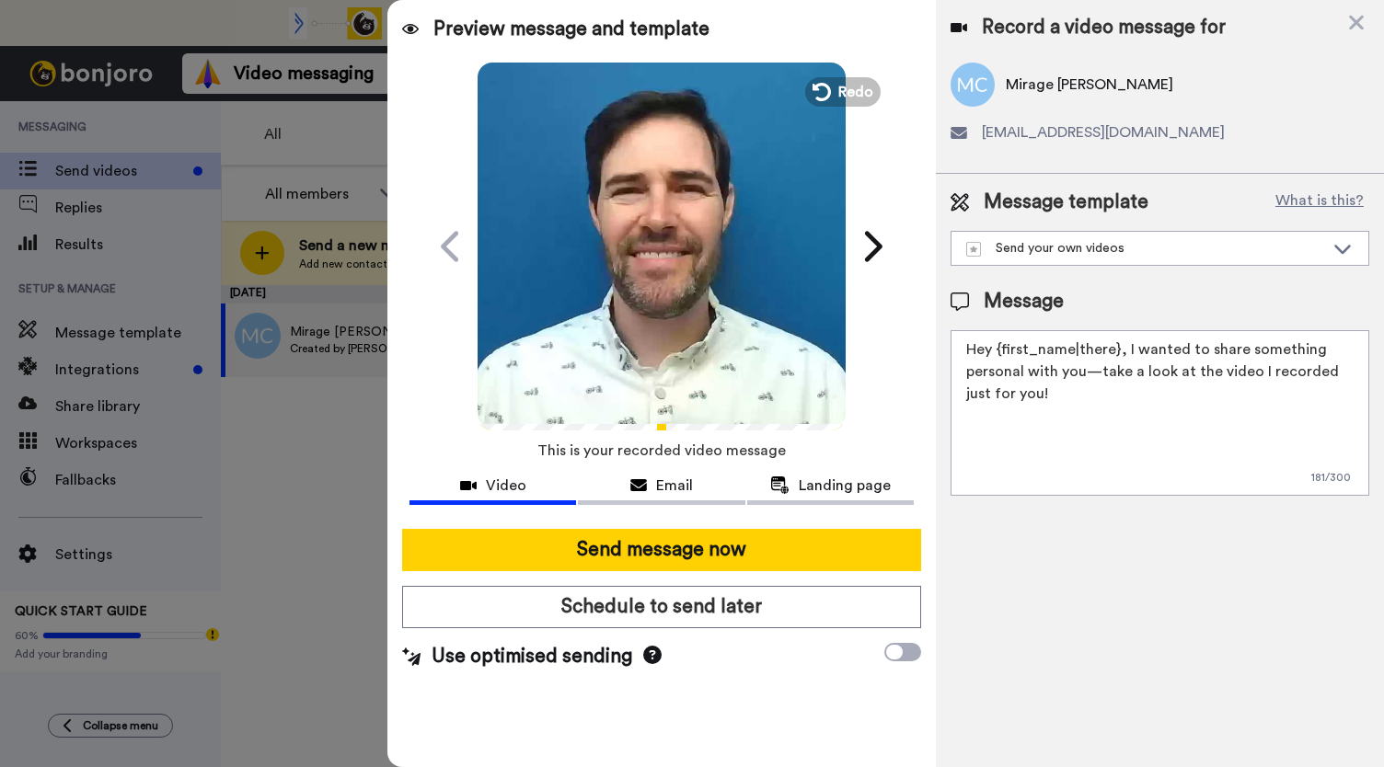
click at [693, 284] on video at bounding box center [662, 244] width 368 height 368
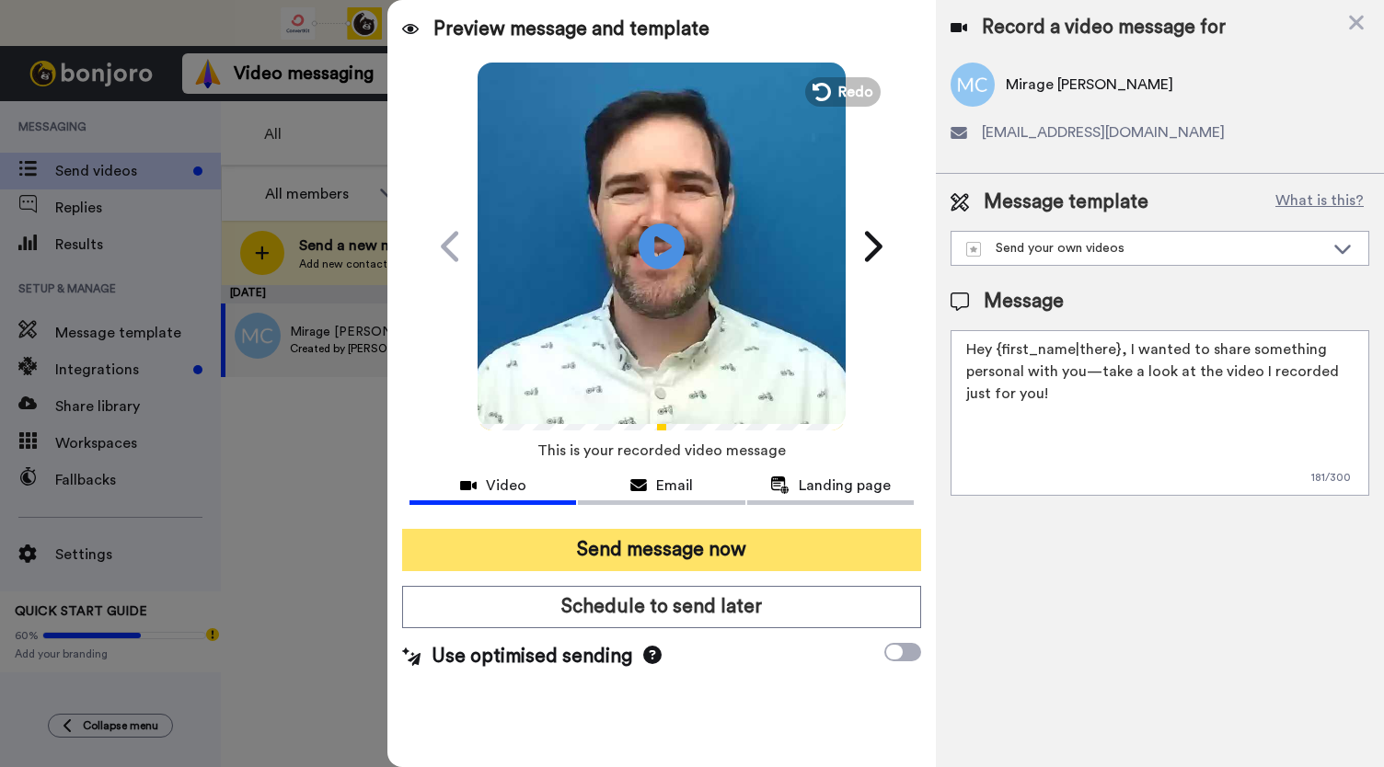
click at [614, 561] on button "Send message now" at bounding box center [661, 550] width 519 height 42
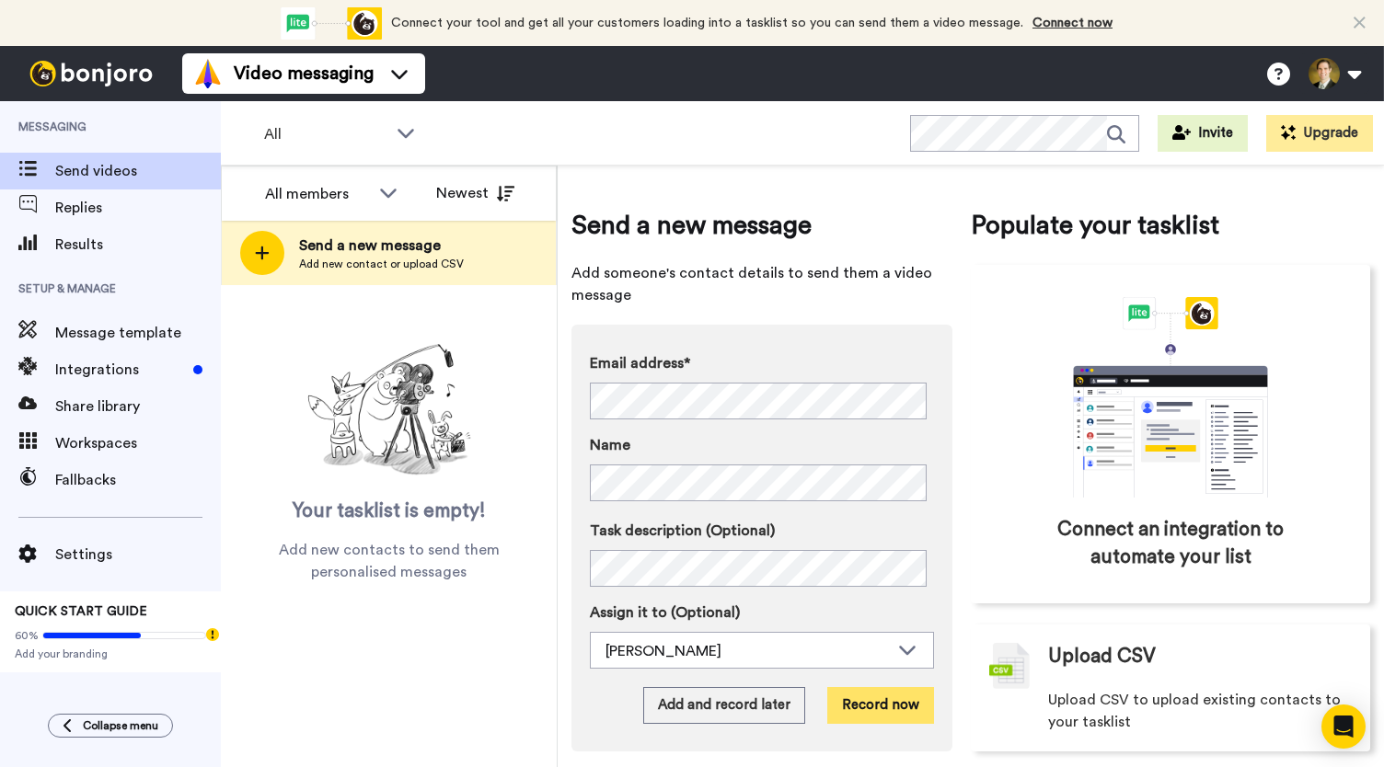
click at [875, 710] on button "Record now" at bounding box center [880, 705] width 107 height 37
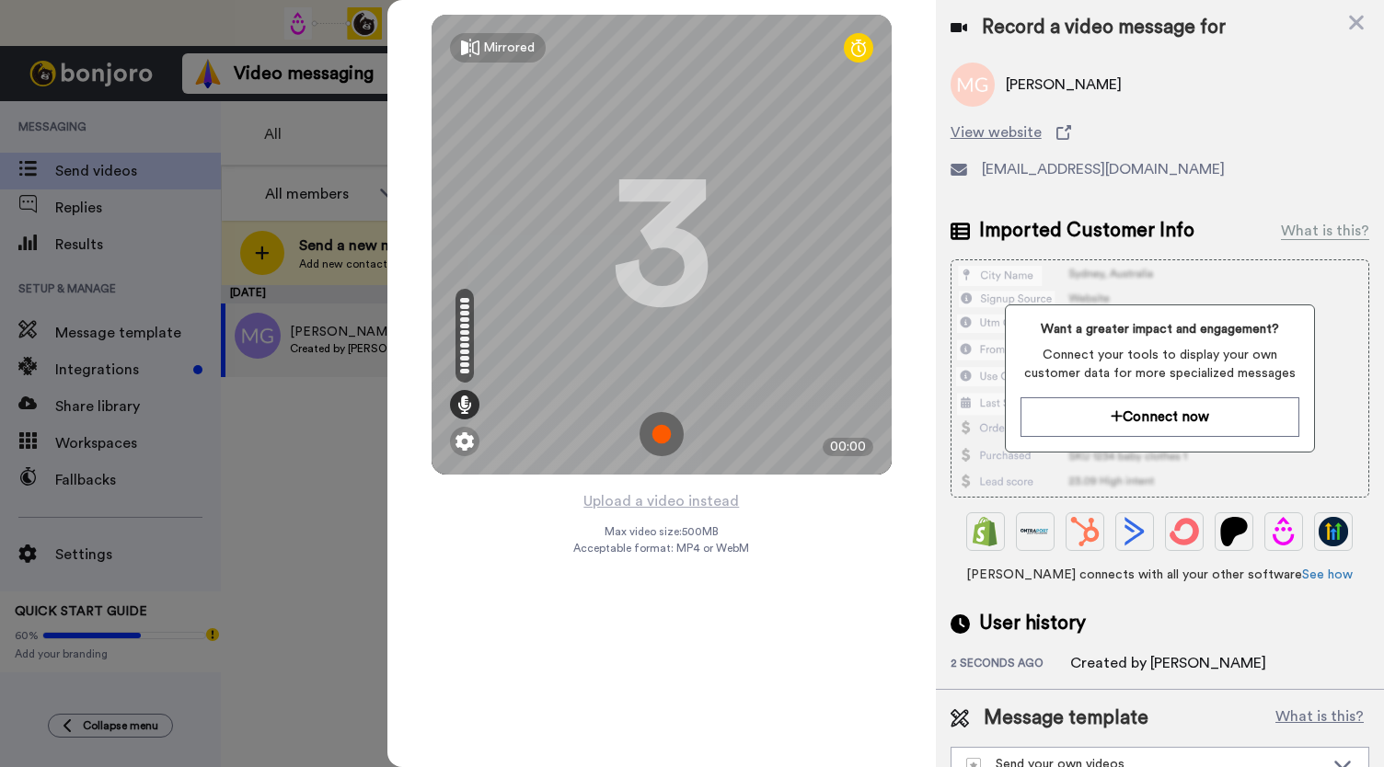
click at [659, 429] on img at bounding box center [661, 434] width 44 height 44
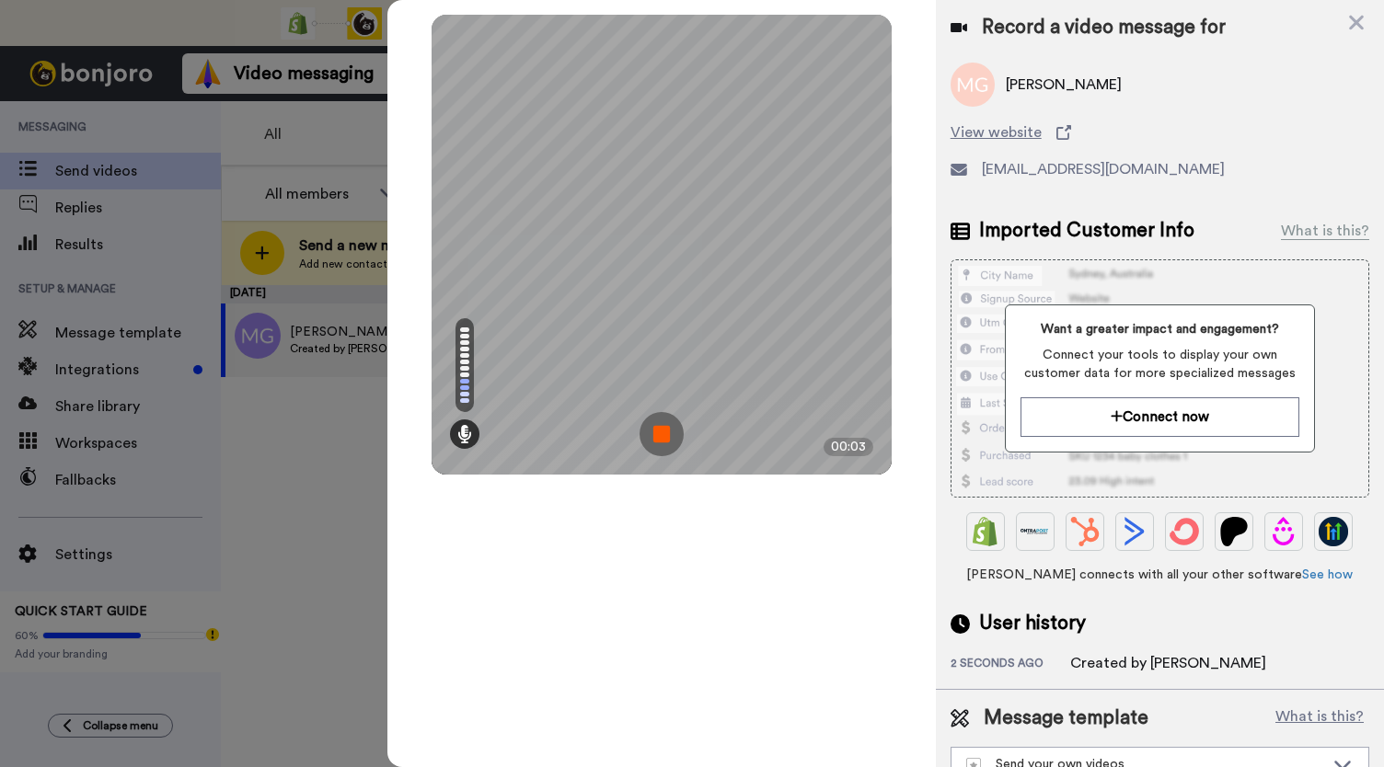
click at [659, 429] on img at bounding box center [661, 434] width 44 height 44
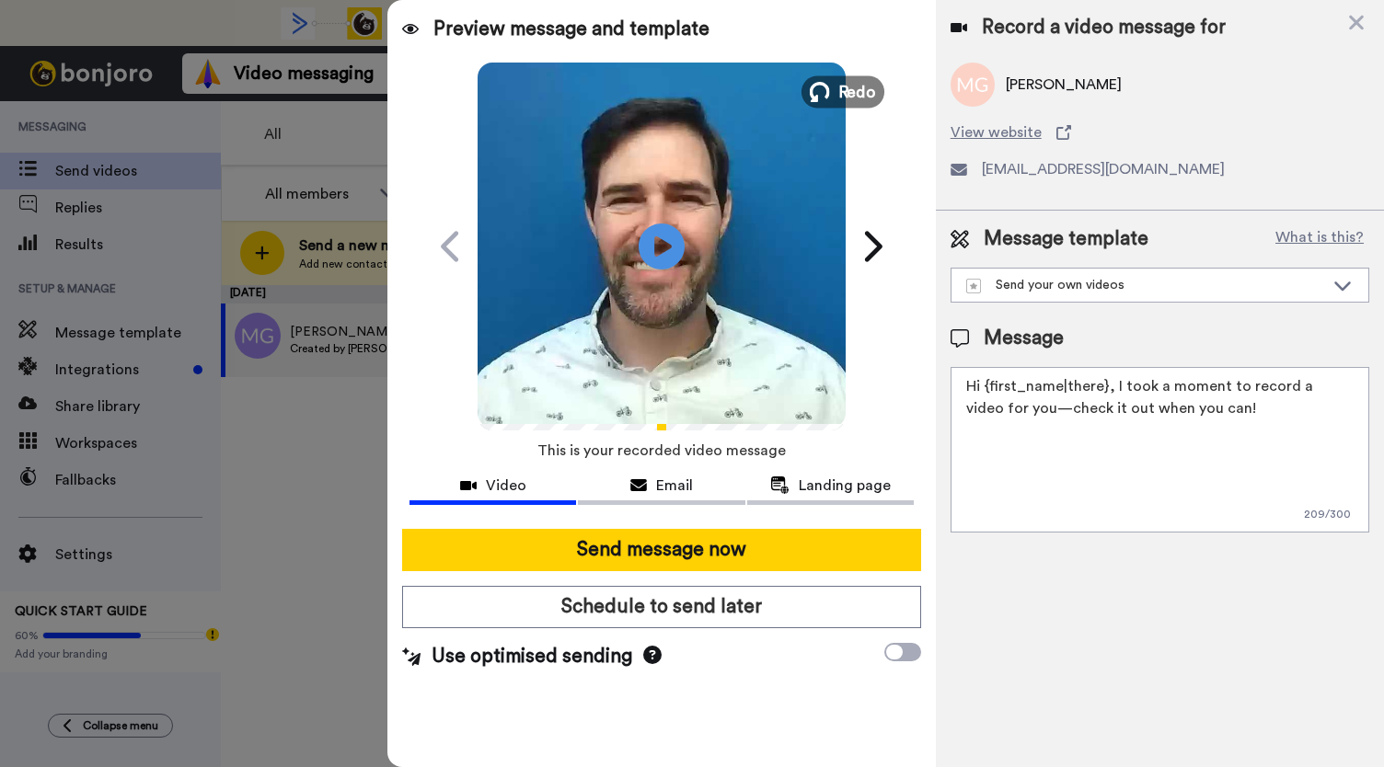
click at [842, 87] on span "Redo" at bounding box center [856, 91] width 39 height 24
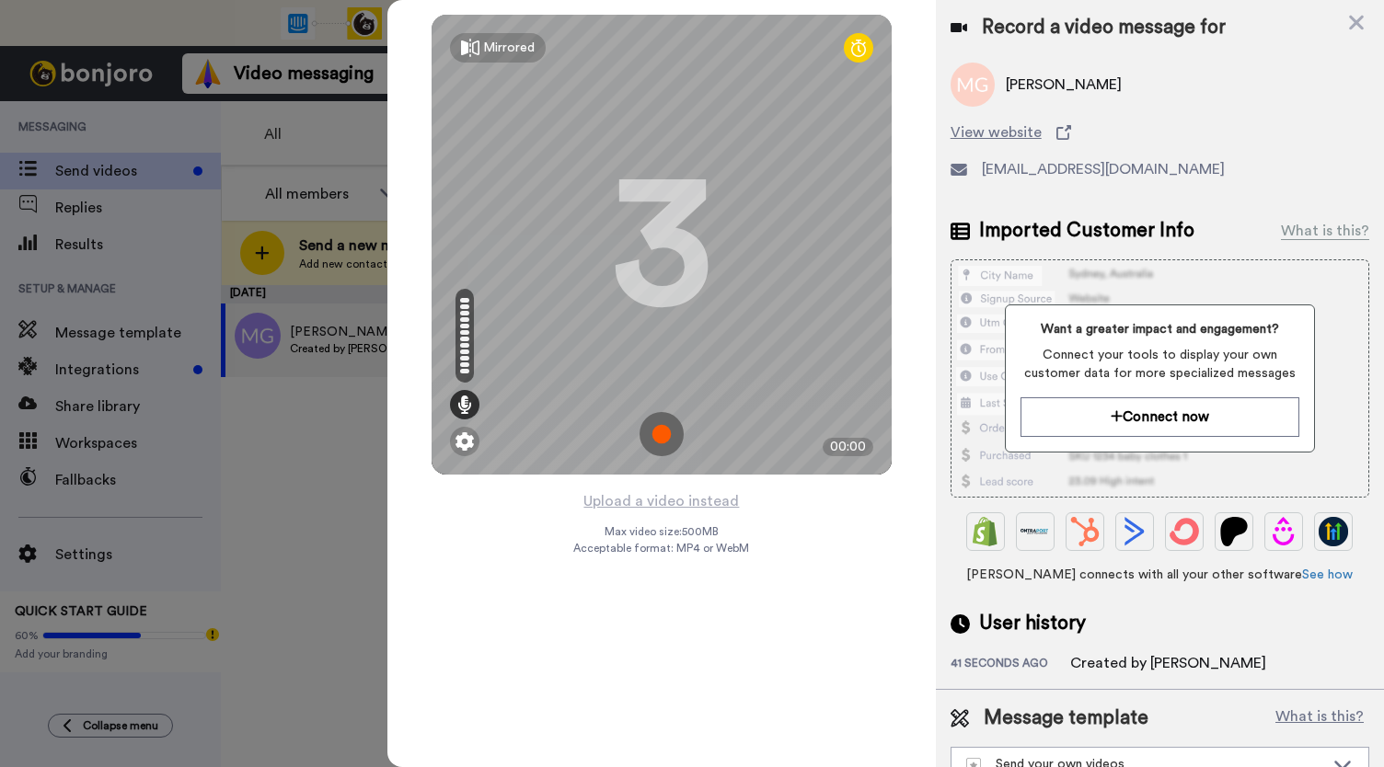
click at [657, 432] on img at bounding box center [661, 434] width 44 height 44
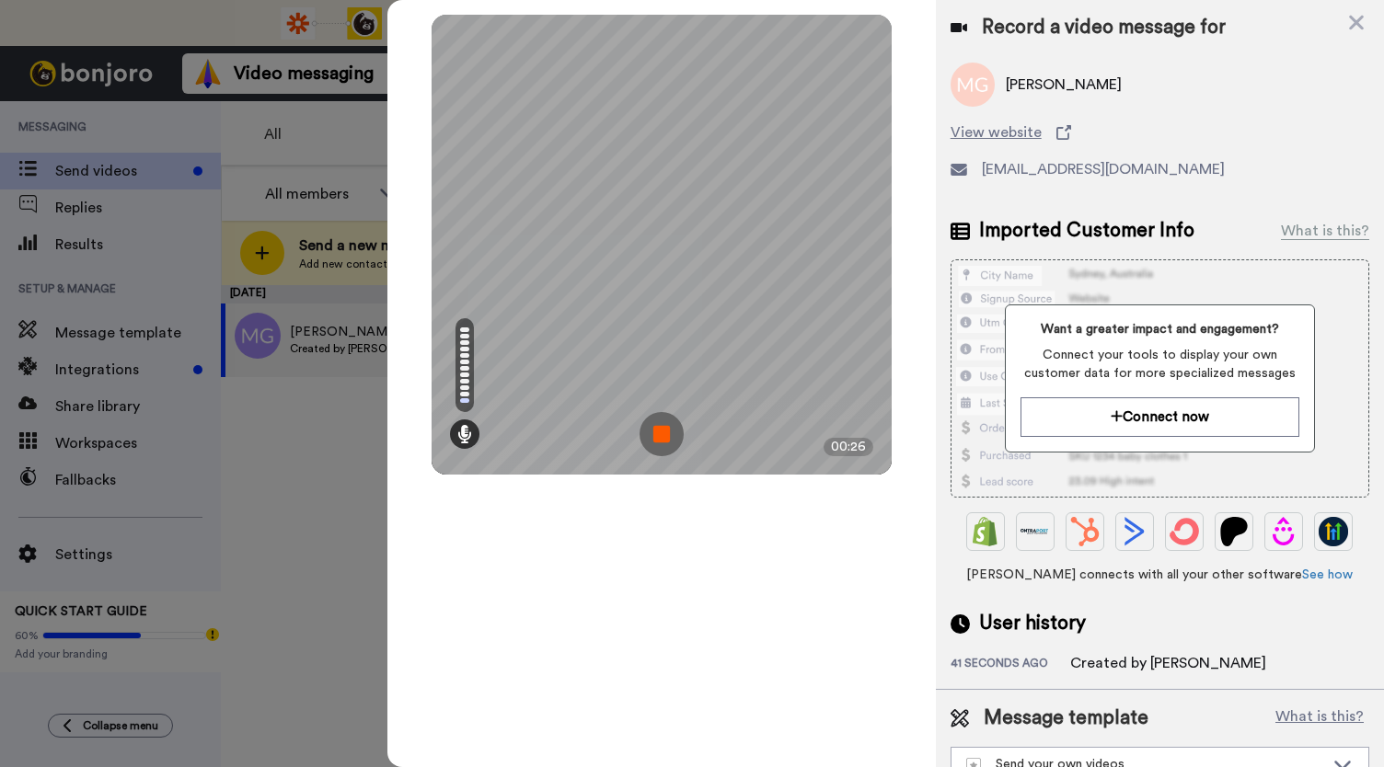
click at [658, 433] on img at bounding box center [661, 434] width 44 height 44
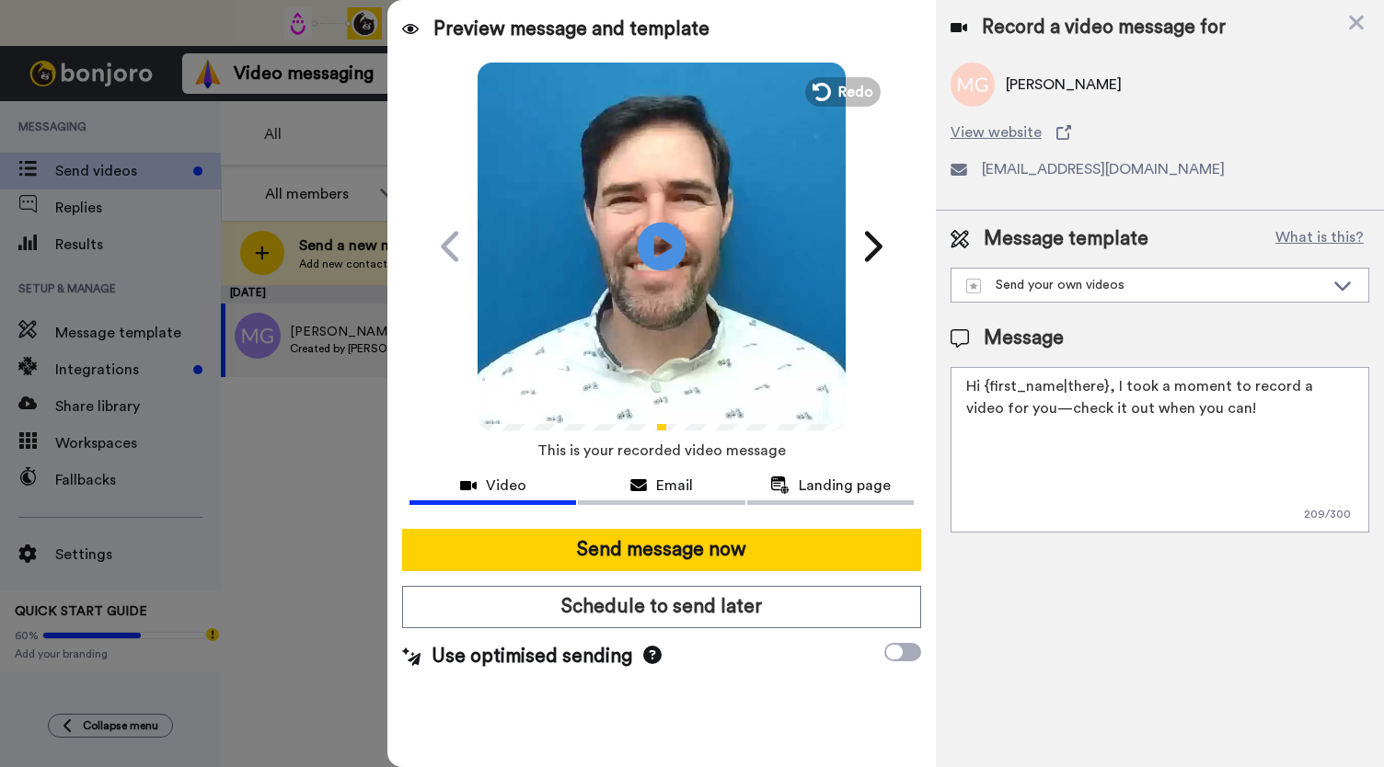
click at [660, 237] on icon "Play/Pause" at bounding box center [662, 245] width 49 height 87
drag, startPoint x: 648, startPoint y: 480, endPoint x: 817, endPoint y: 509, distance: 171.7
click at [649, 479] on div "Email" at bounding box center [661, 486] width 167 height 22
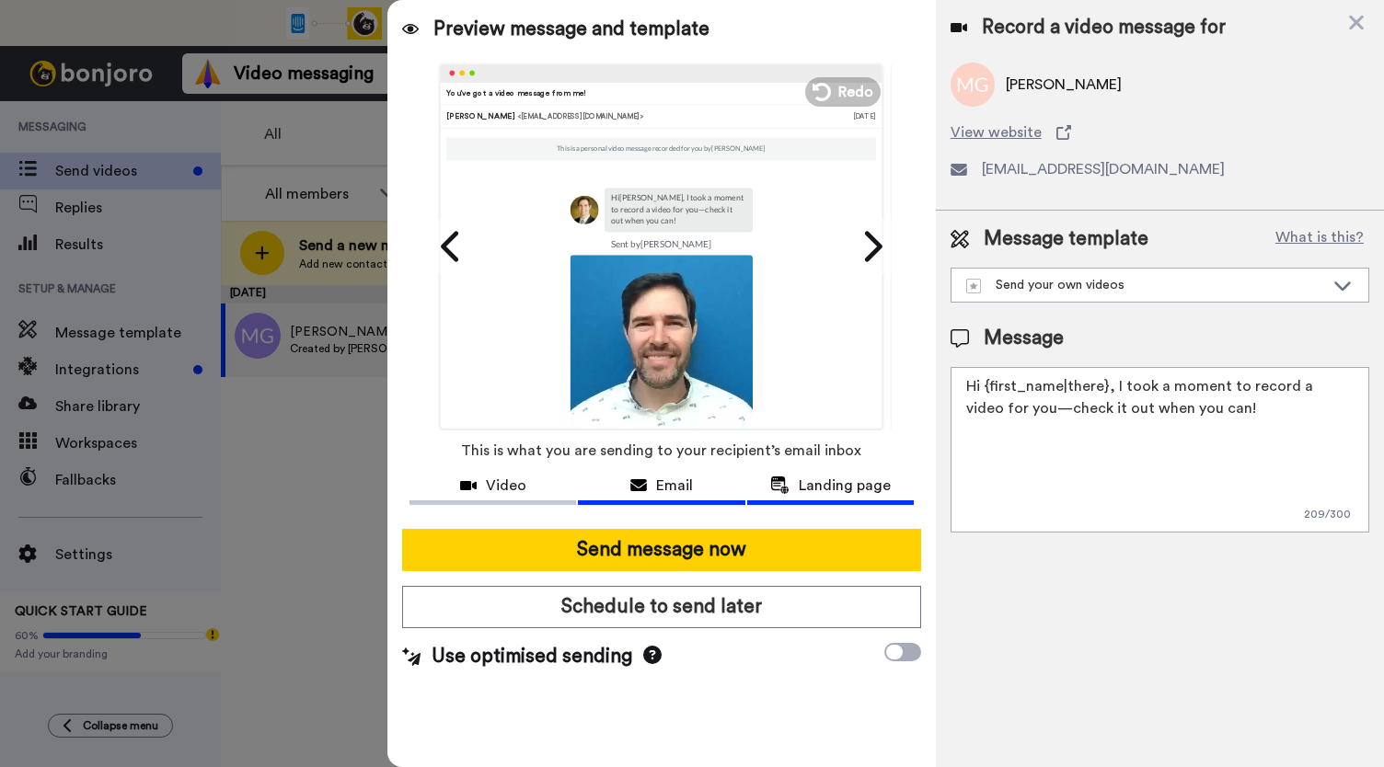
click at [846, 496] on span "Landing page" at bounding box center [845, 486] width 92 height 22
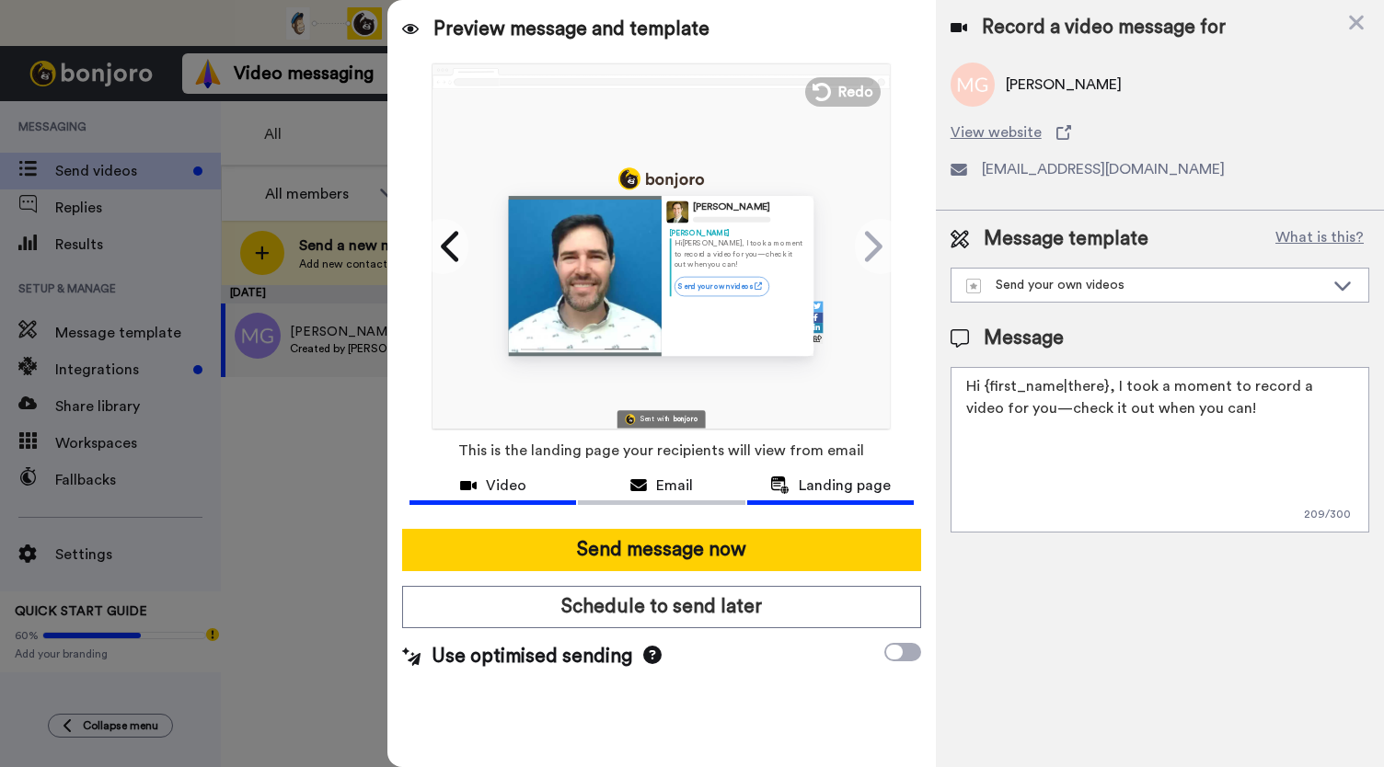
click at [521, 494] on span "Video" at bounding box center [506, 486] width 40 height 22
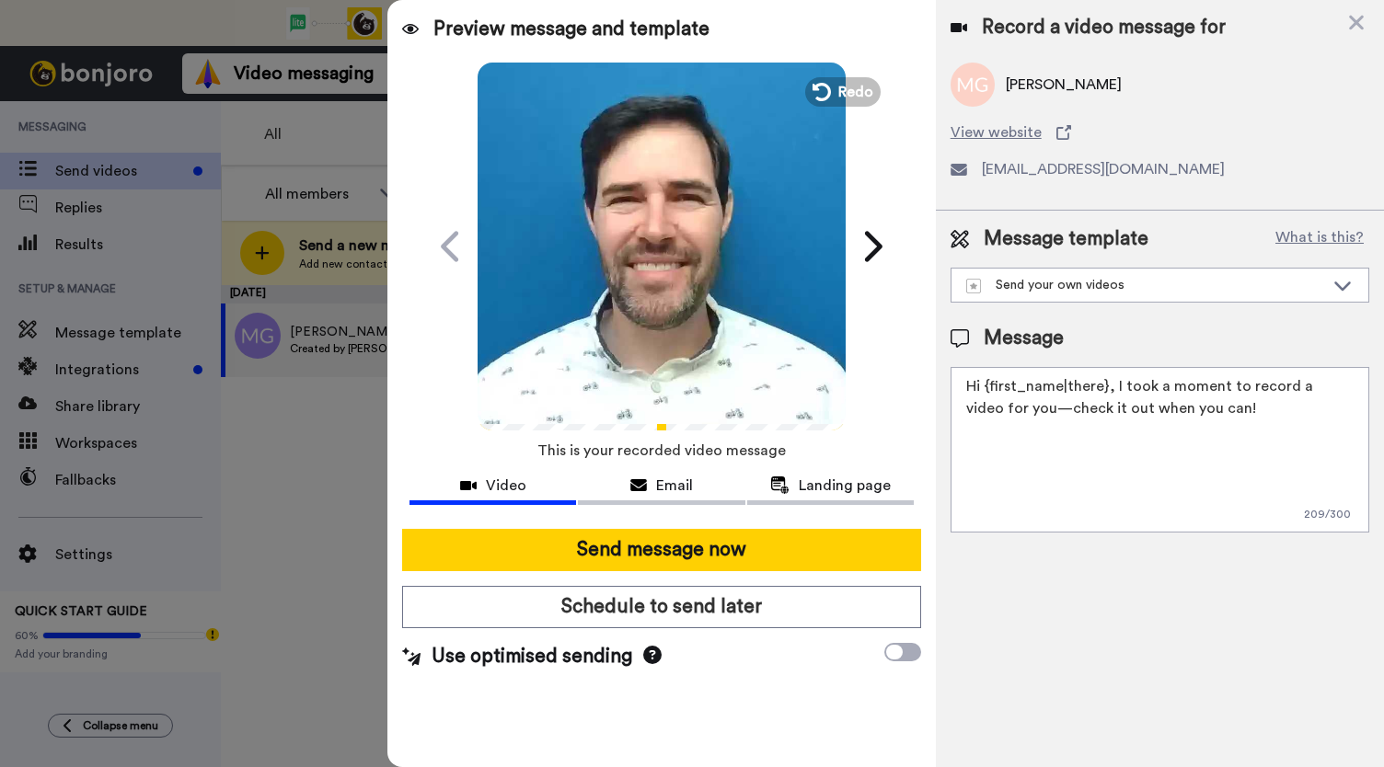
click at [603, 271] on video at bounding box center [662, 244] width 368 height 368
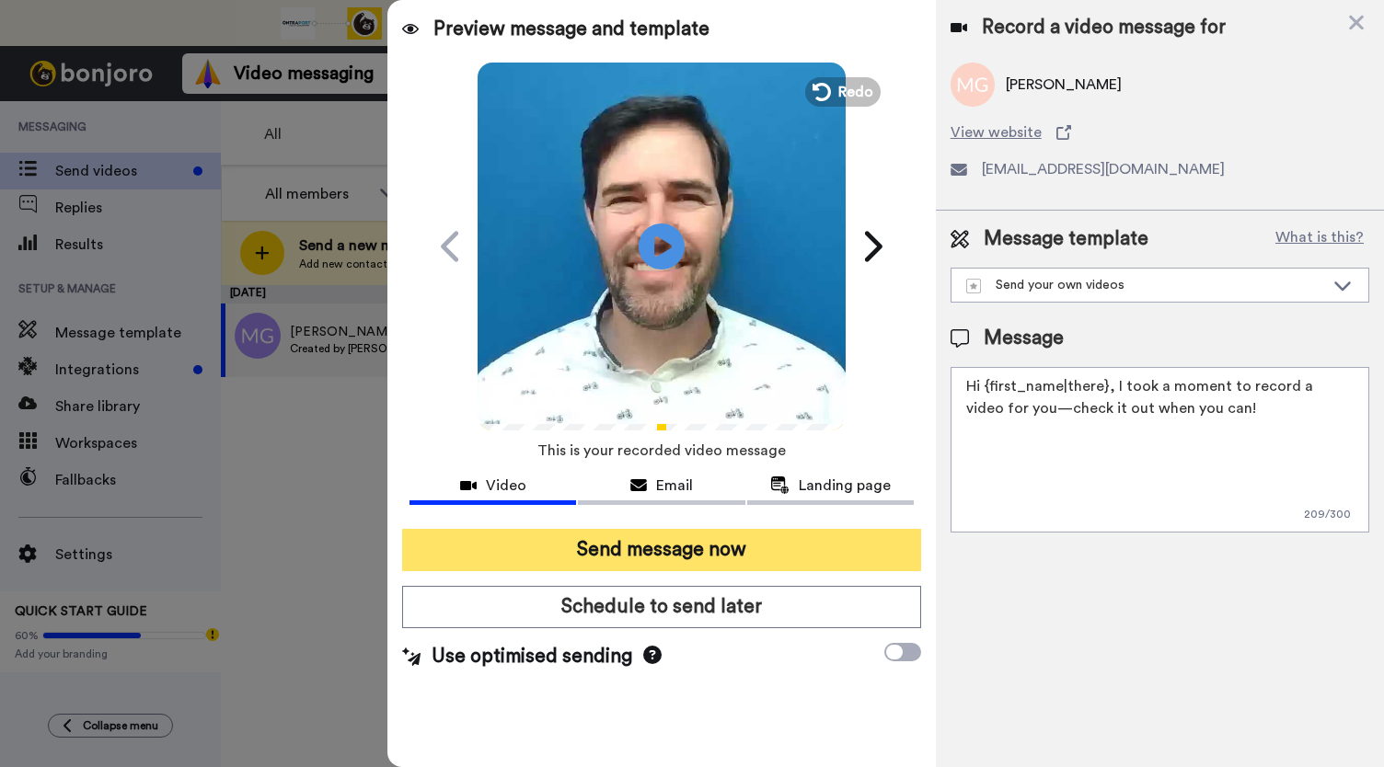
click at [653, 546] on button "Send message now" at bounding box center [661, 550] width 519 height 42
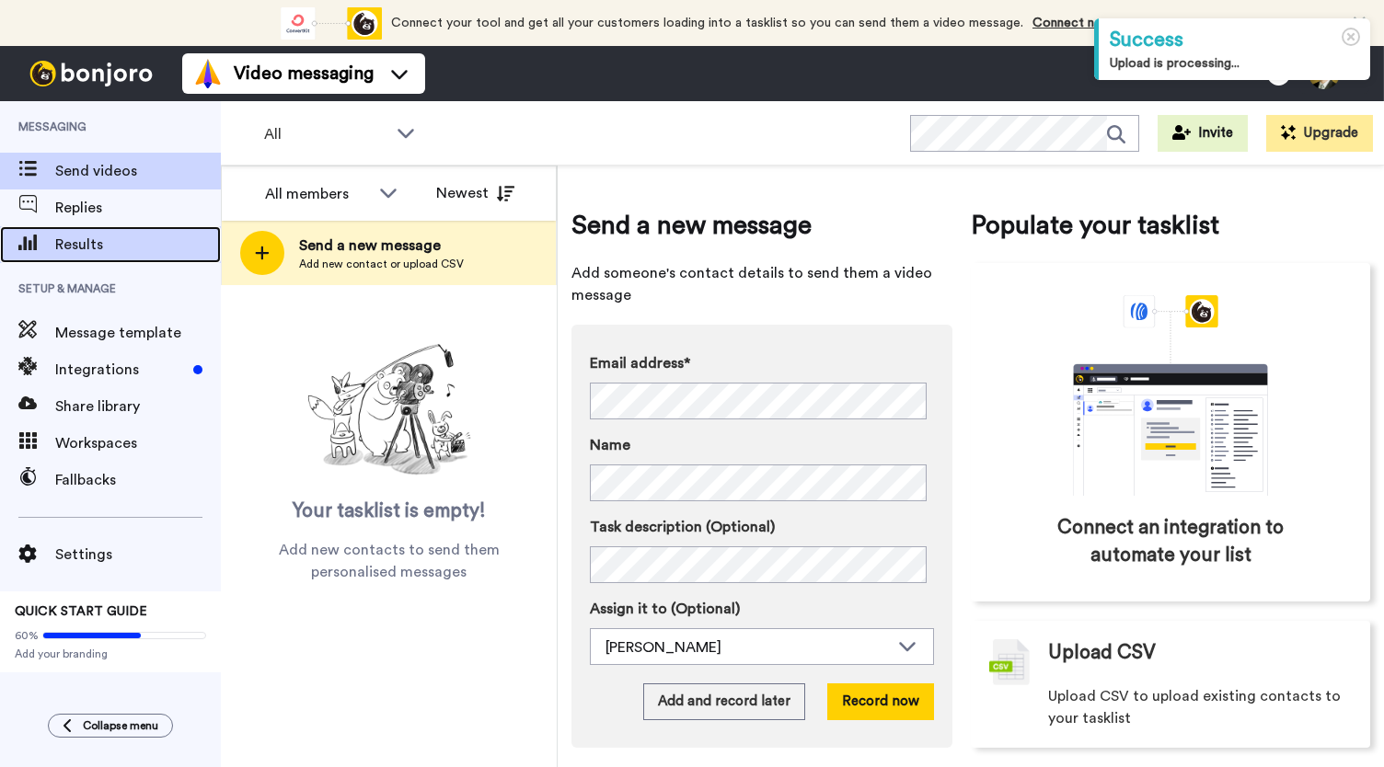
drag, startPoint x: 0, startPoint y: 0, endPoint x: 70, endPoint y: 241, distance: 251.0
click at [70, 241] on span "Results" at bounding box center [138, 245] width 166 height 22
